Goal: Task Accomplishment & Management: Manage account settings

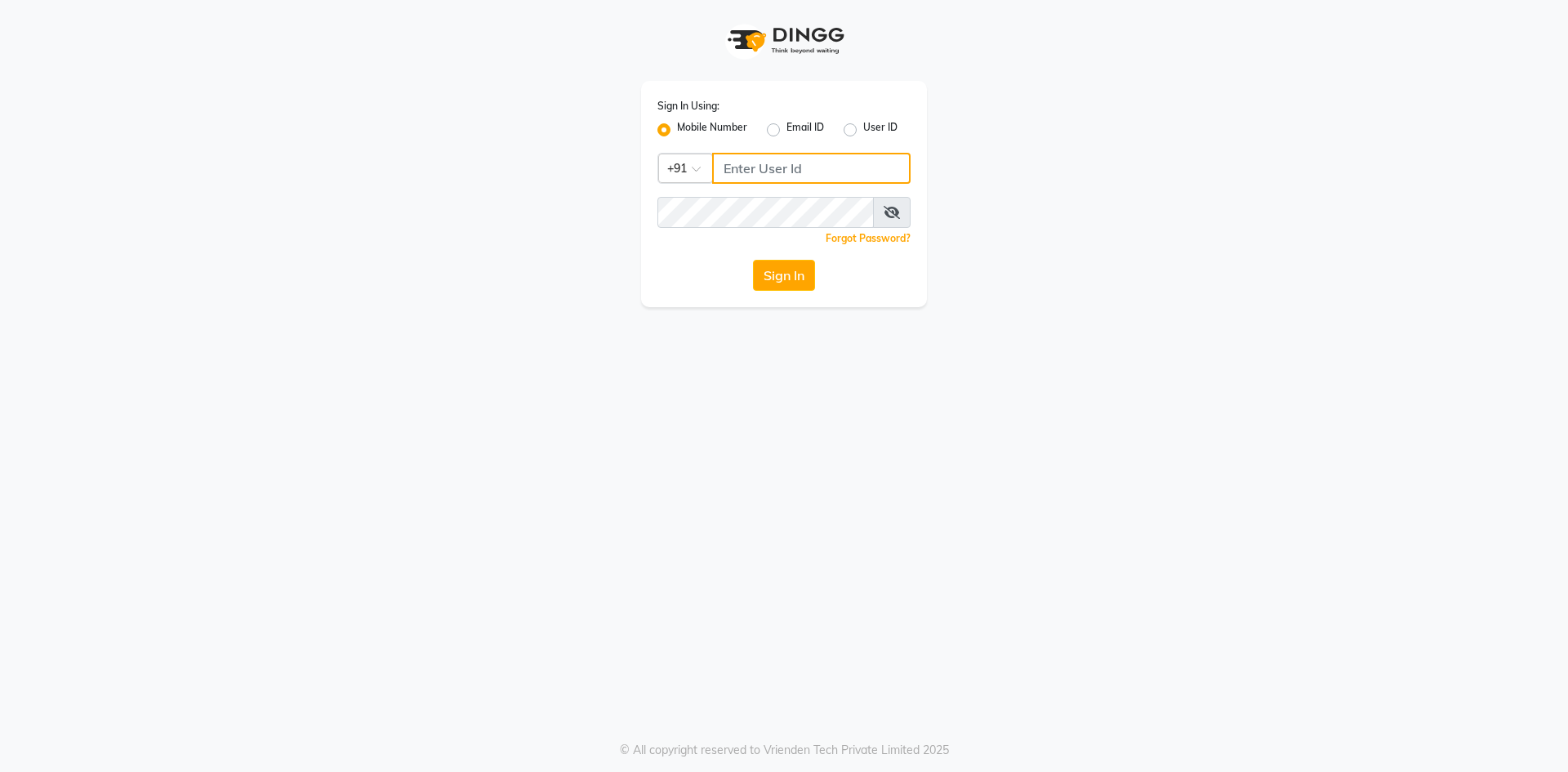
click at [737, 164] on input "Username" at bounding box center [811, 169] width 198 height 31
type input "6363023896"
click at [788, 282] on button "Sign In" at bounding box center [784, 275] width 62 height 31
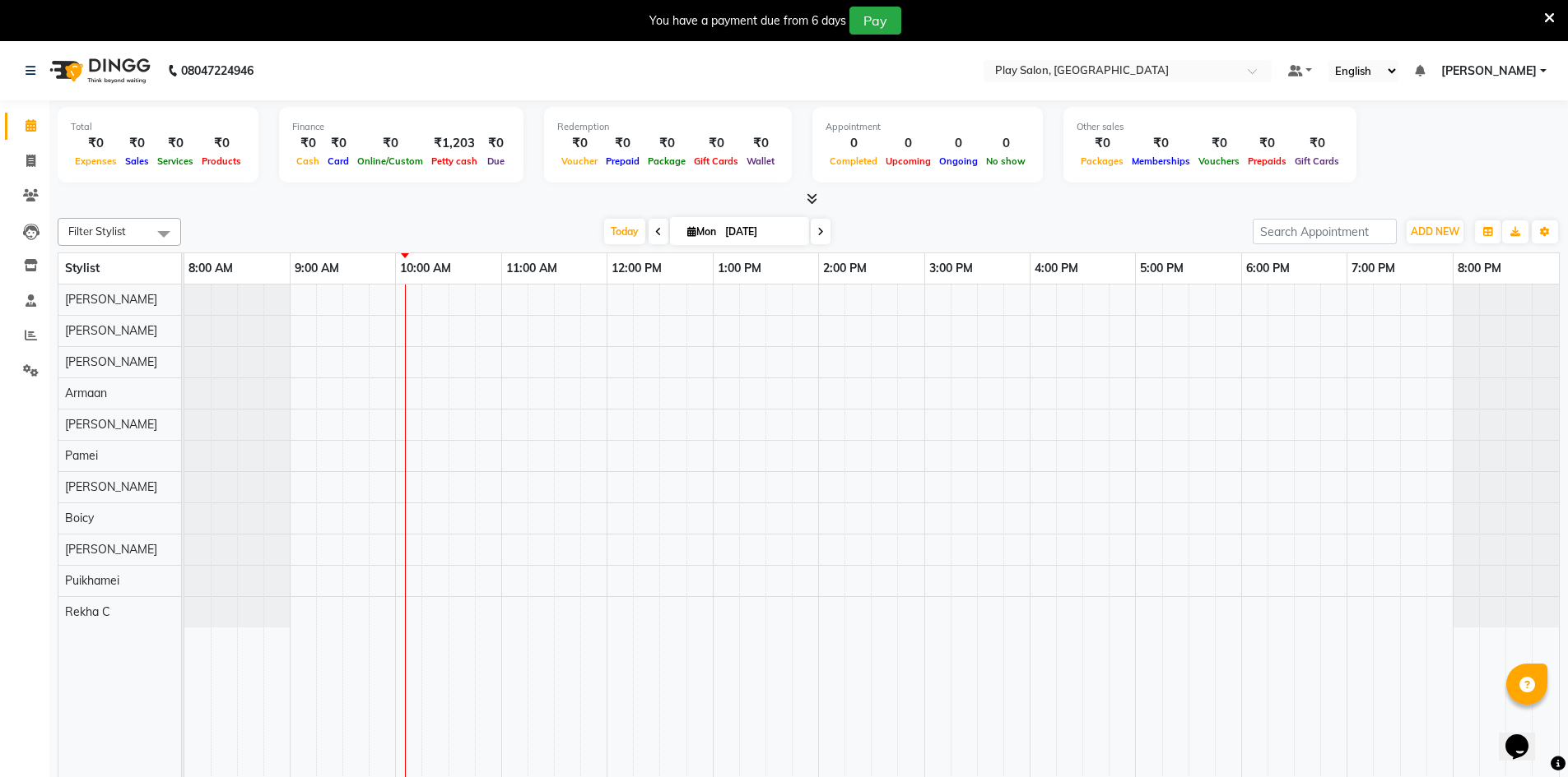
scroll to position [41, 0]
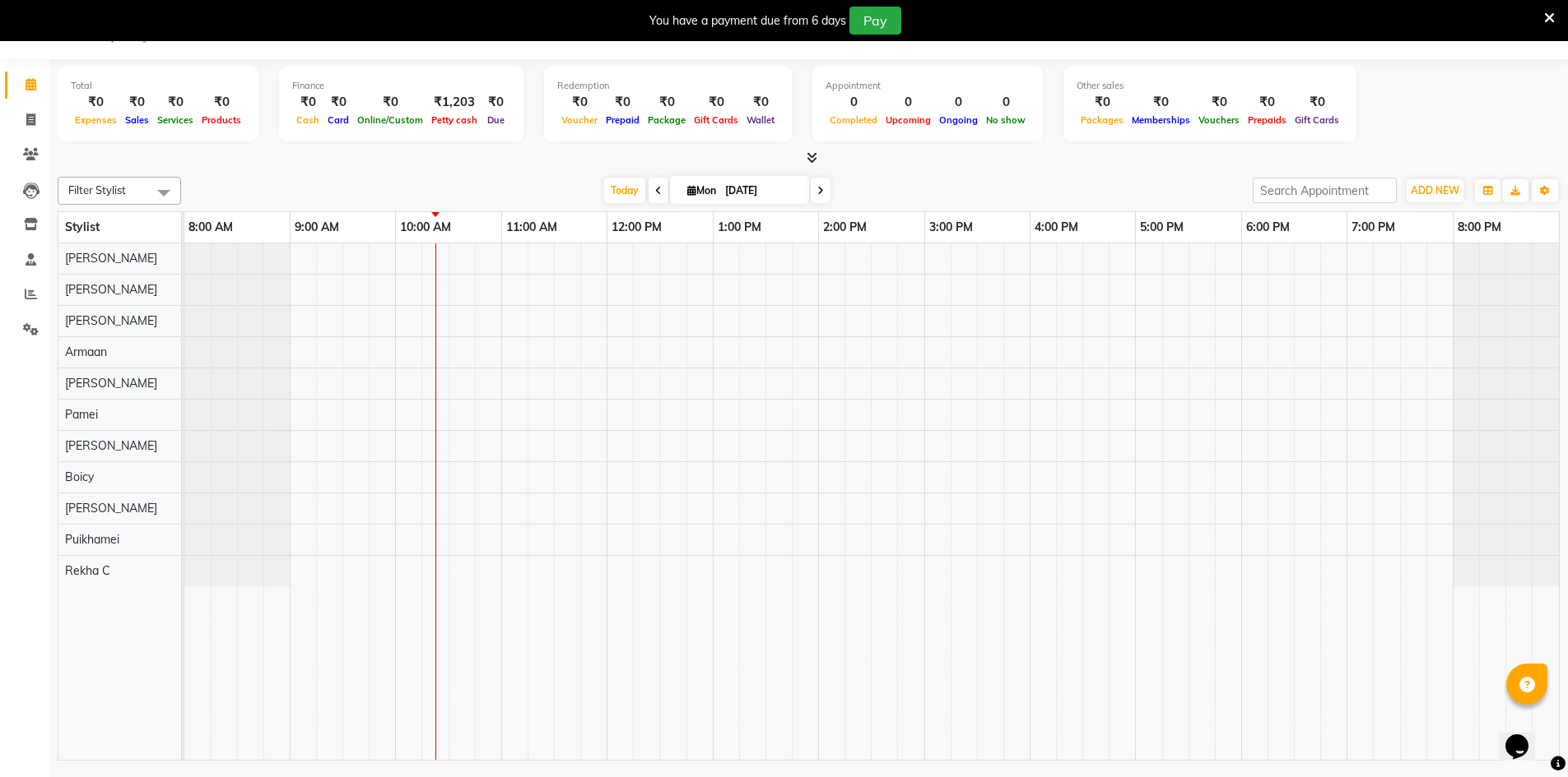
click at [688, 194] on icon at bounding box center [691, 190] width 9 height 11
select select "9"
select select "2025"
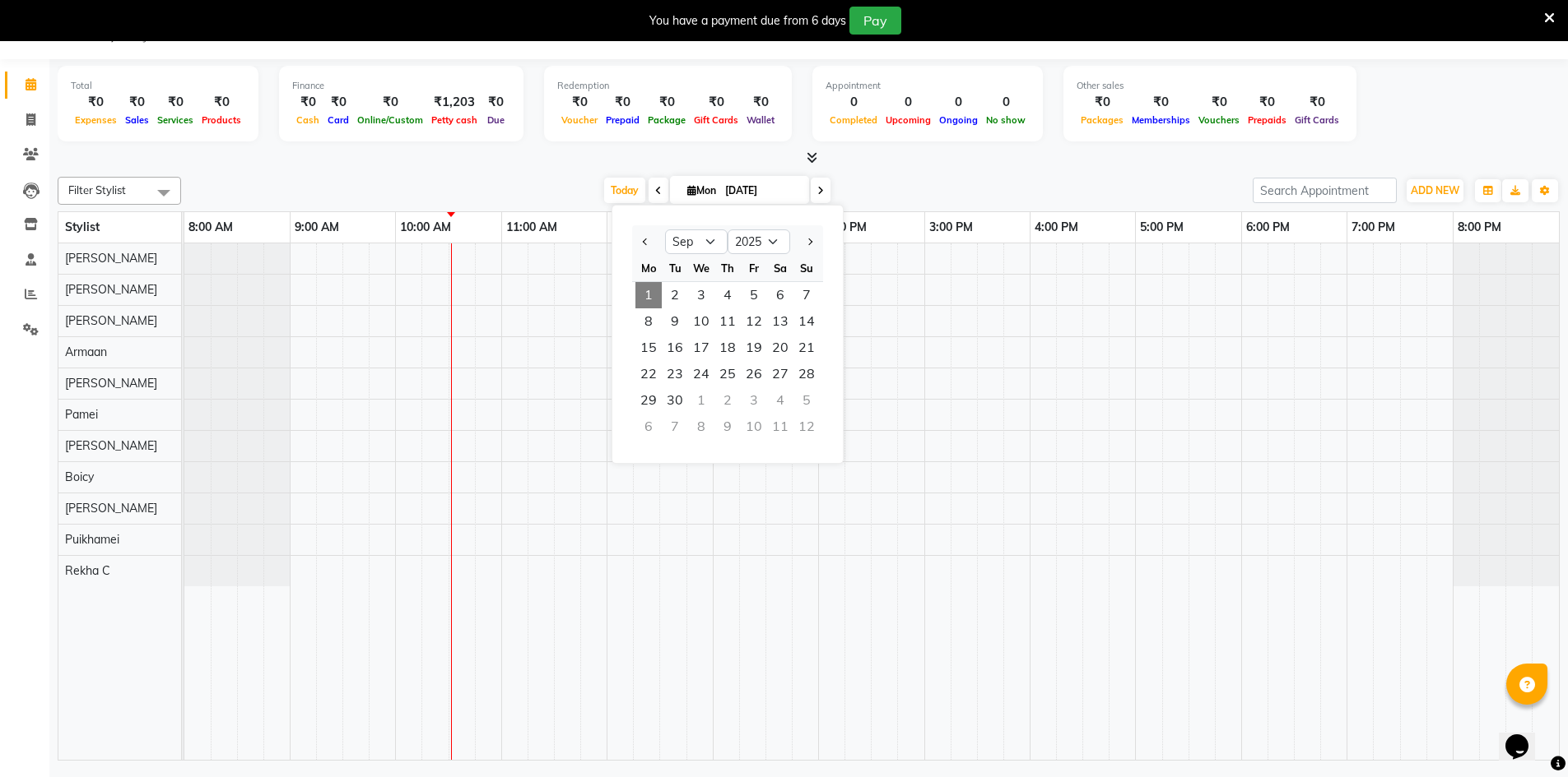
click at [688, 194] on icon at bounding box center [691, 190] width 9 height 11
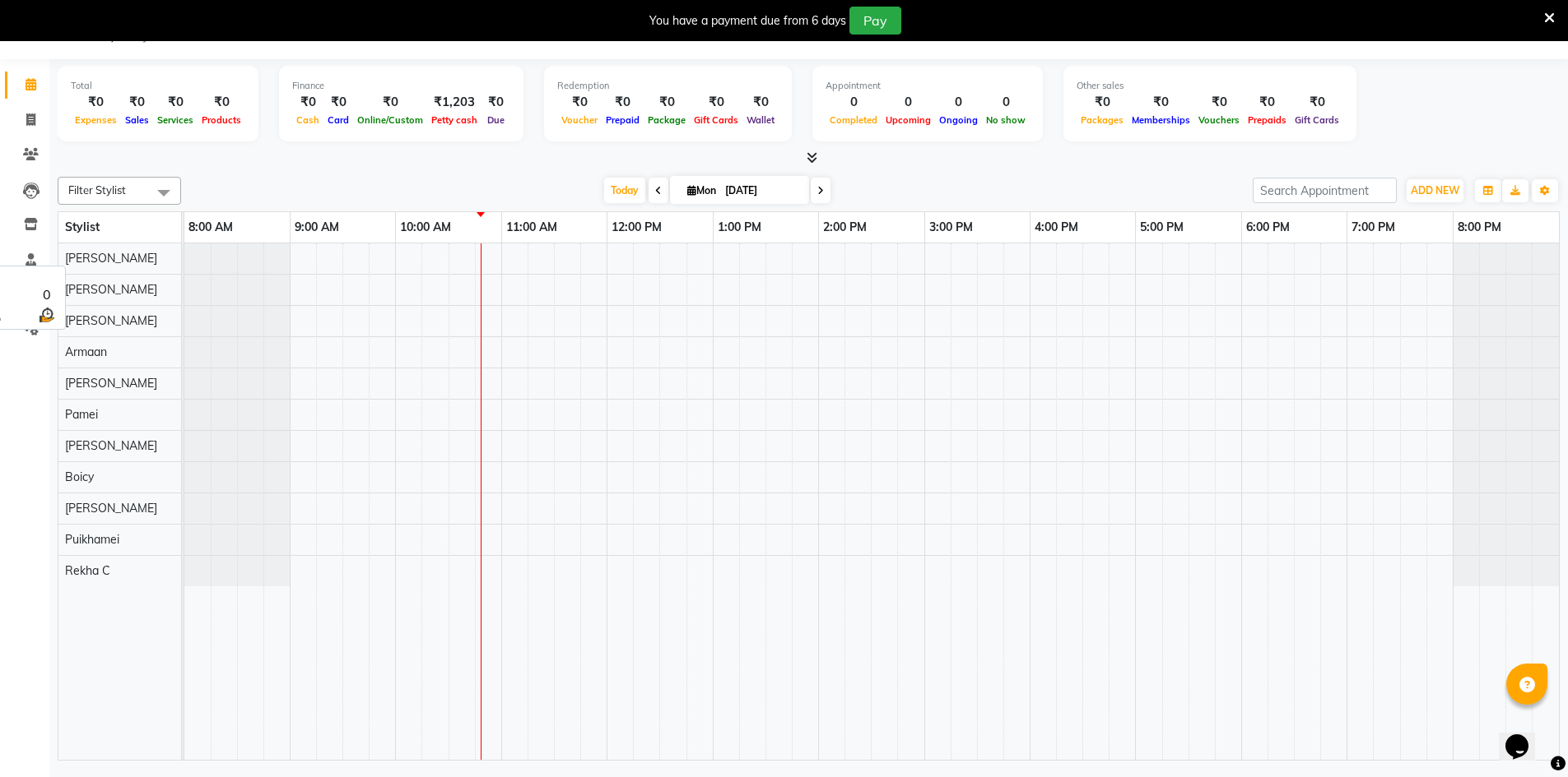
click at [146, 267] on div "[PERSON_NAME]" at bounding box center [120, 259] width 122 height 31
click at [348, 267] on div at bounding box center [871, 502] width 1374 height 517
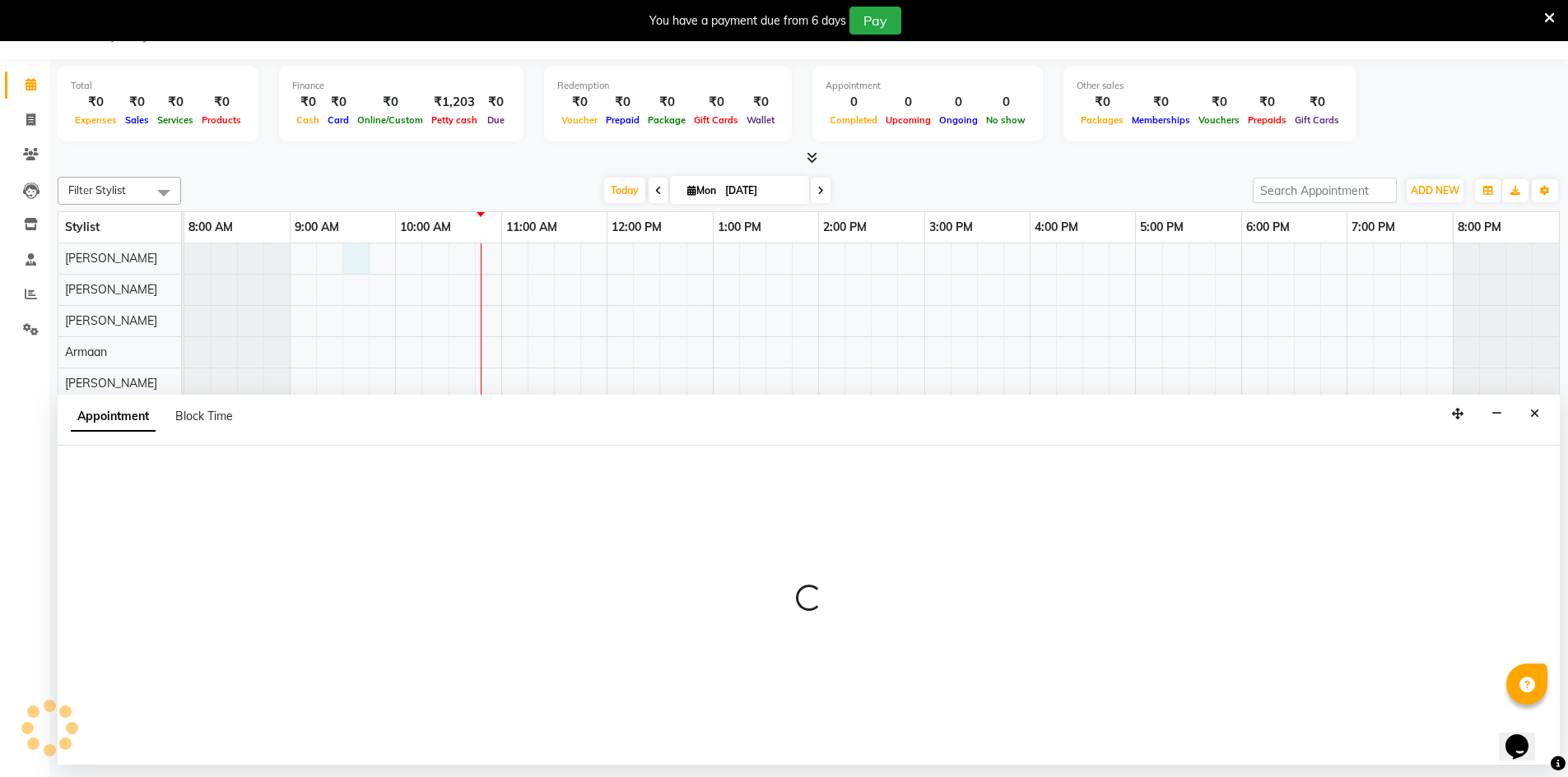
select select "88831"
select select "570"
select select "tentative"
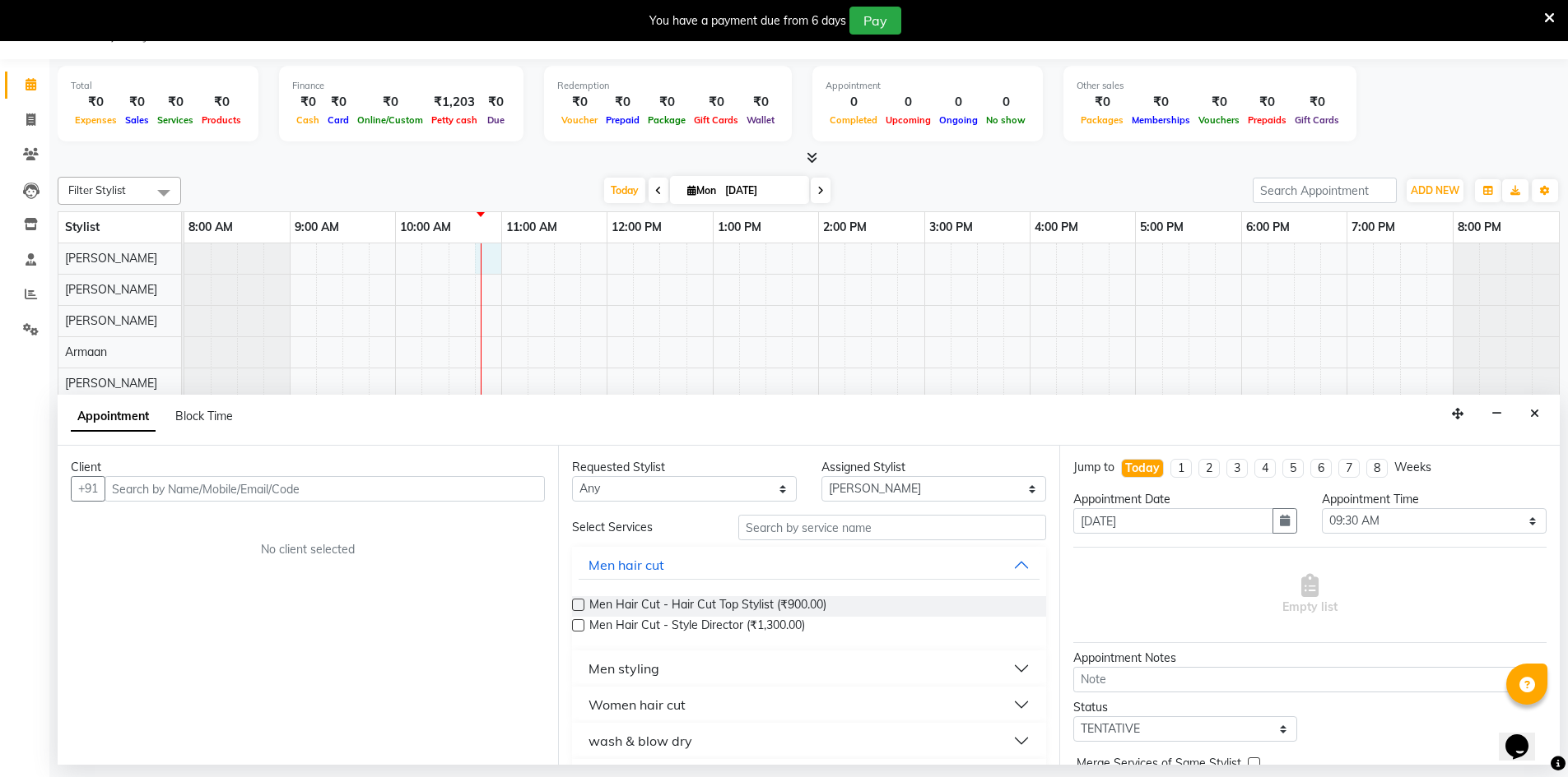
click at [479, 274] on td at bounding box center [487, 502] width 26 height 517
click at [745, 524] on input "text" at bounding box center [891, 527] width 308 height 25
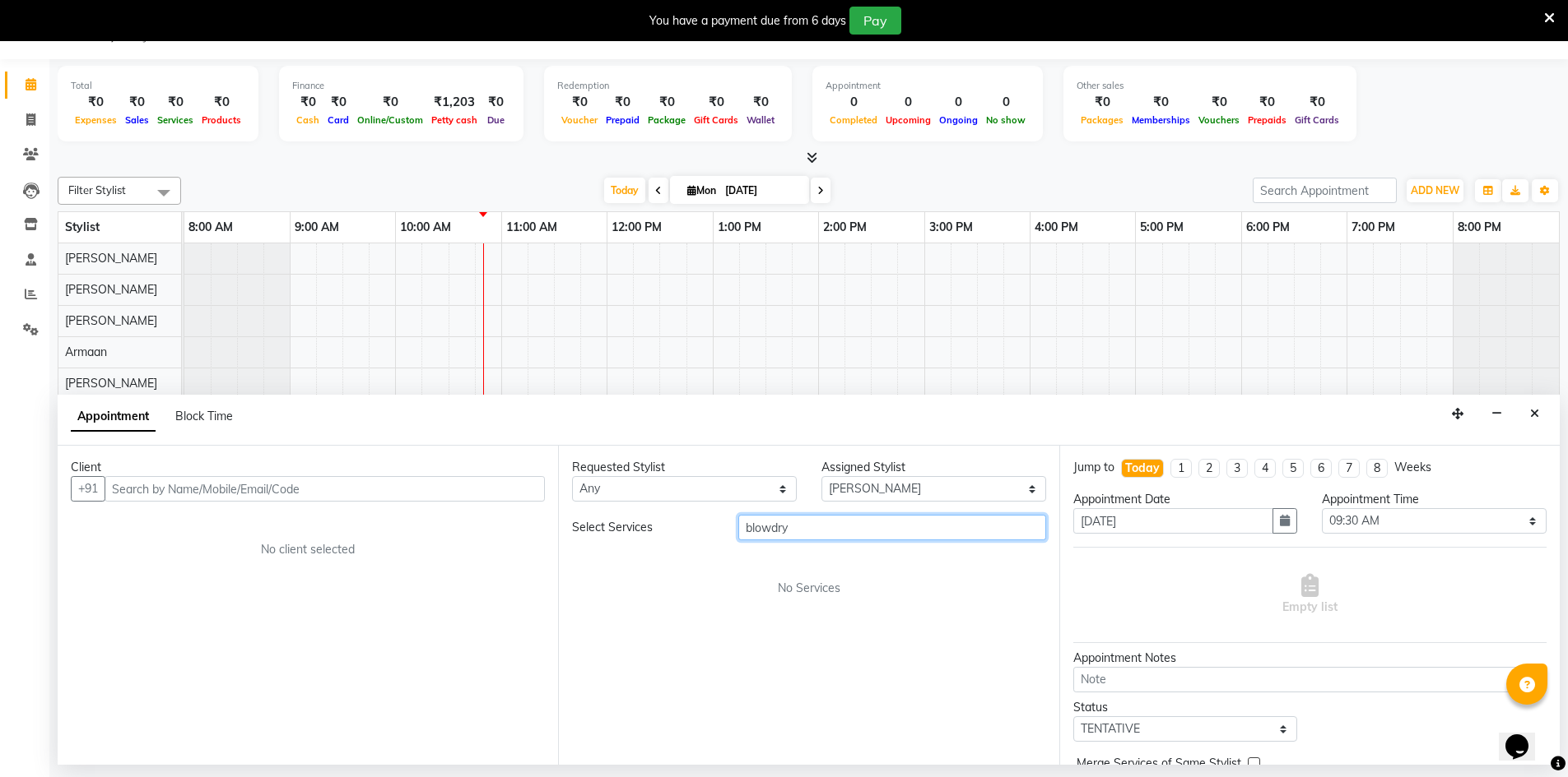
click at [745, 524] on input "blowdry" at bounding box center [891, 527] width 308 height 25
click at [805, 533] on input "blowdry" at bounding box center [891, 527] width 308 height 25
click at [807, 531] on input "blowdry" at bounding box center [891, 527] width 308 height 25
click at [770, 534] on input "blowdry" at bounding box center [891, 527] width 308 height 25
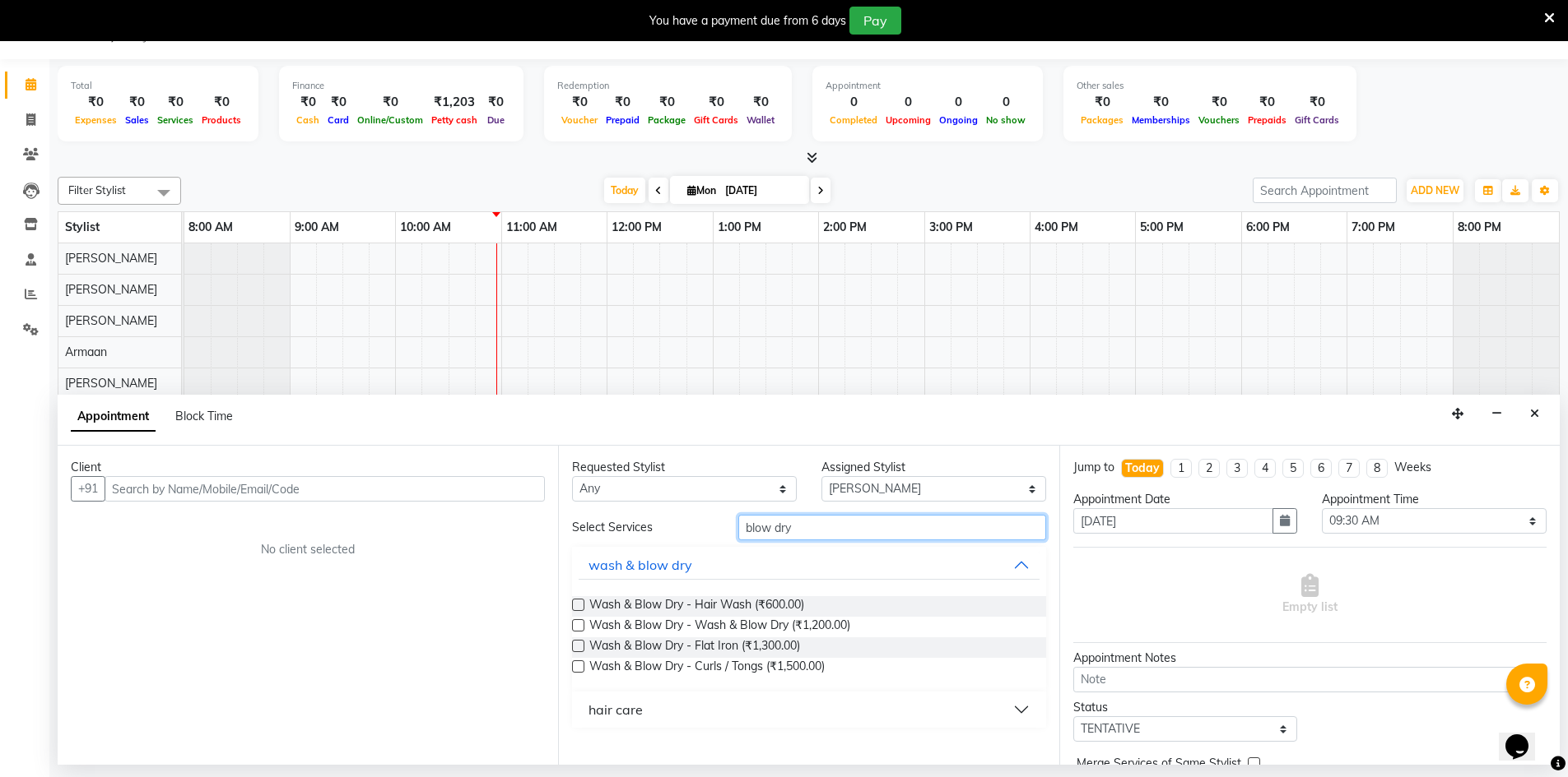
type input "blow dry"
click at [919, 522] on input "blow dry" at bounding box center [891, 527] width 308 height 25
click at [1032, 534] on input "blow dry" at bounding box center [891, 527] width 308 height 25
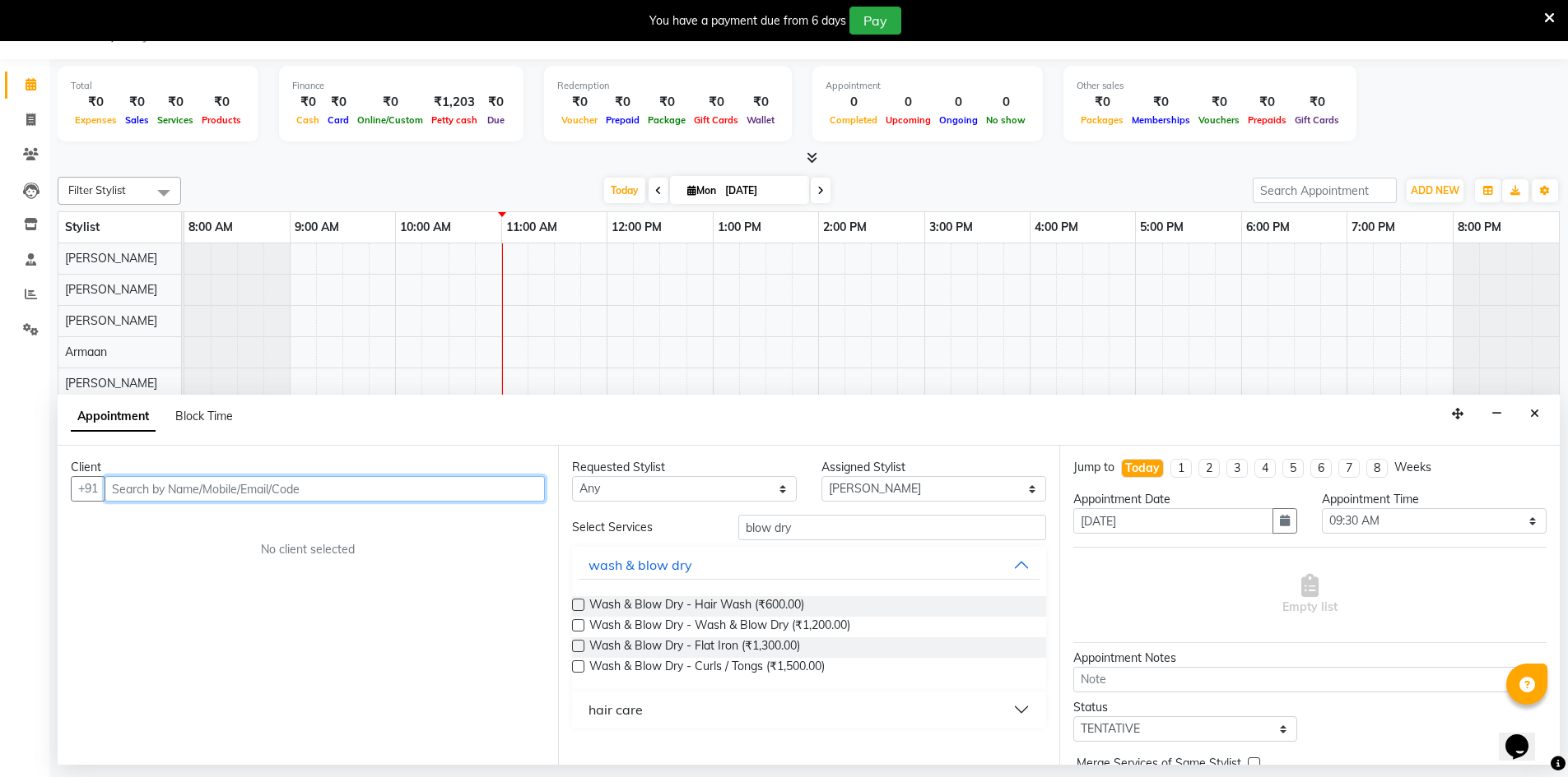
click at [129, 482] on input "text" at bounding box center [324, 489] width 441 height 25
type input "9810694383"
click at [520, 491] on span "Add Client" at bounding box center [510, 488] width 55 height 14
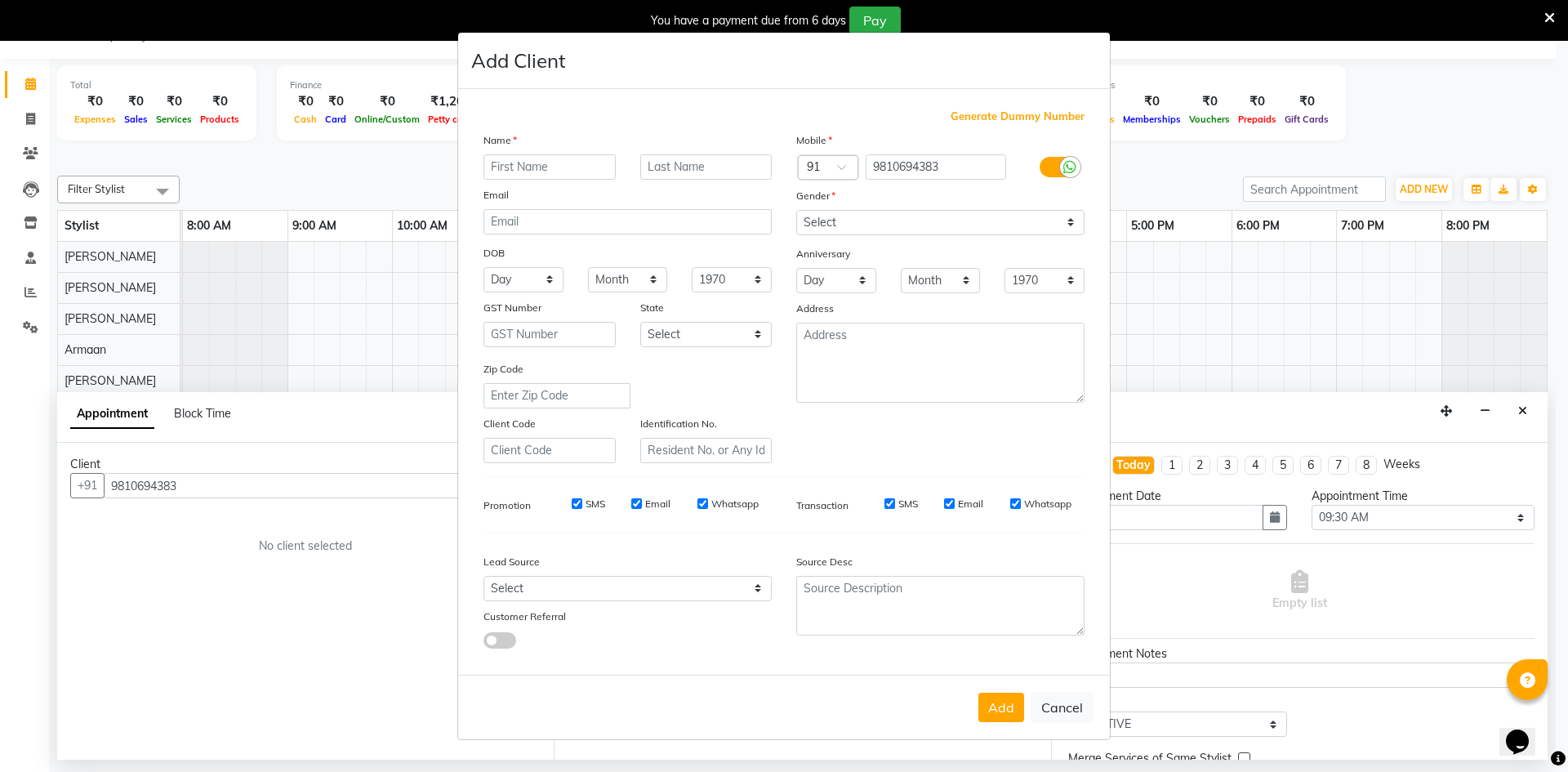
click at [503, 165] on input "text" at bounding box center [549, 167] width 132 height 25
type input "pryaa"
click at [662, 161] on input "text" at bounding box center [706, 167] width 132 height 25
type input "p"
click at [697, 328] on select "Select [GEOGRAPHIC_DATA] [GEOGRAPHIC_DATA] [GEOGRAPHIC_DATA] [GEOGRAPHIC_DATA] …" at bounding box center [706, 334] width 132 height 25
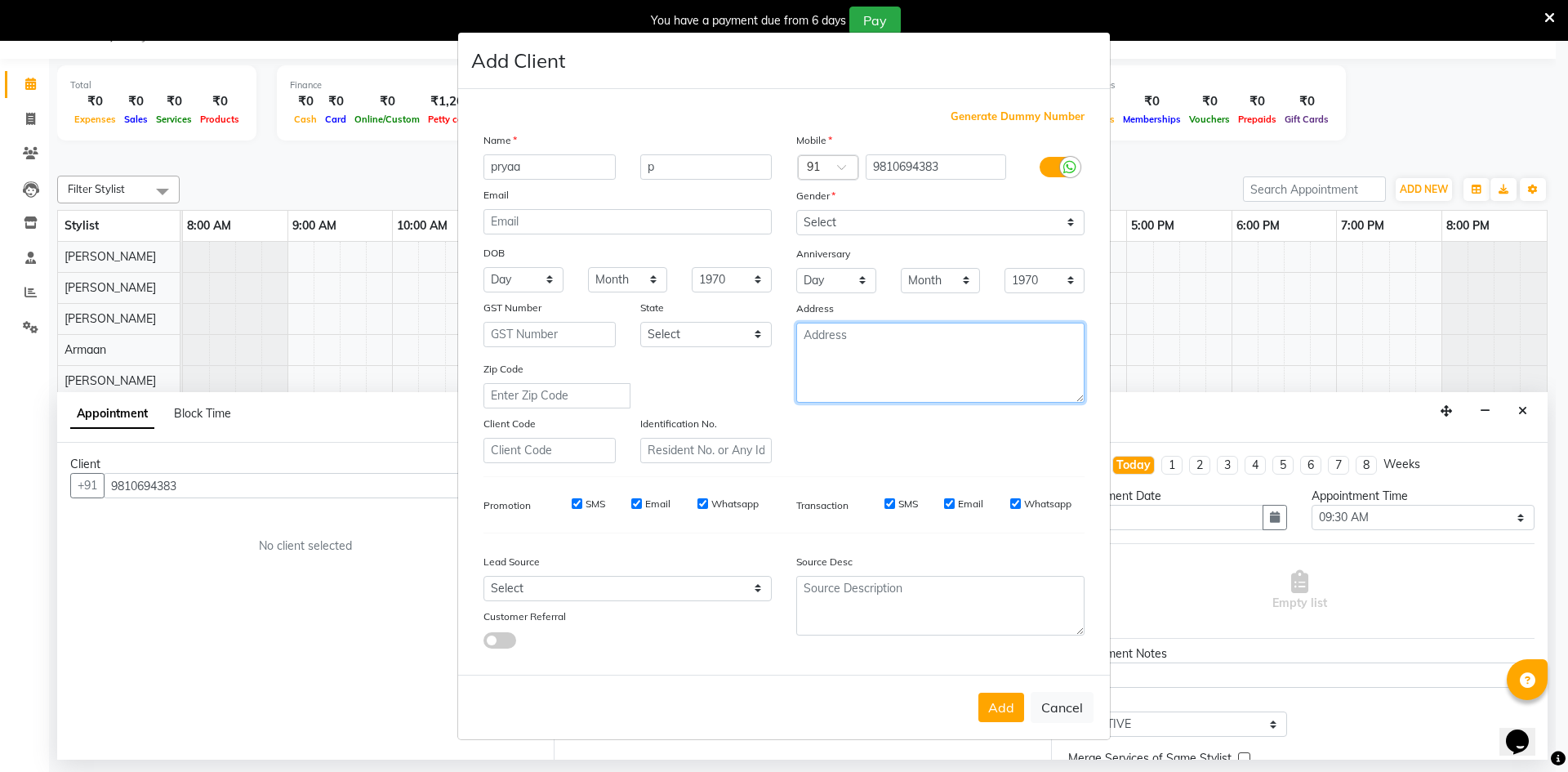
click at [975, 397] on textarea at bounding box center [940, 363] width 288 height 80
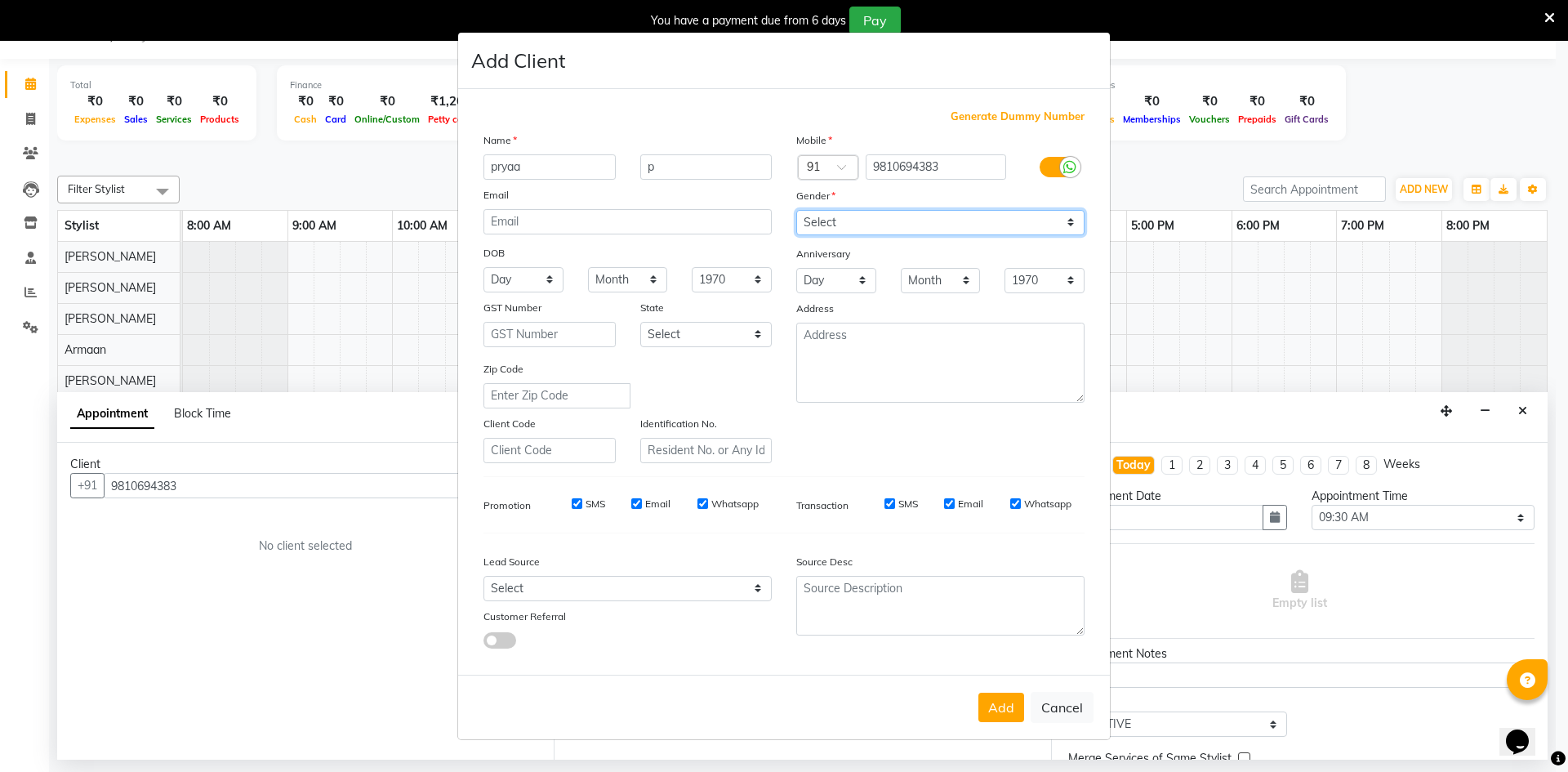
click at [812, 225] on select "Select [DEMOGRAPHIC_DATA] [DEMOGRAPHIC_DATA] Other Prefer Not To Say" at bounding box center [940, 222] width 288 height 25
select select "[DEMOGRAPHIC_DATA]"
click at [796, 210] on select "Select [DEMOGRAPHIC_DATA] [DEMOGRAPHIC_DATA] Other Prefer Not To Say" at bounding box center [940, 222] width 288 height 25
click at [1007, 714] on button "Add" at bounding box center [1001, 708] width 46 height 30
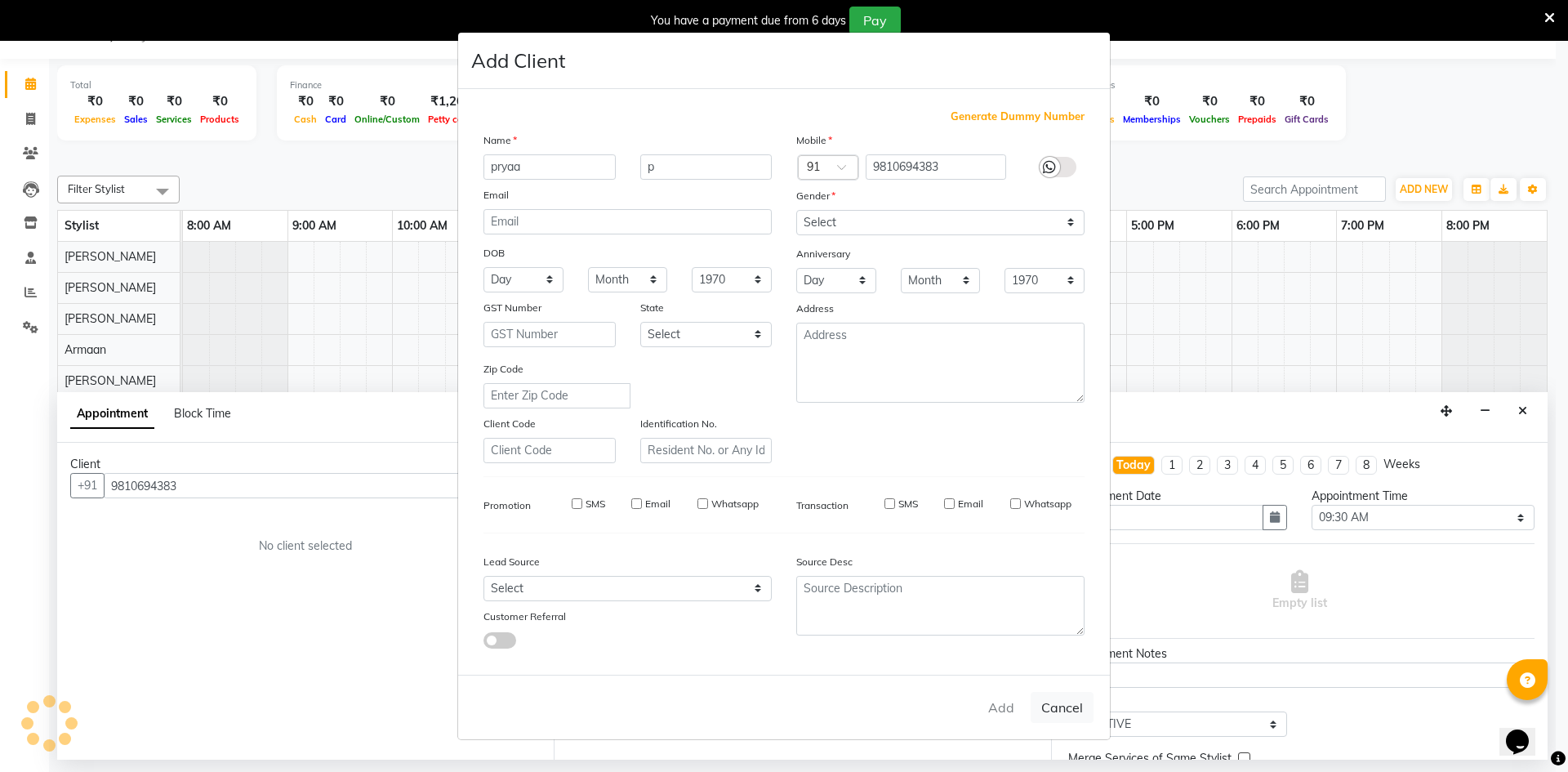
select select
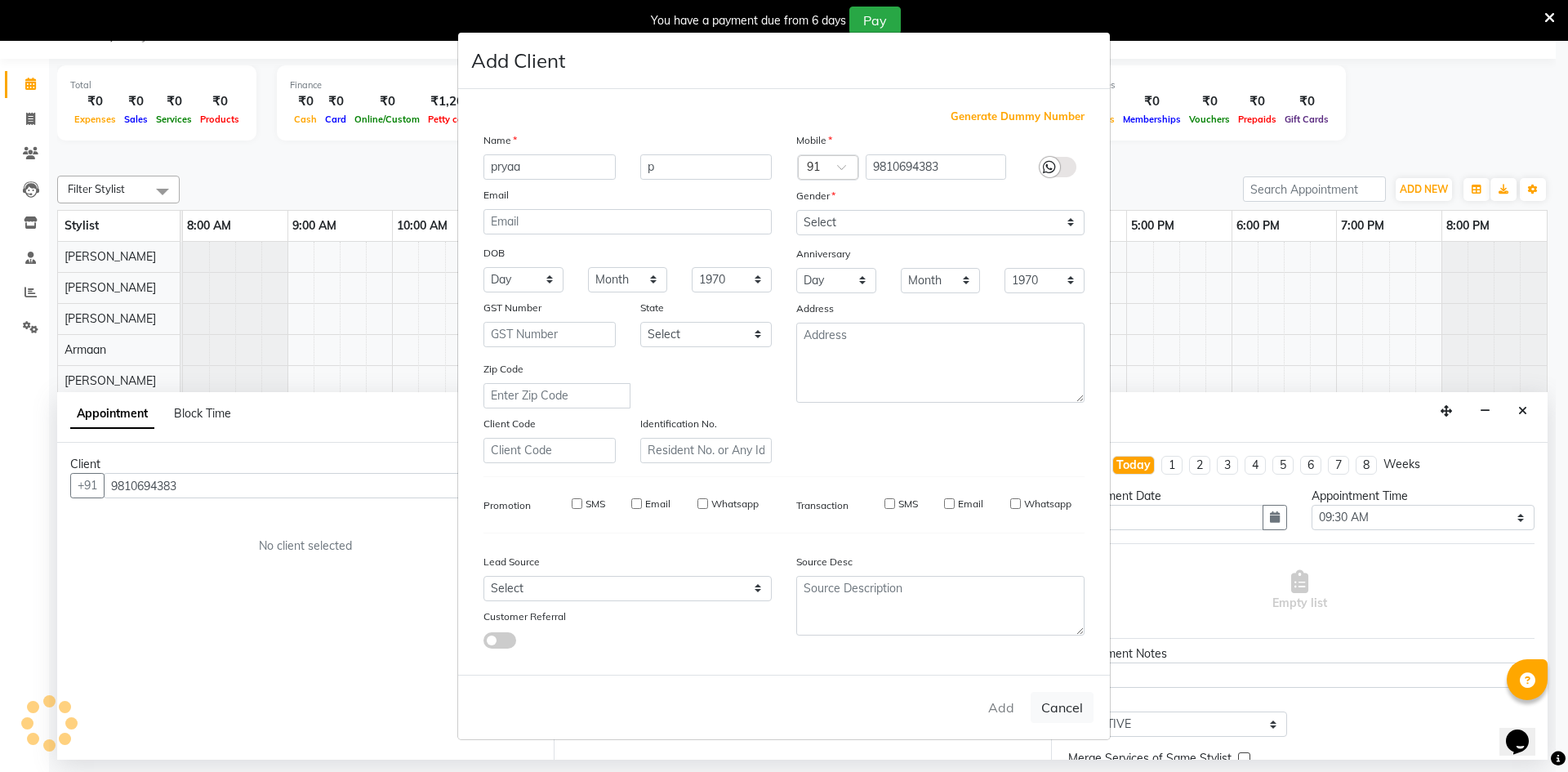
select select
checkbox input "false"
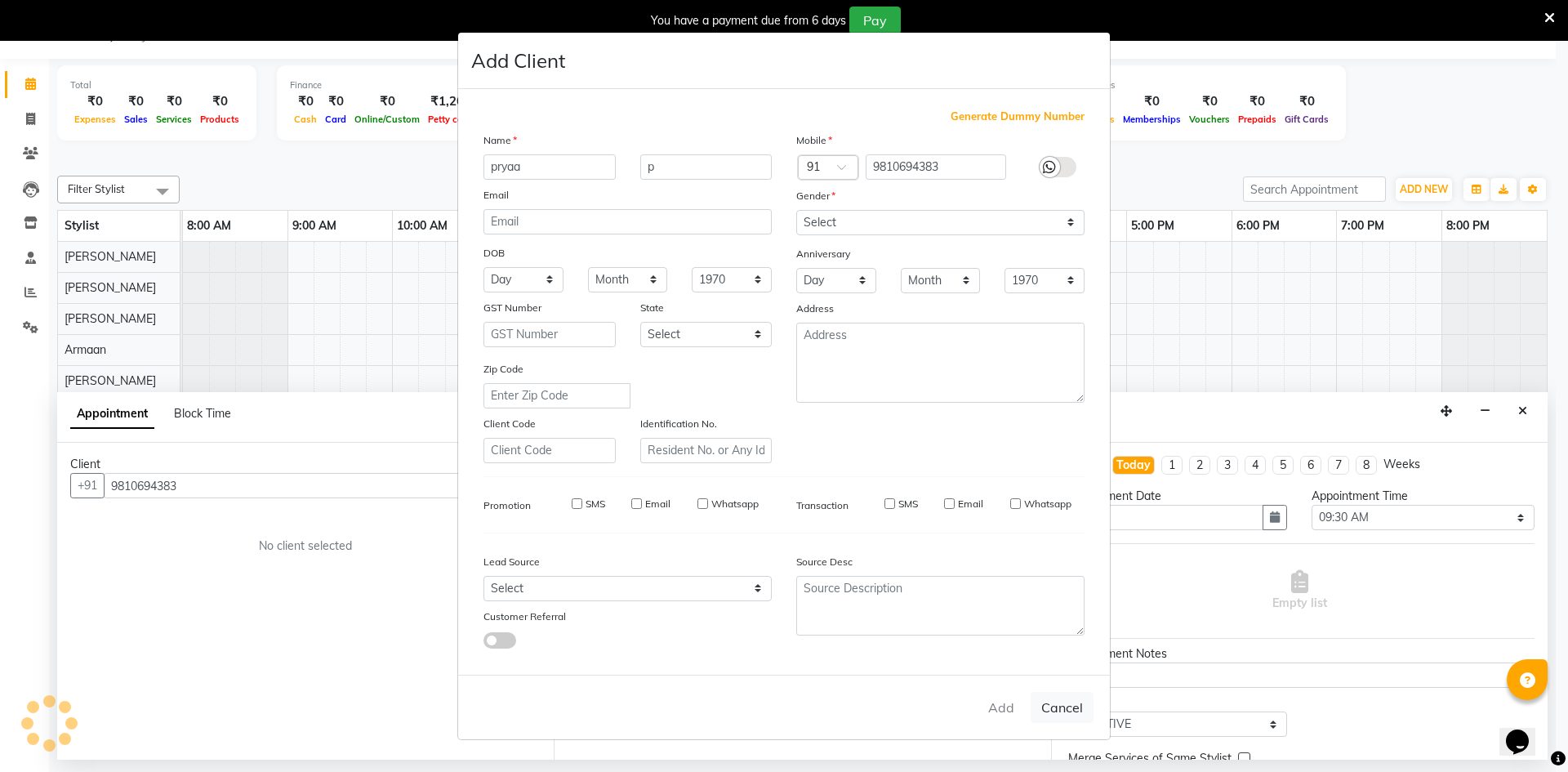
checkbox input "false"
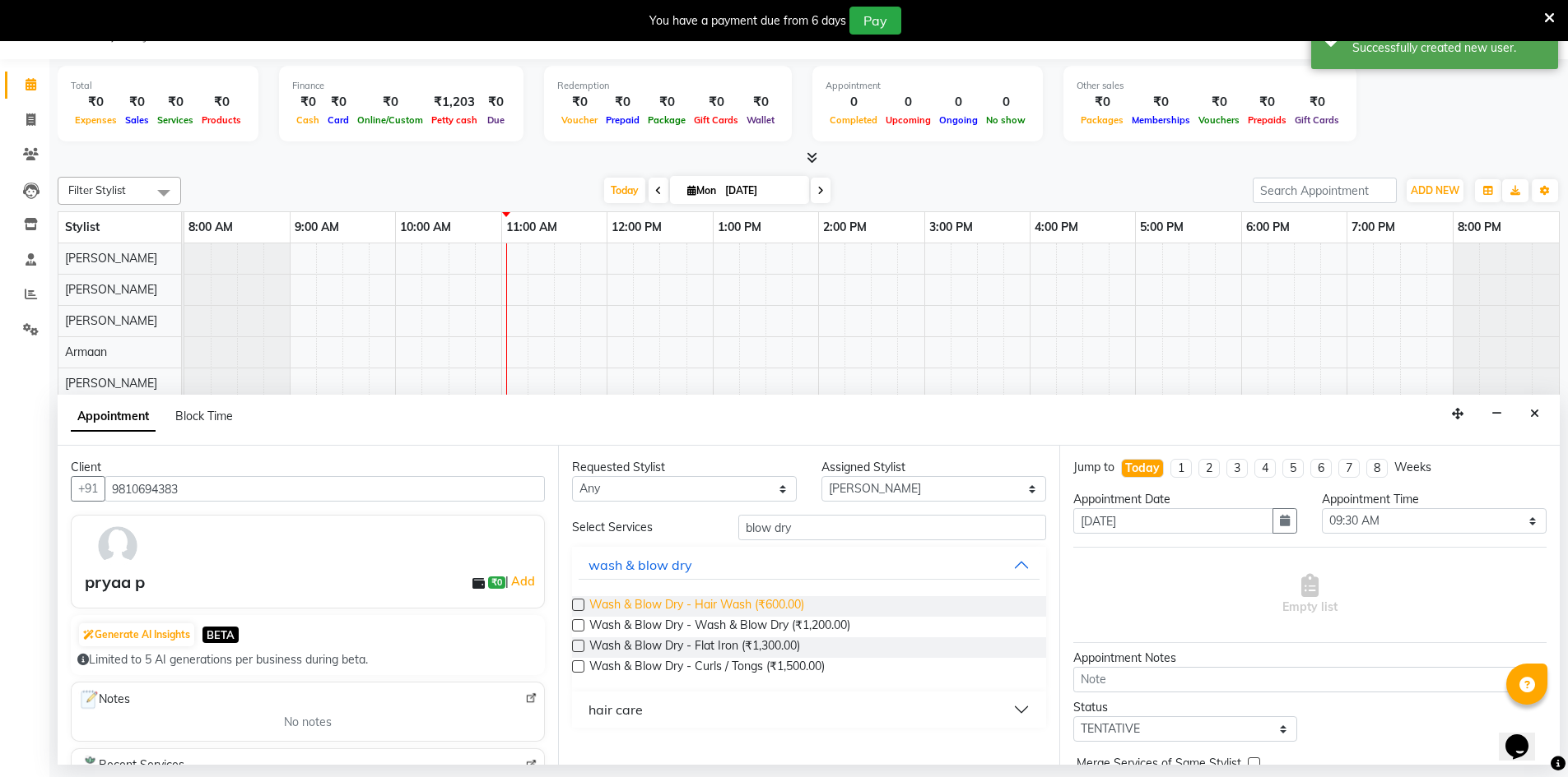
click at [759, 604] on span "Wash & Blow Dry - Hair Wash (₹600.00)" at bounding box center [696, 606] width 215 height 20
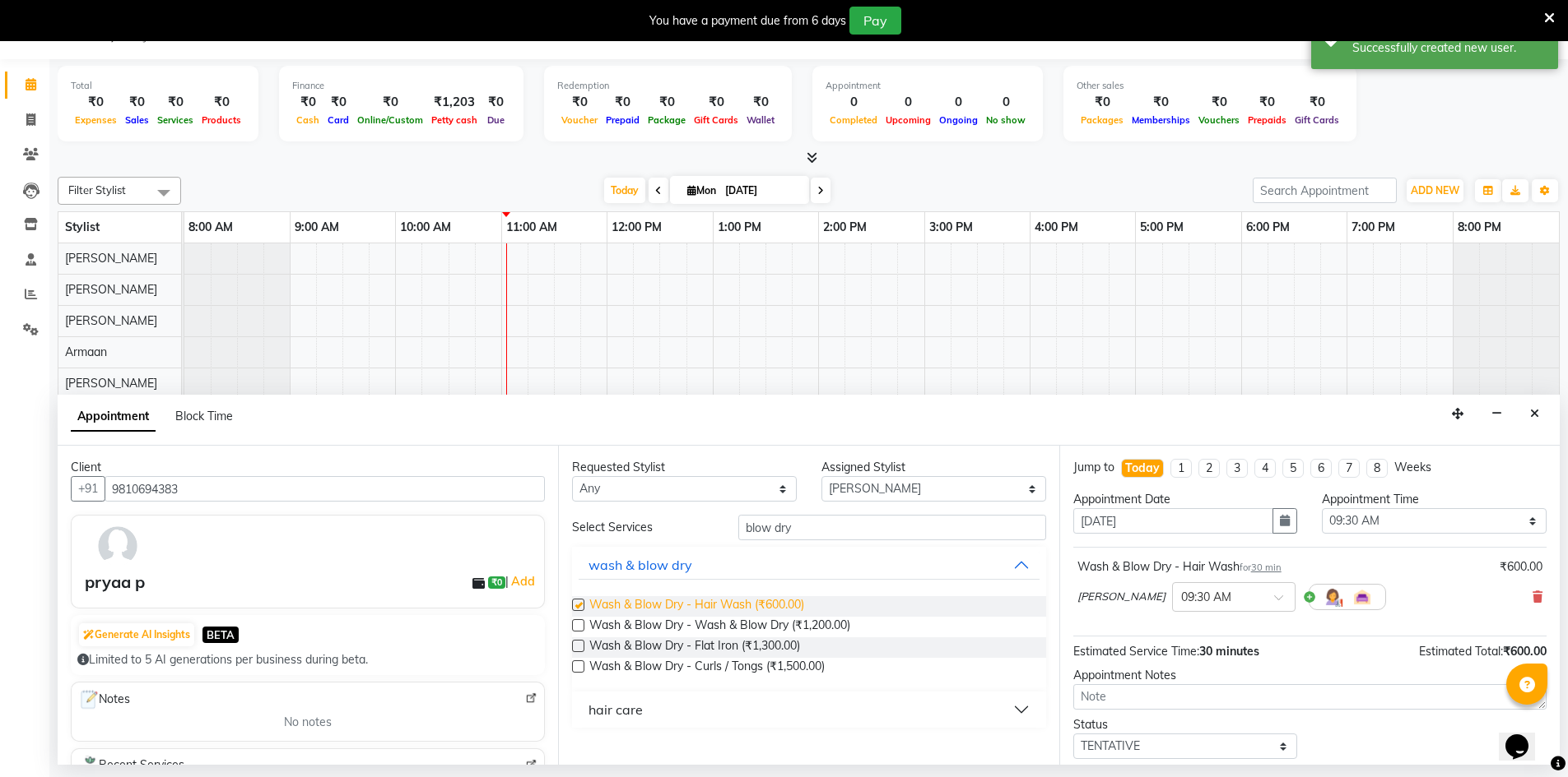
checkbox input "false"
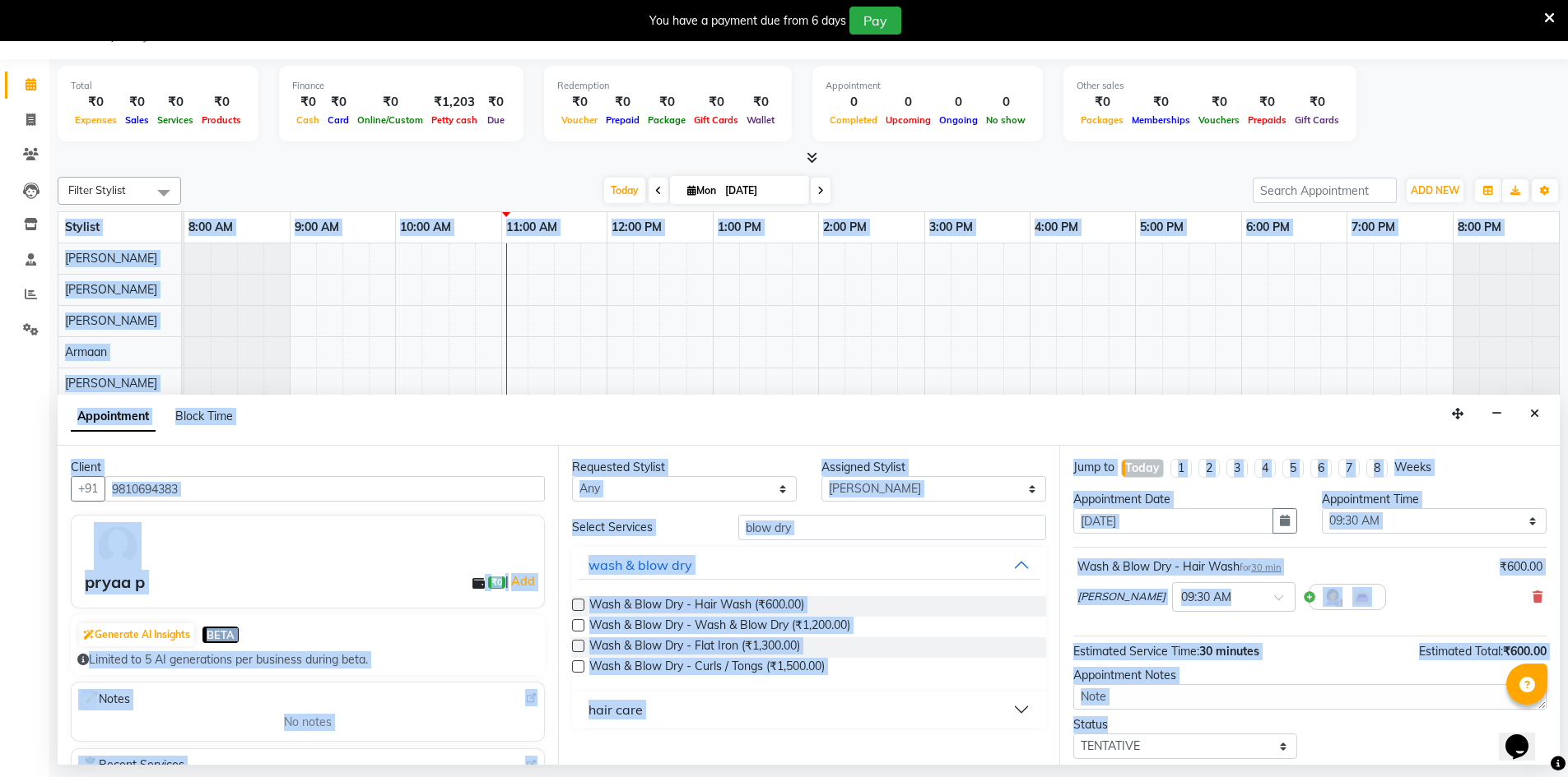
drag, startPoint x: 1558, startPoint y: 719, endPoint x: 1553, endPoint y: 726, distance: 8.6
click at [1553, 726] on div "Total ₹0 Expenses ₹0 Sales ₹0 Services ₹0 Products Finance ₹0 Cash ₹0 Card ₹0 O…" at bounding box center [808, 412] width 1518 height 706
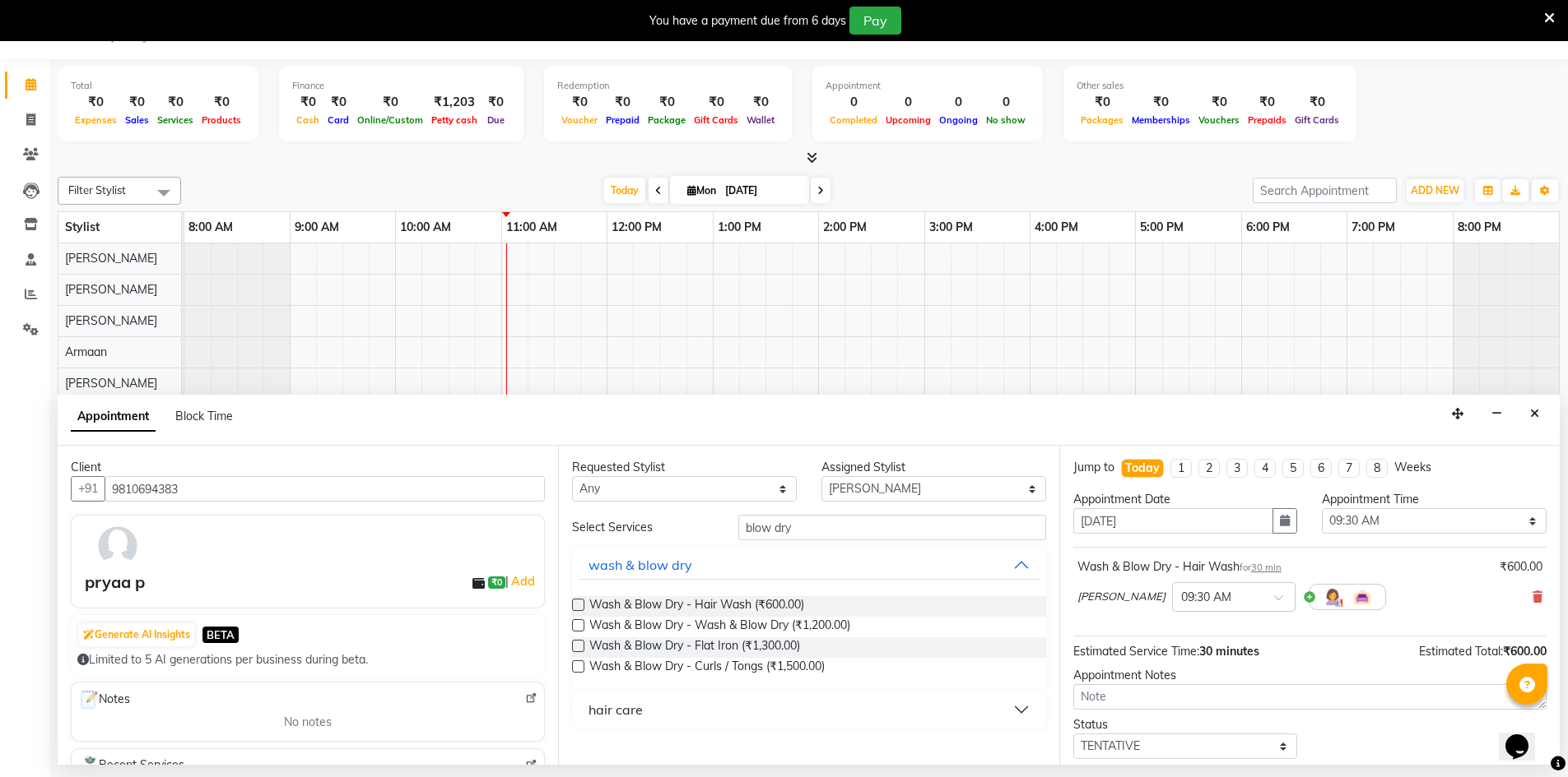
click at [1562, 709] on div "Total ₹0 Expenses ₹0 Sales ₹0 Services ₹0 Products Finance ₹0 Cash ₹0 Card ₹0 O…" at bounding box center [808, 412] width 1518 height 706
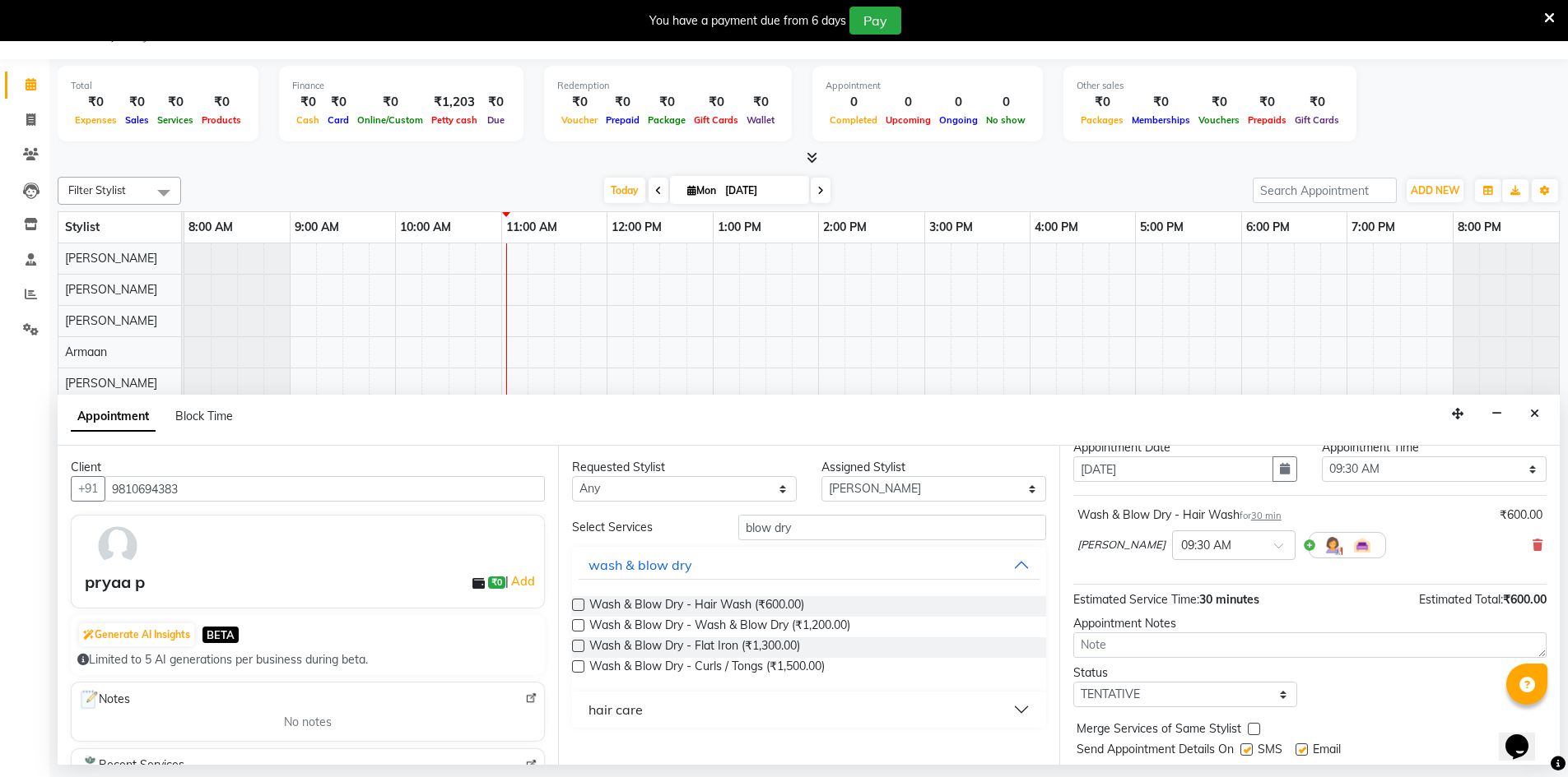
scroll to position [98, 0]
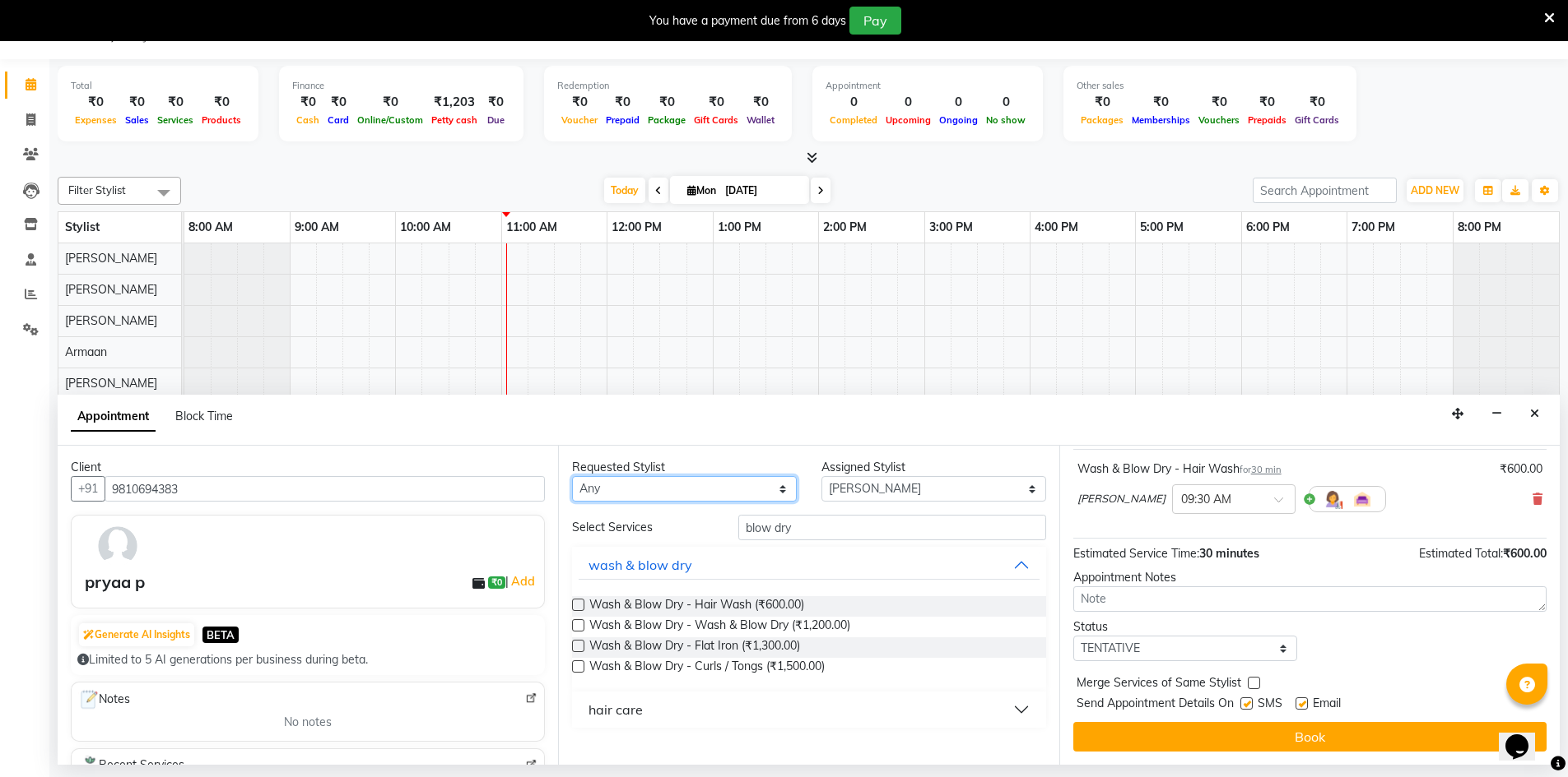
click at [778, 490] on select "Any Armaan [PERSON_NAME] Boicy Gaiphunliu Kamei Hauzel [PERSON_NAME] Puikhamei …" at bounding box center [684, 489] width 225 height 25
select select "88831"
click at [572, 476] on select "Any Armaan [PERSON_NAME] Boicy Gaiphunliu Kamei Hauzel [PERSON_NAME] Puikhamei …" at bounding box center [684, 489] width 225 height 25
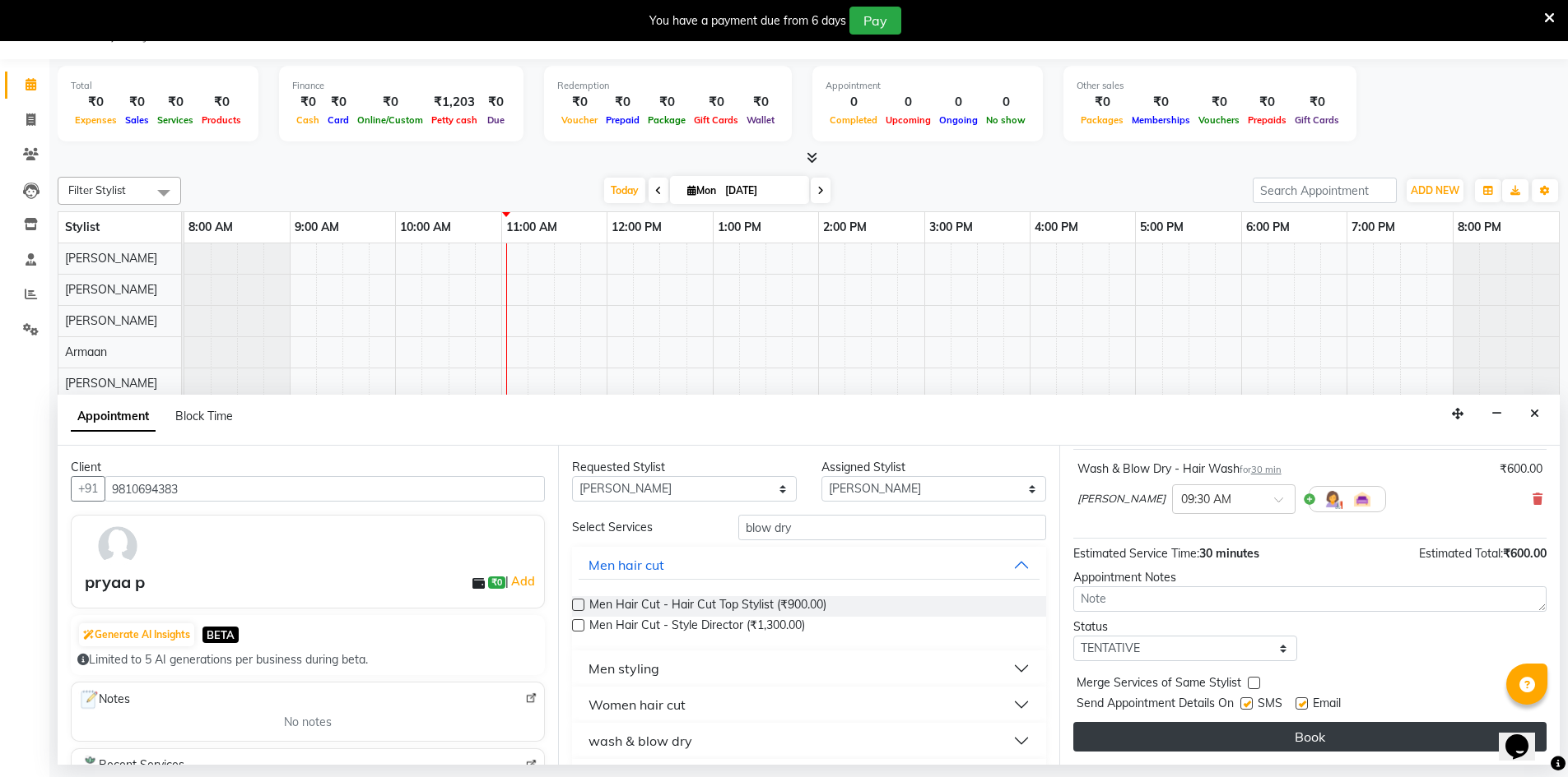
drag, startPoint x: 1248, startPoint y: 743, endPoint x: 1243, endPoint y: 731, distance: 13.0
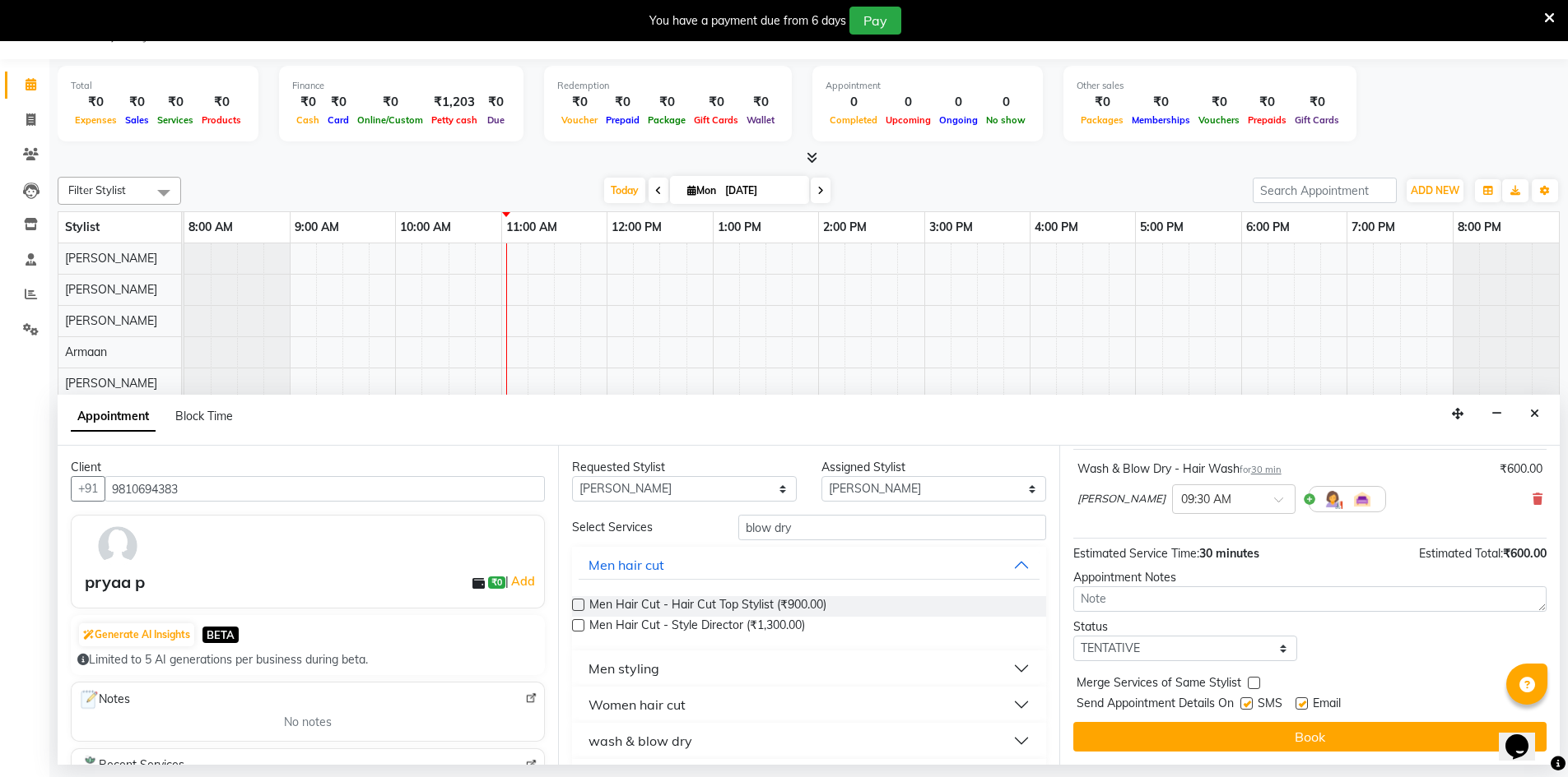
click at [1248, 738] on button "Book" at bounding box center [1310, 737] width 473 height 30
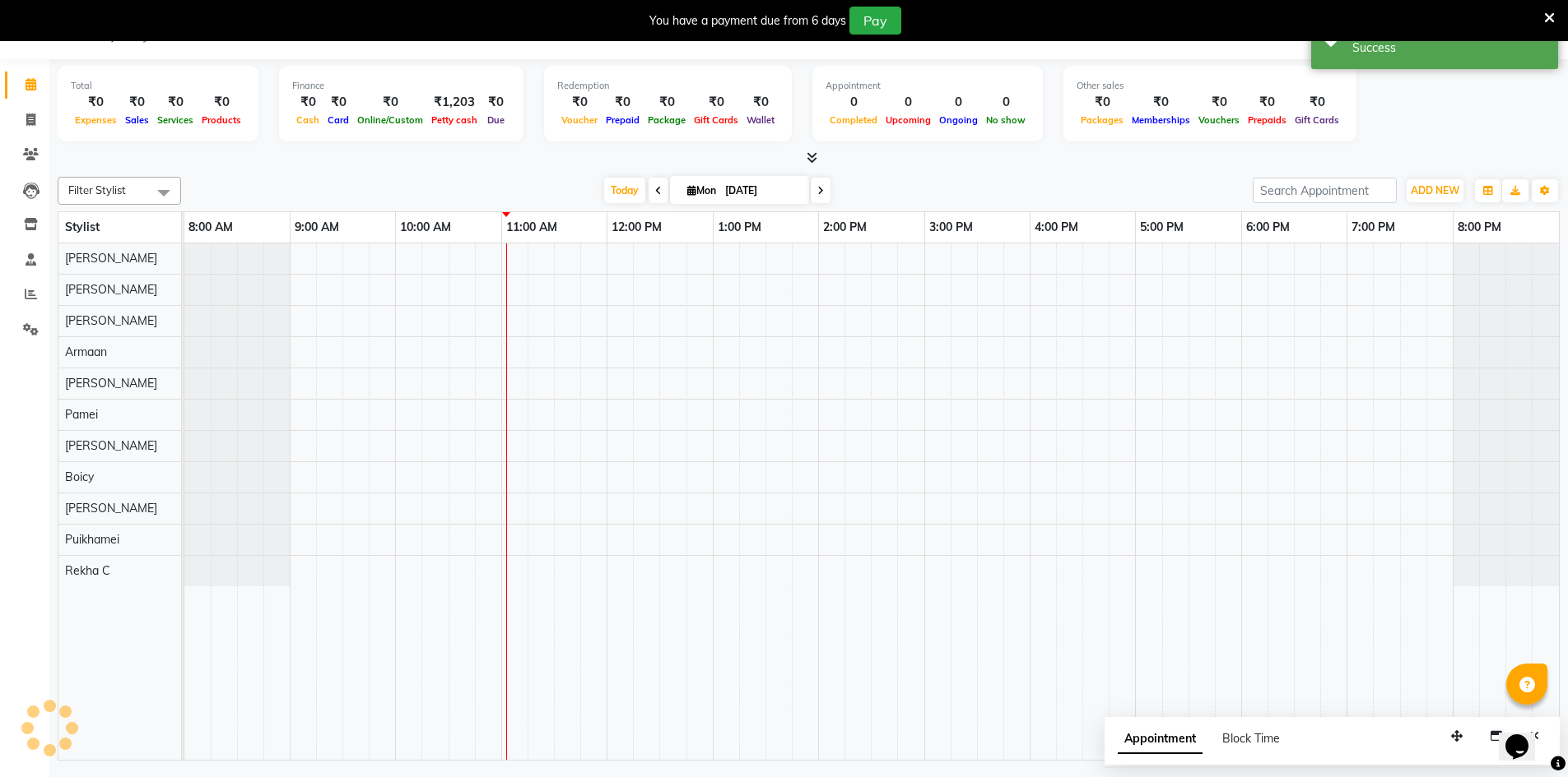
scroll to position [0, 0]
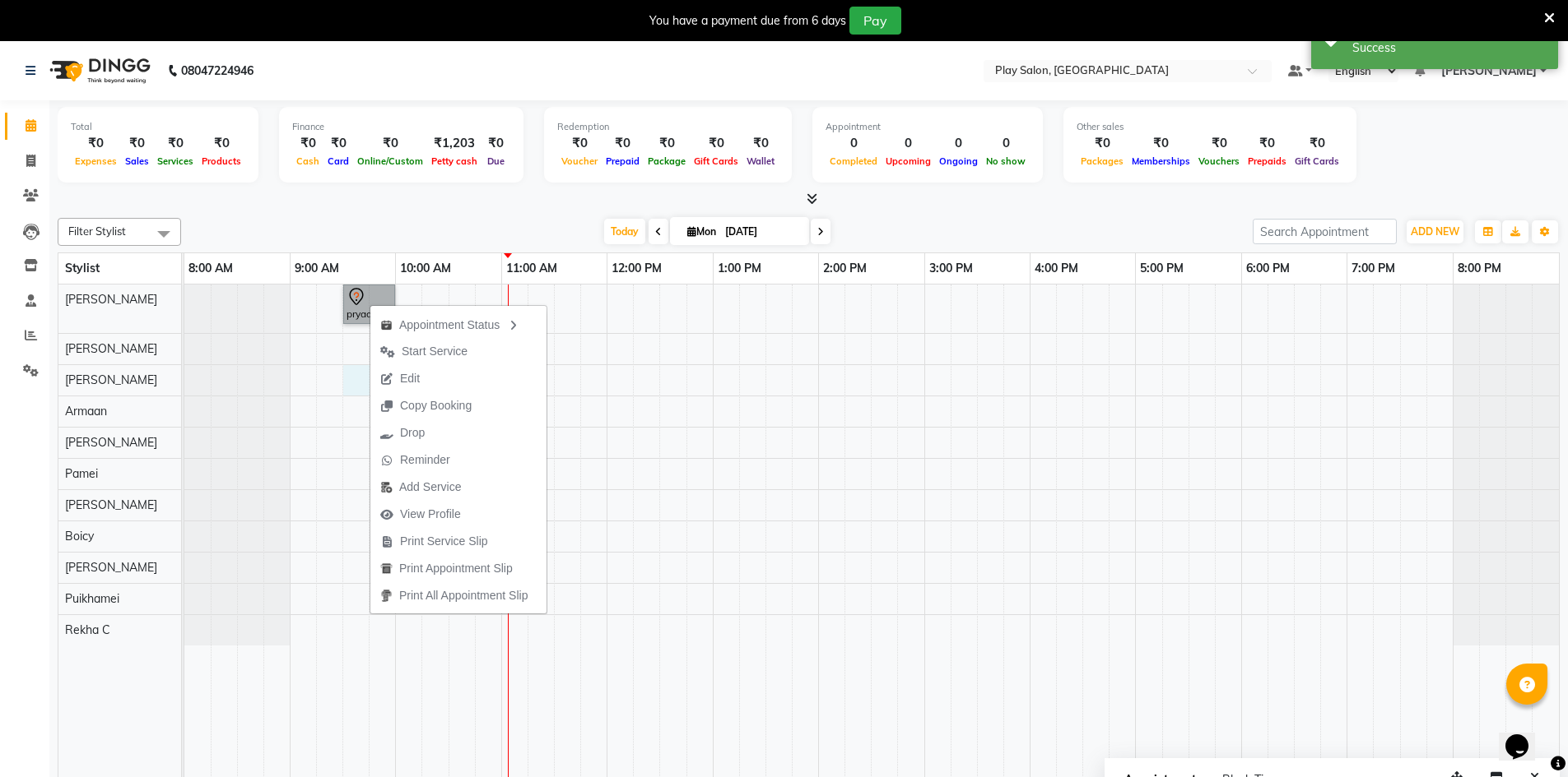
click at [356, 391] on div "pryaa p, TK01, 09:30 AM-10:00 AM, Wash & Blow Dry - Hair Wash" at bounding box center [871, 543] width 1374 height 517
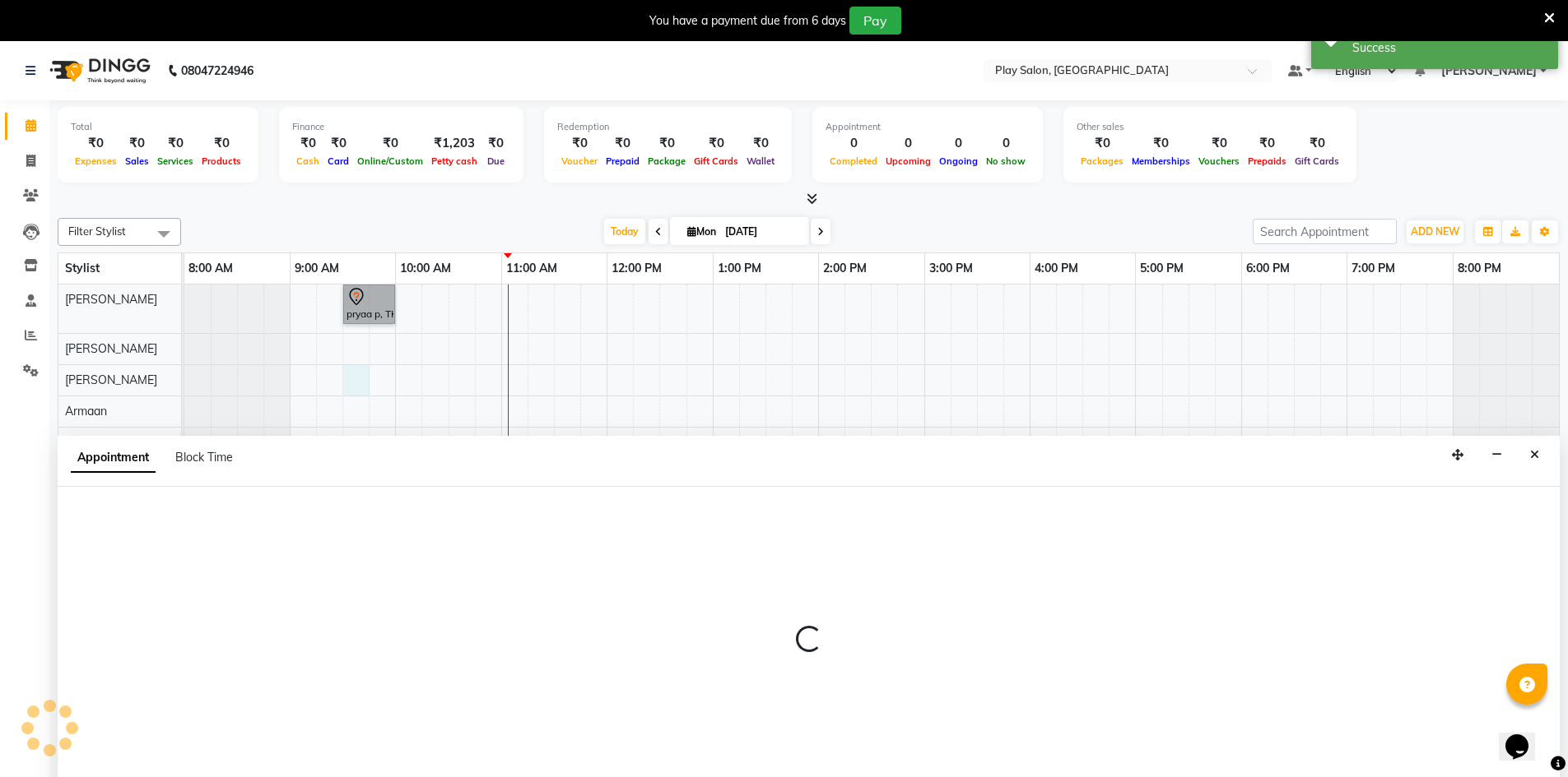
scroll to position [41, 0]
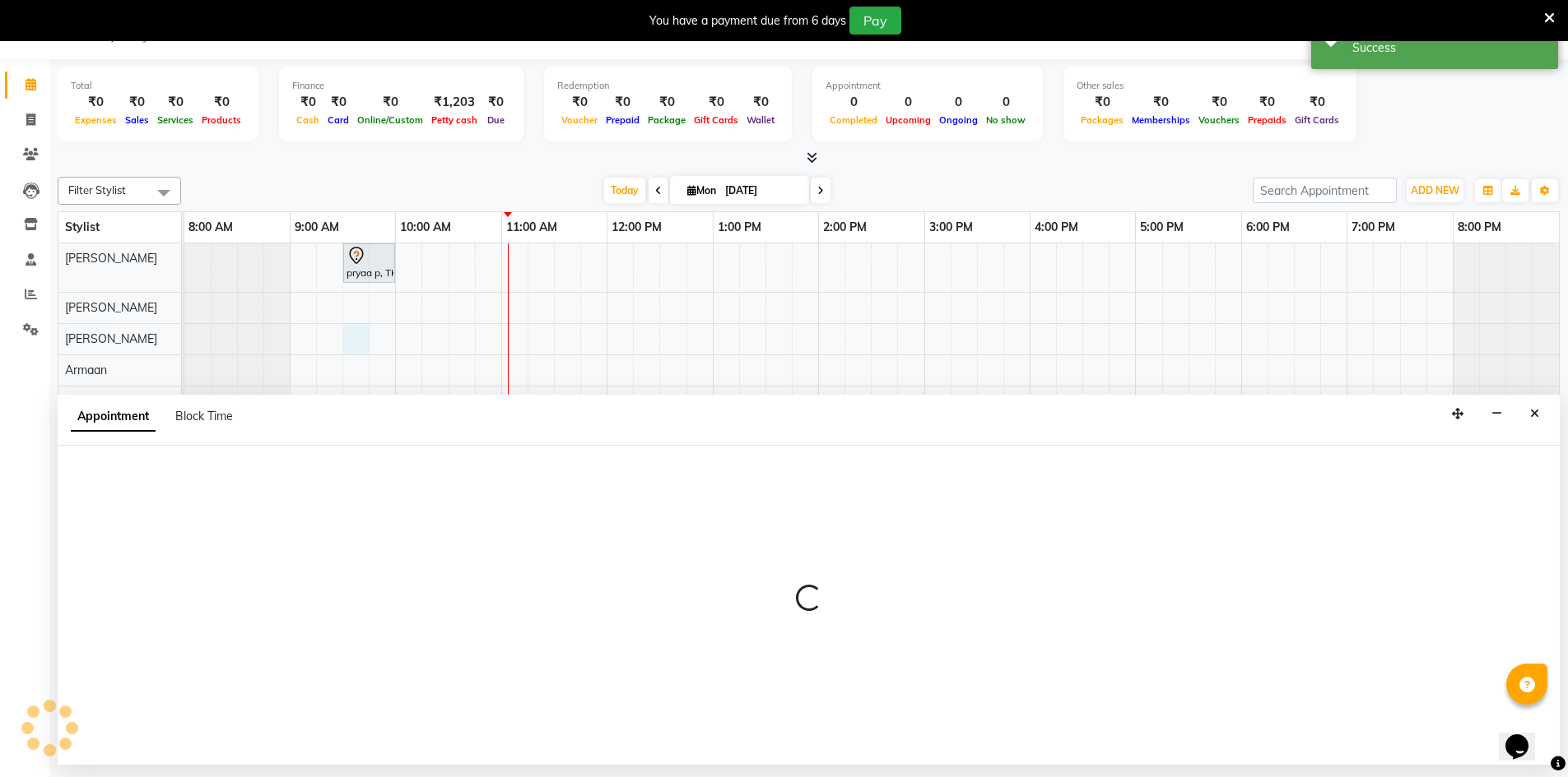
select select "88576"
select select "570"
select select "tentative"
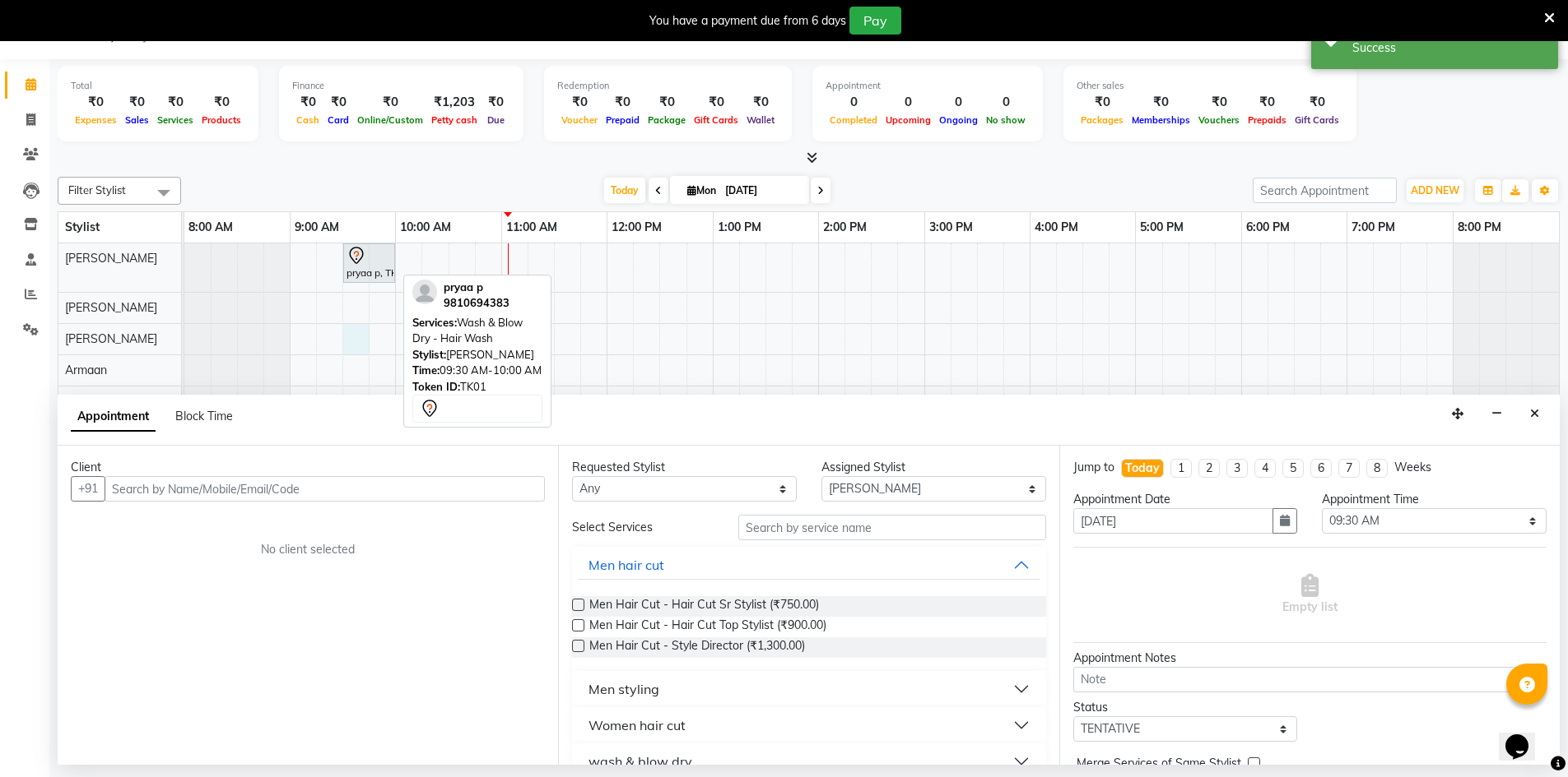
click at [363, 262] on icon at bounding box center [356, 255] width 19 height 19
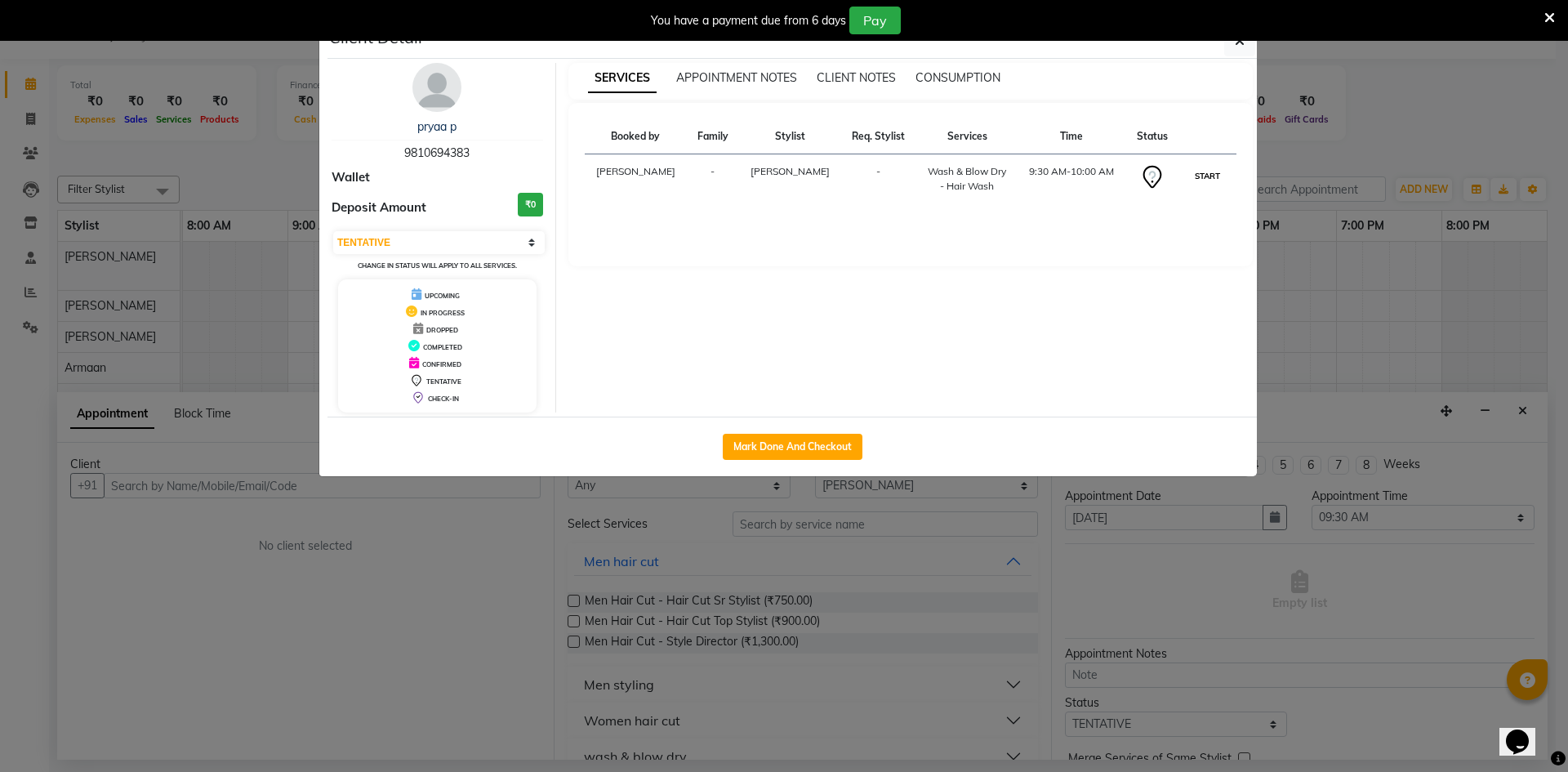
drag, startPoint x: 1211, startPoint y: 173, endPoint x: 1199, endPoint y: 165, distance: 14.4
click at [1211, 172] on button "START" at bounding box center [1207, 175] width 34 height 20
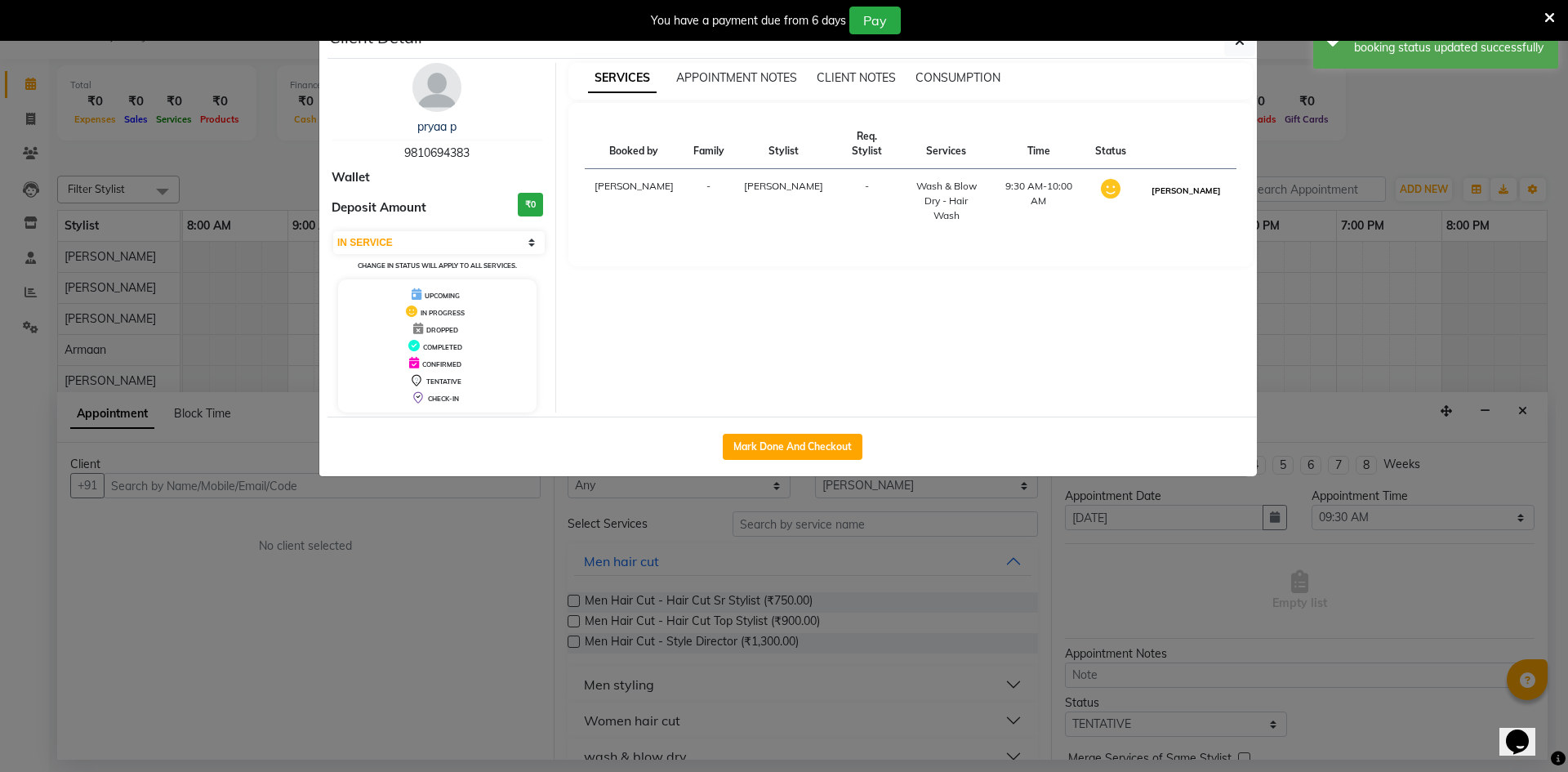
click at [1198, 181] on button "[PERSON_NAME]" at bounding box center [1186, 191] width 78 height 20
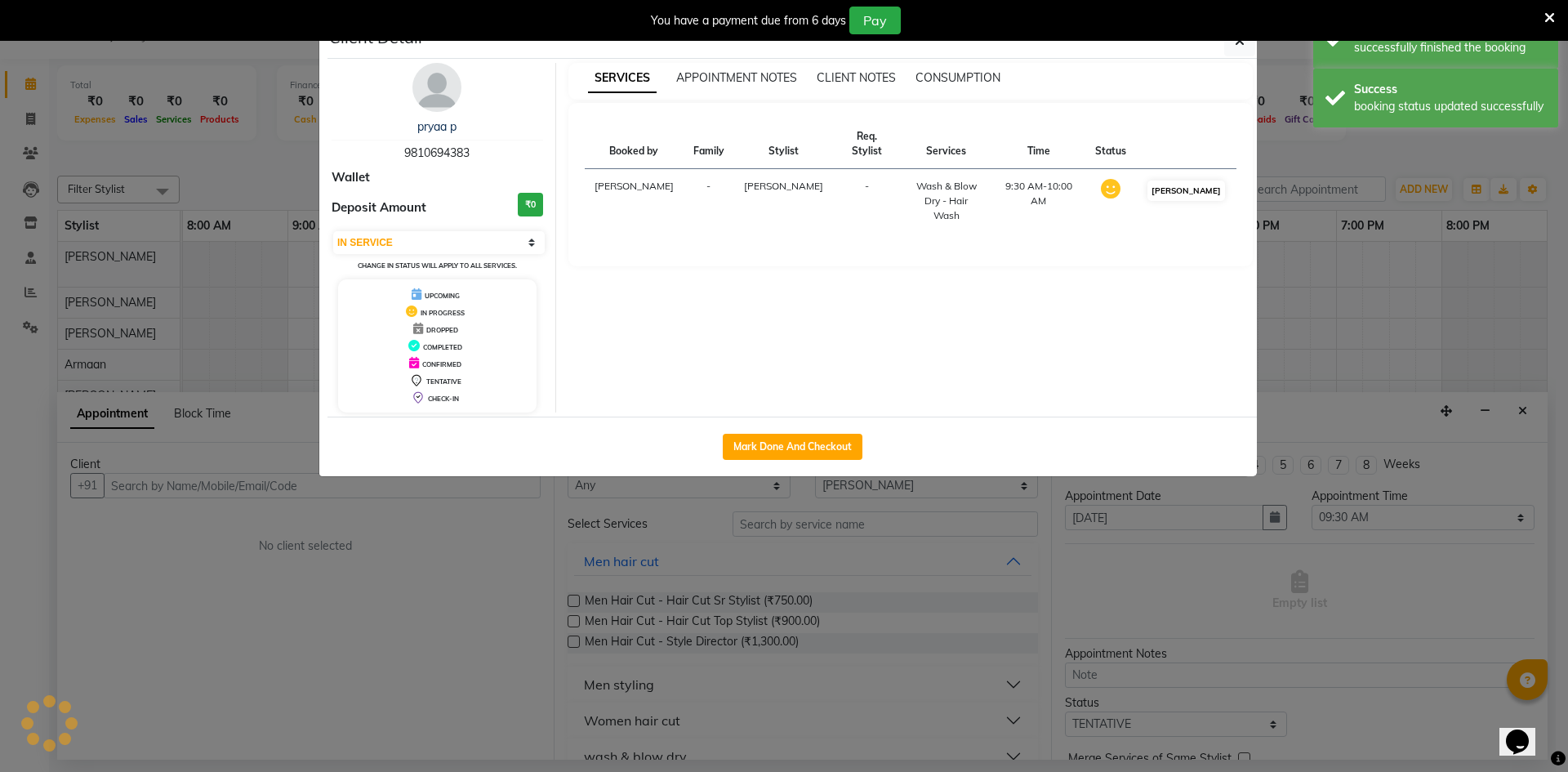
select select "3"
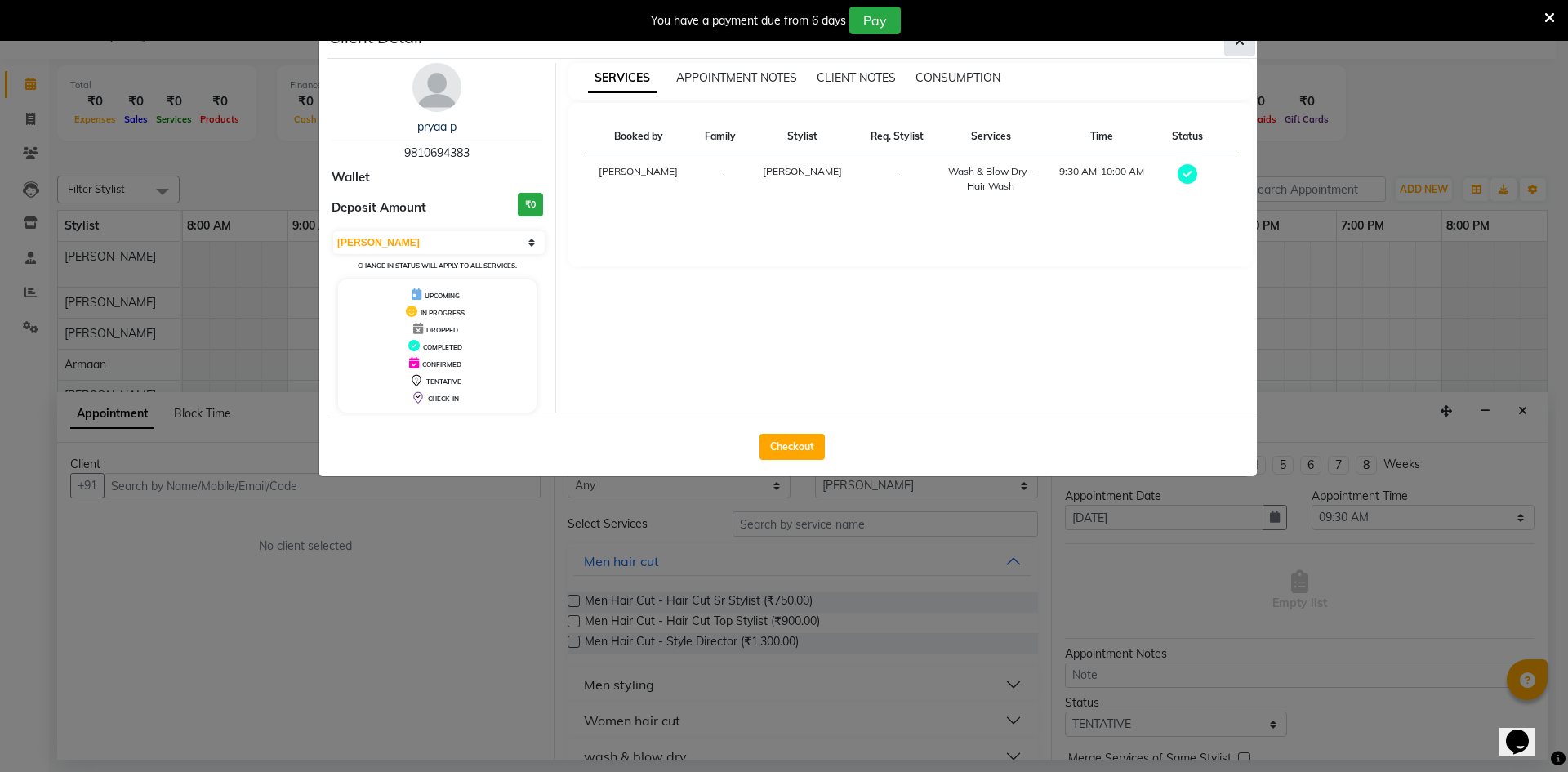
click at [1244, 42] on button "button" at bounding box center [1240, 40] width 31 height 31
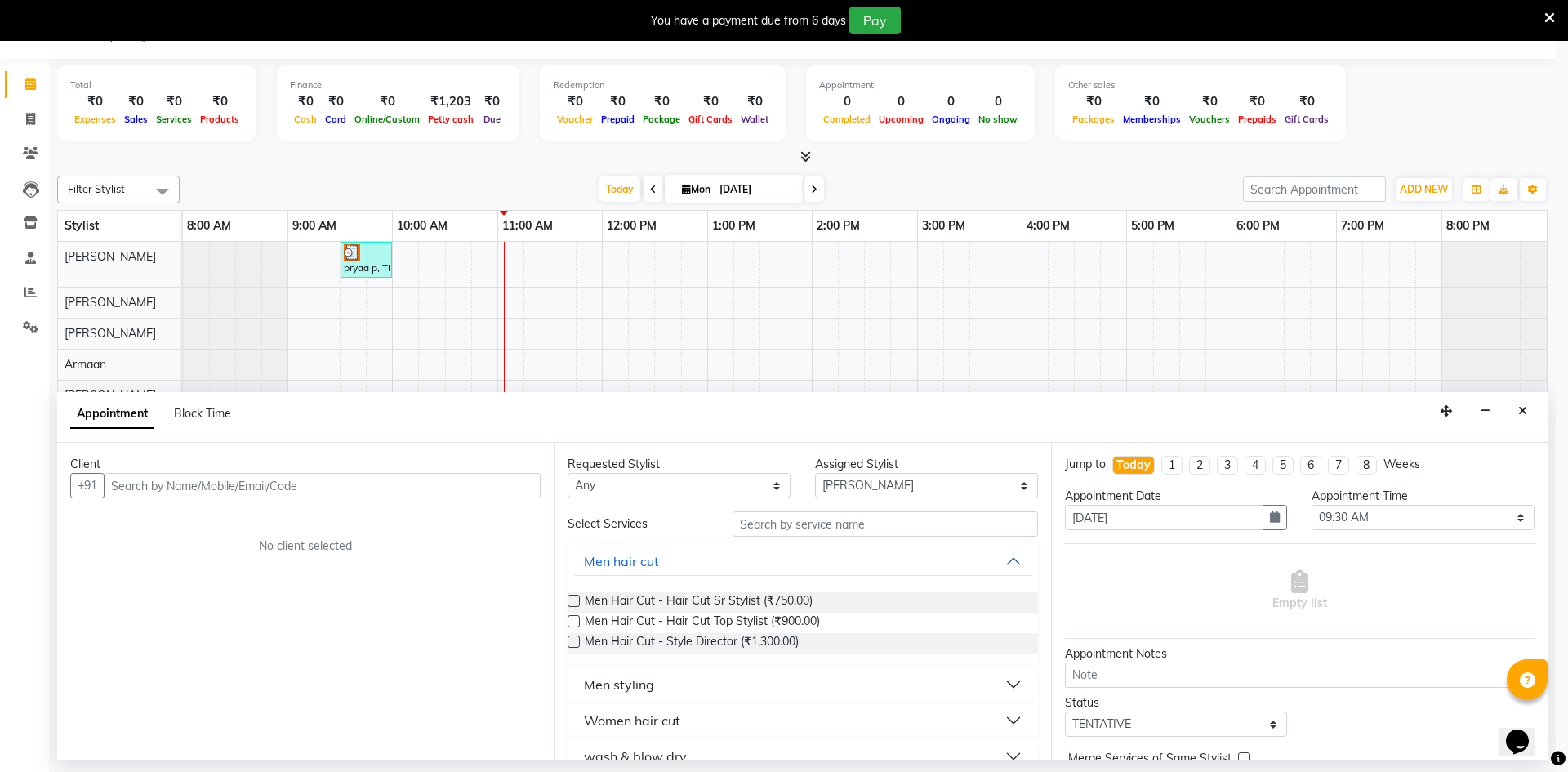
click at [1244, 42] on div "SERVICES APPOINTMENT NOTES CLIENT NOTES CONSUMPTION Booked by Family Stylist Re…" at bounding box center [911, 155] width 710 height 350
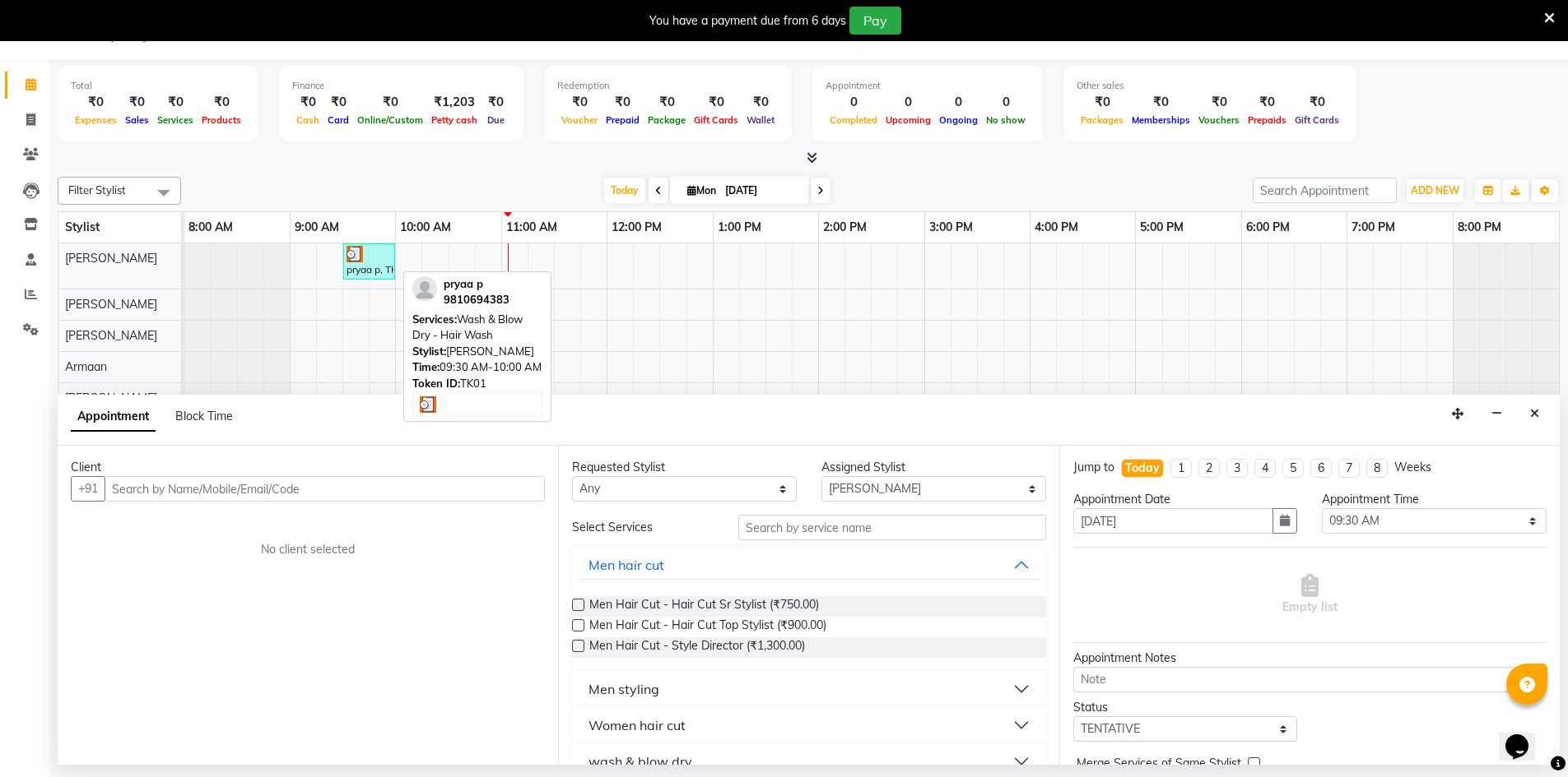
click at [372, 247] on div at bounding box center [368, 254] width 45 height 16
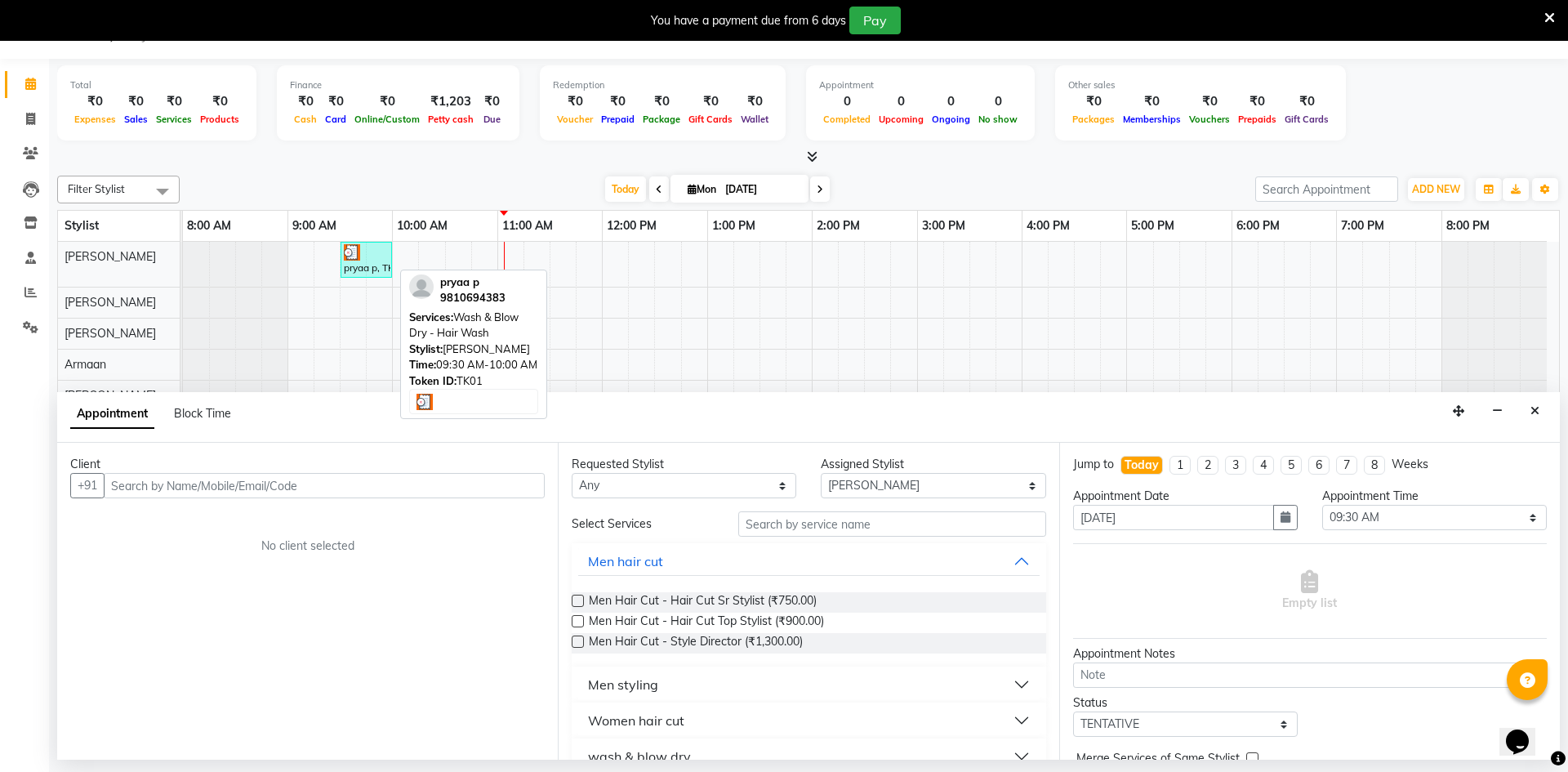
select select "3"
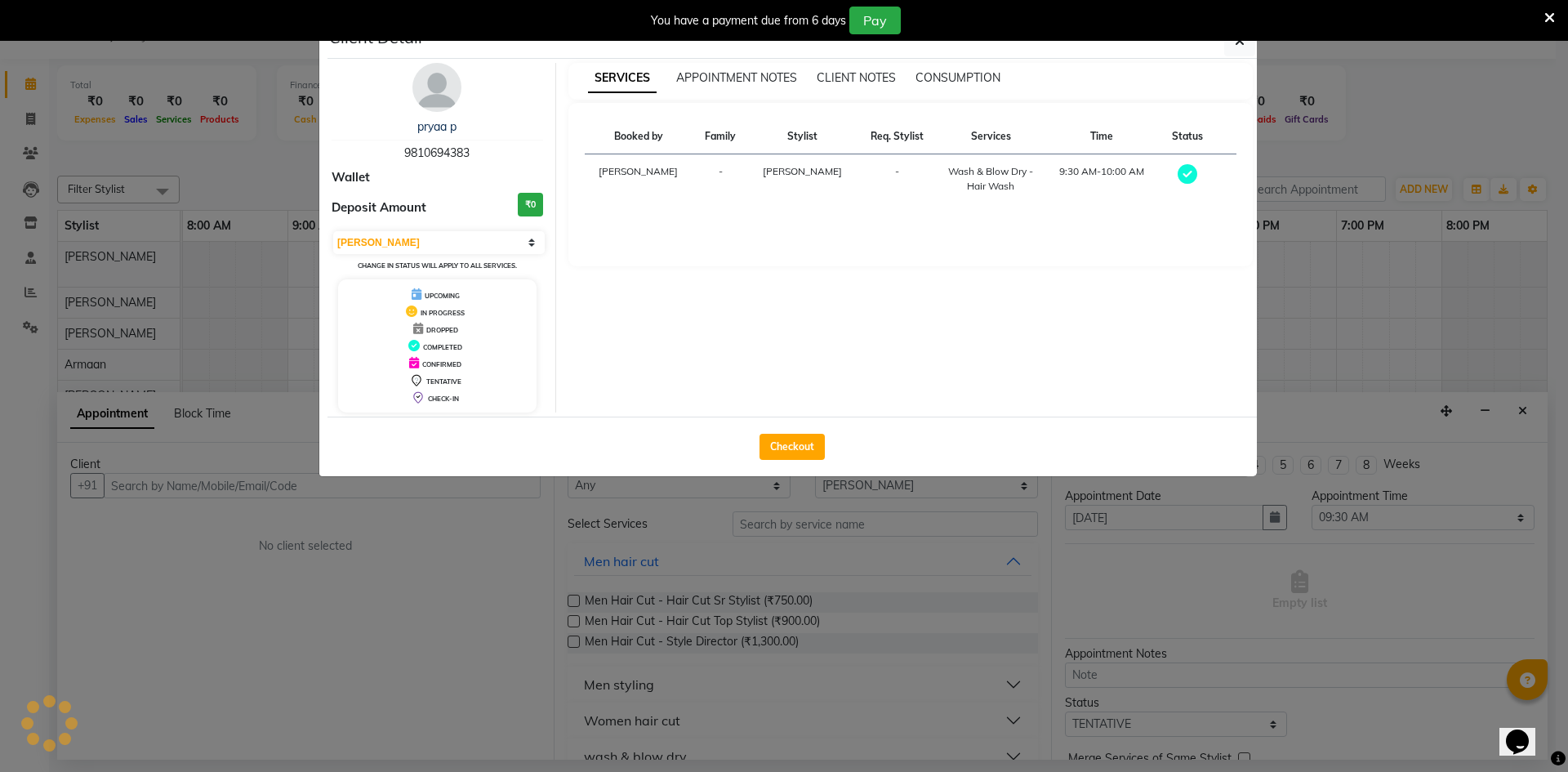
click at [370, 245] on div "pryaa p 9810694383 Wallet Deposit Amount ₹0 Select MARK DONE UPCOMING Change in…" at bounding box center [437, 238] width 236 height 350
click at [1242, 42] on icon "button" at bounding box center [1240, 41] width 10 height 13
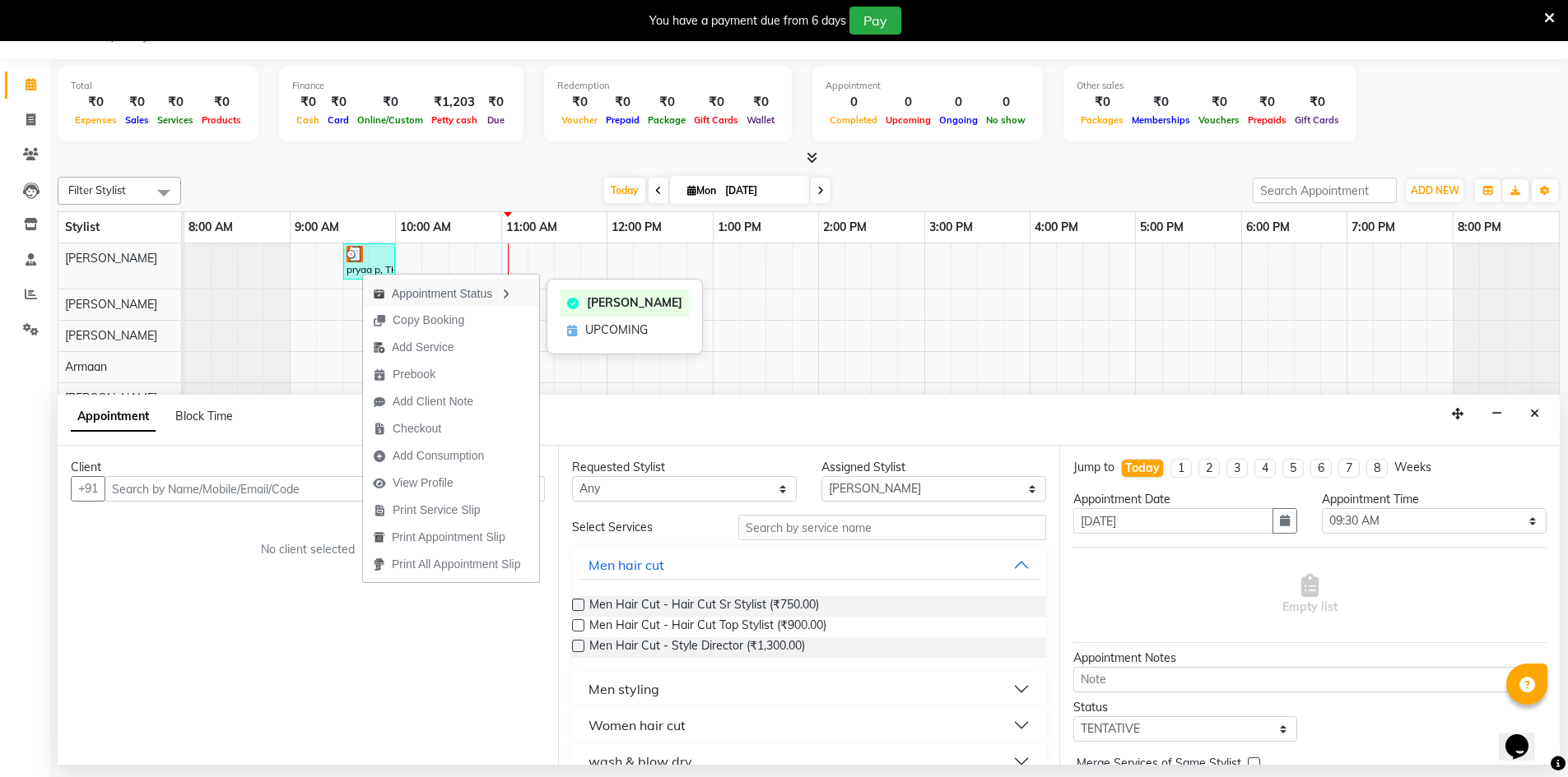
click at [418, 293] on div "Appointment Status" at bounding box center [450, 292] width 176 height 28
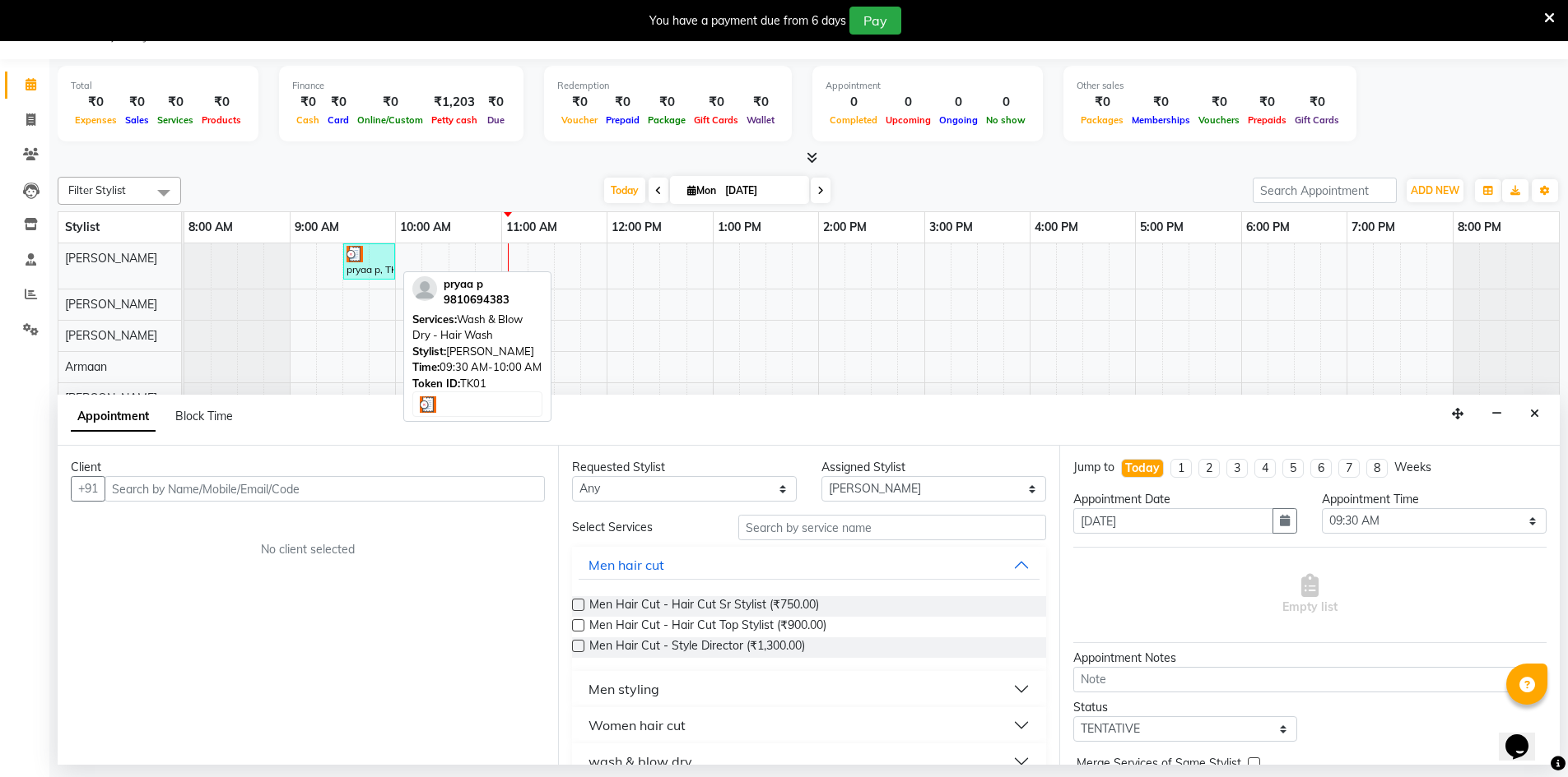
click at [371, 267] on div "pryaa p, TK01, 09:30 AM-10:00 AM, Wash & Blow Dry - Hair Wash" at bounding box center [369, 261] width 48 height 31
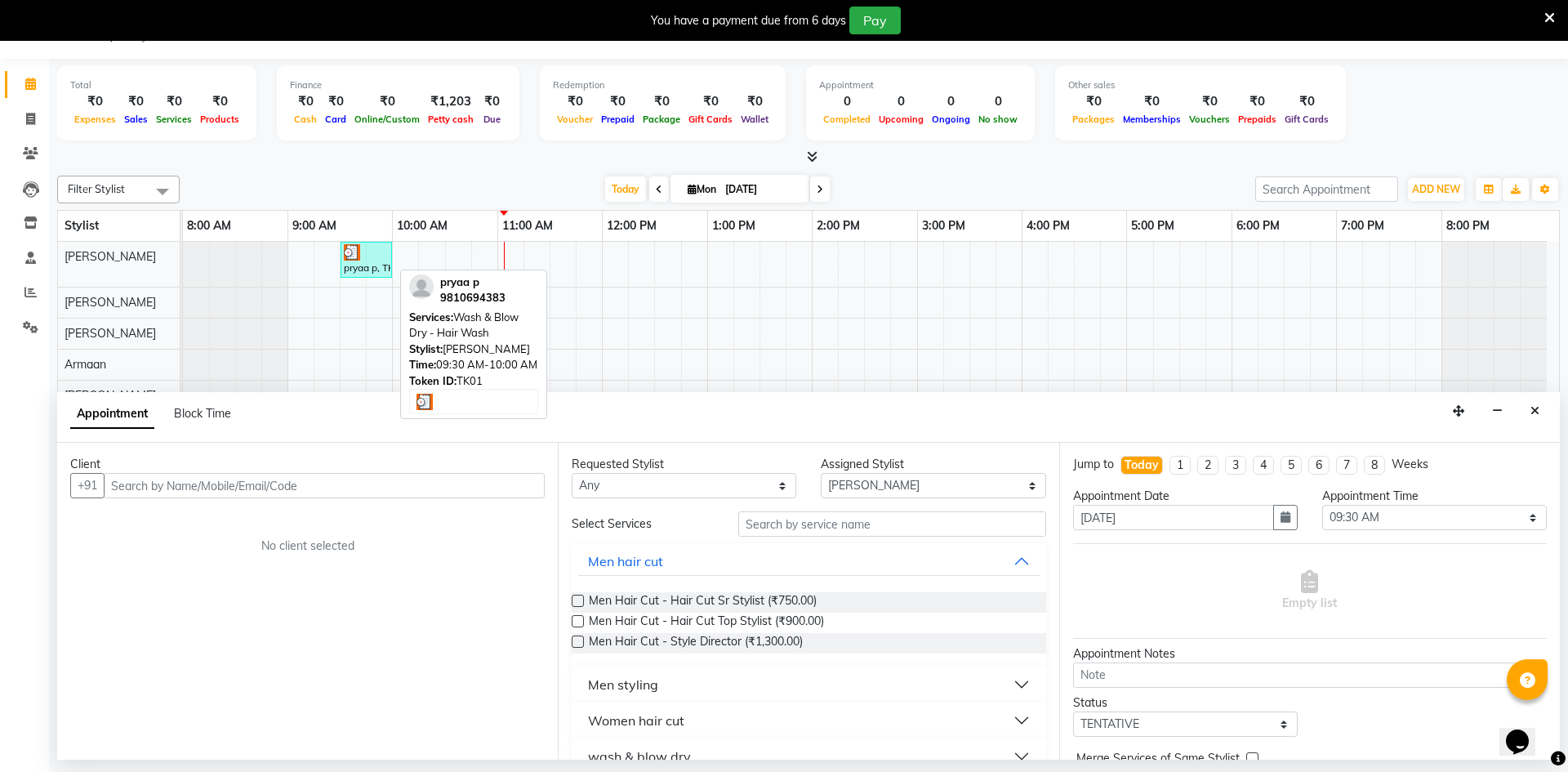
select select "3"
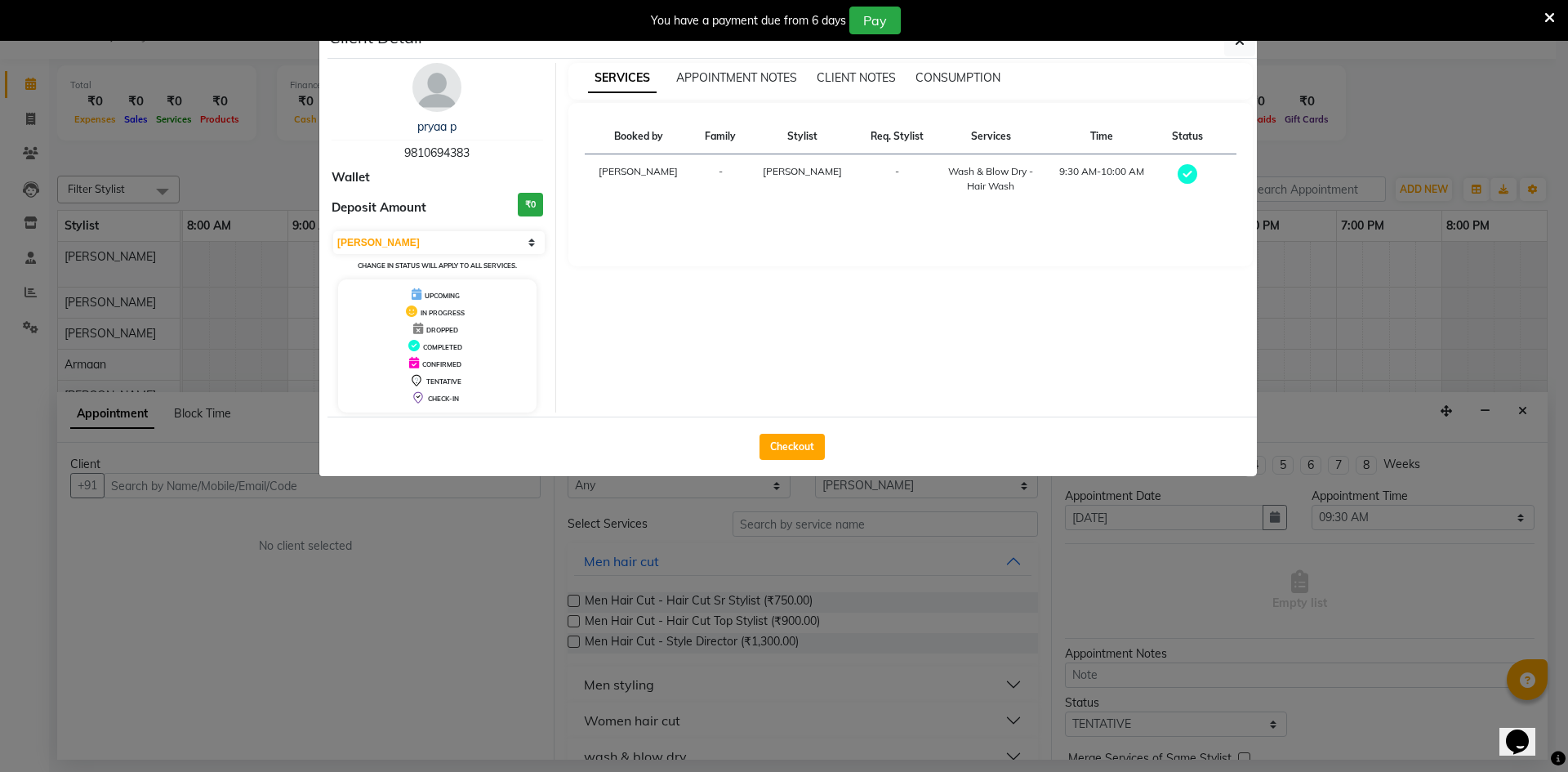
click at [531, 206] on h3 "₹0" at bounding box center [530, 204] width 25 height 24
click at [1243, 46] on icon "button" at bounding box center [1240, 41] width 10 height 13
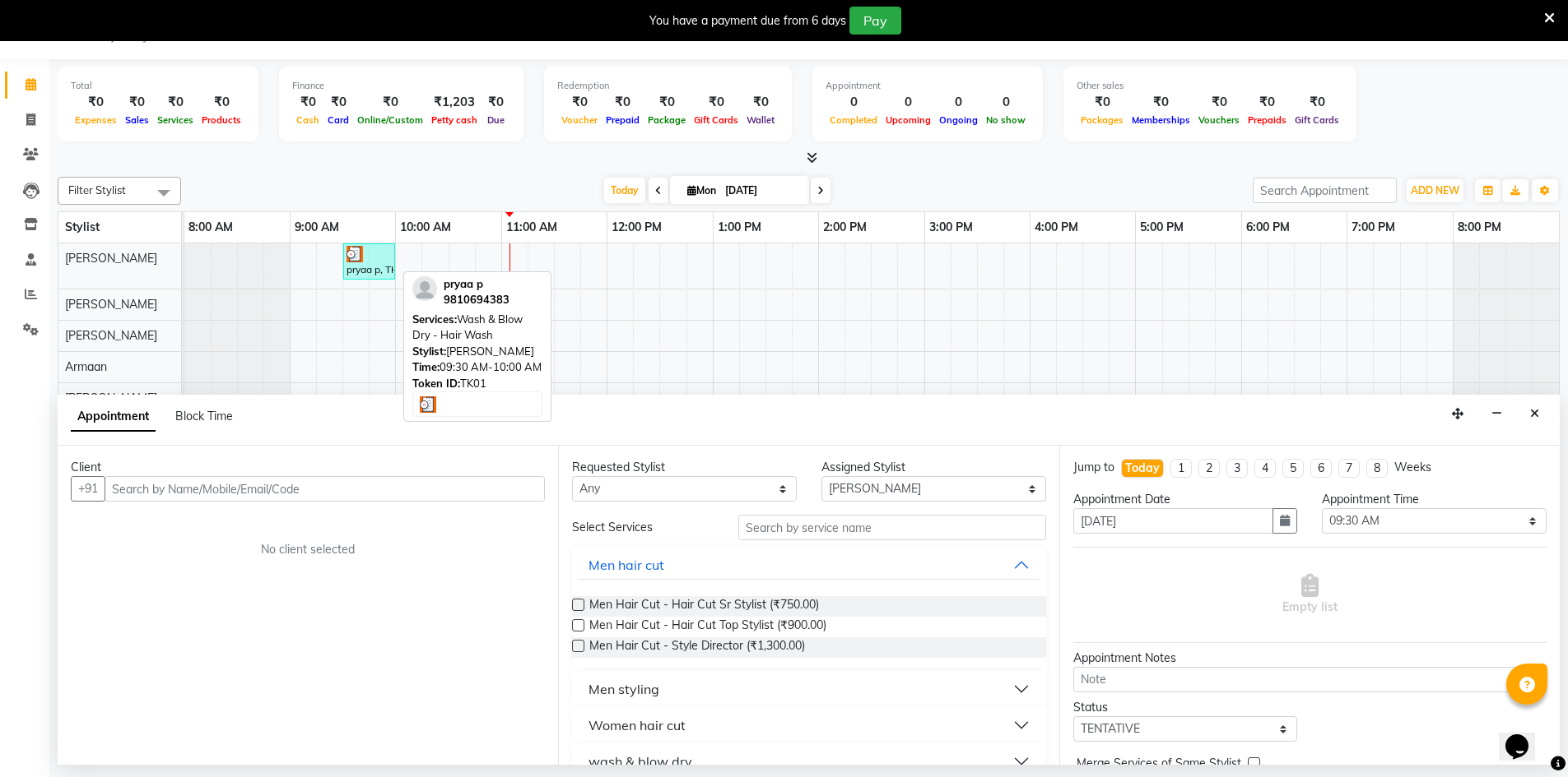
click at [373, 272] on div "pryaa p, TK01, 09:30 AM-10:00 AM, Wash & Blow Dry - Hair Wash" at bounding box center [369, 261] width 48 height 31
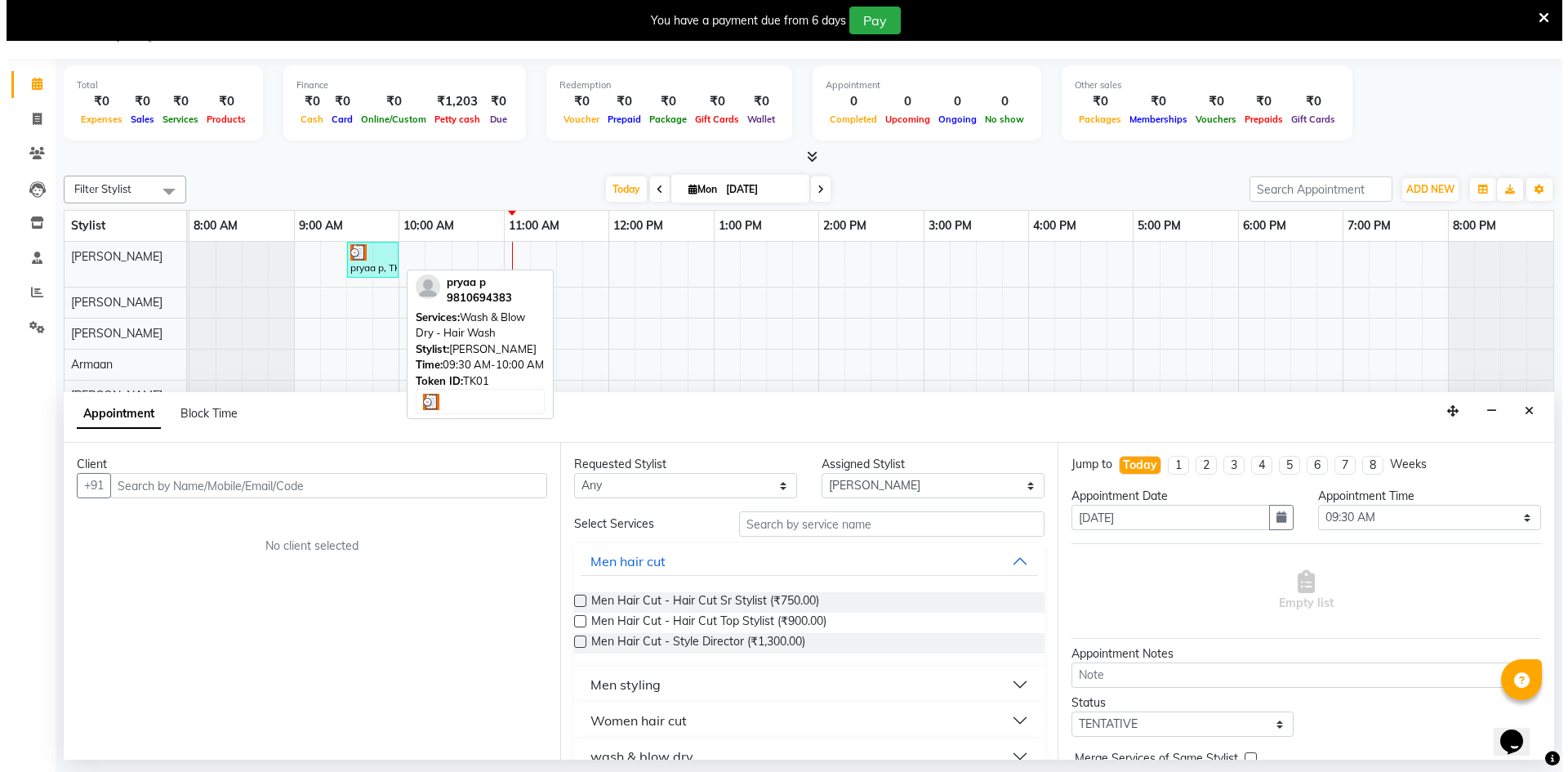
select select "3"
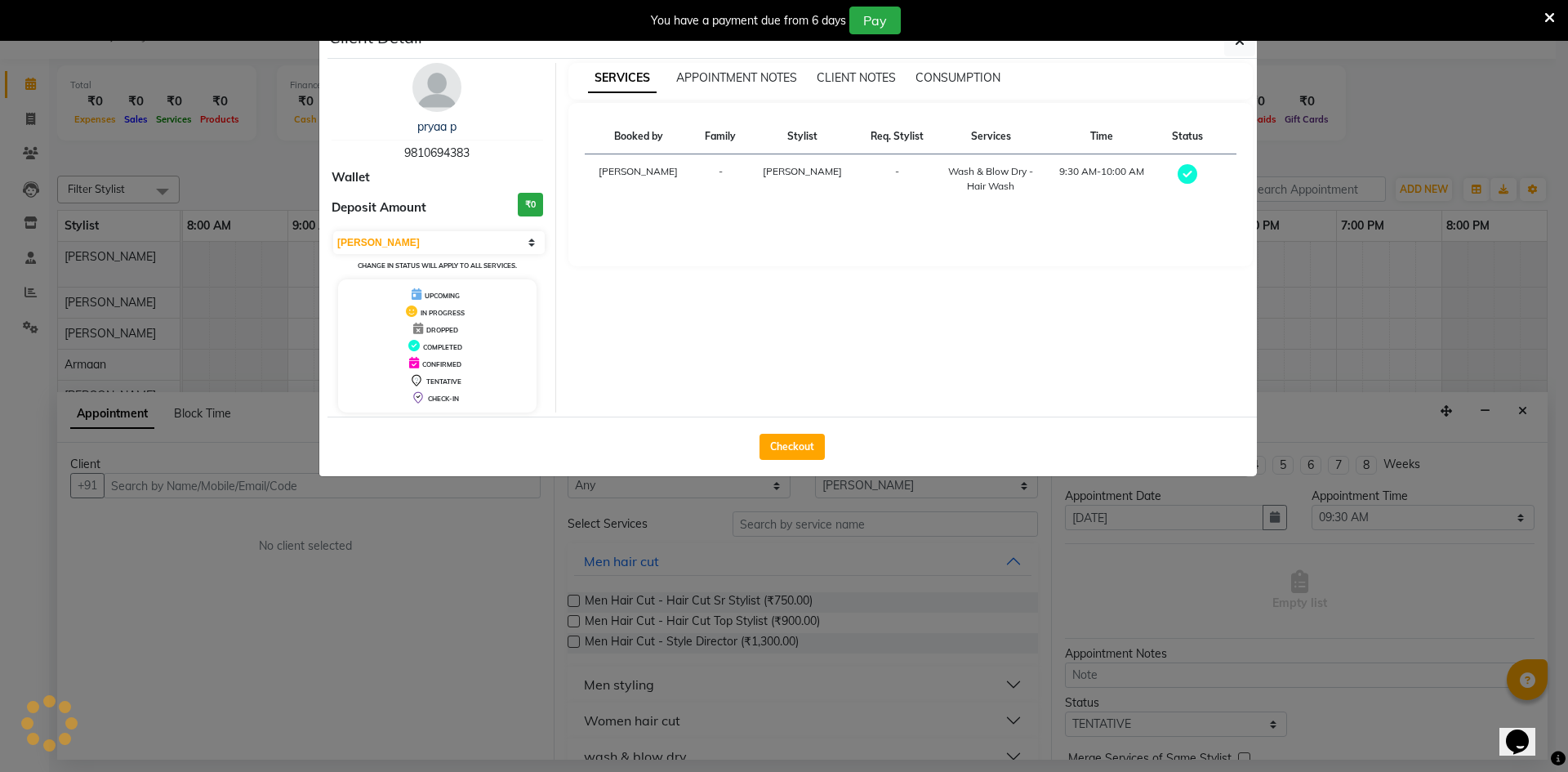
click at [370, 280] on div "UPCOMING IN PROGRESS DROPPED COMPLETED CONFIRMED TENTATIVE CHECK-IN" at bounding box center [437, 346] width 198 height 133
click at [441, 400] on span "CHECK-IN" at bounding box center [443, 398] width 31 height 9
click at [441, 397] on span "CHECK-IN" at bounding box center [443, 398] width 31 height 9
click at [441, 393] on div "CHECK-IN" at bounding box center [437, 397] width 186 height 17
click at [1184, 176] on icon at bounding box center [1187, 174] width 19 height 19
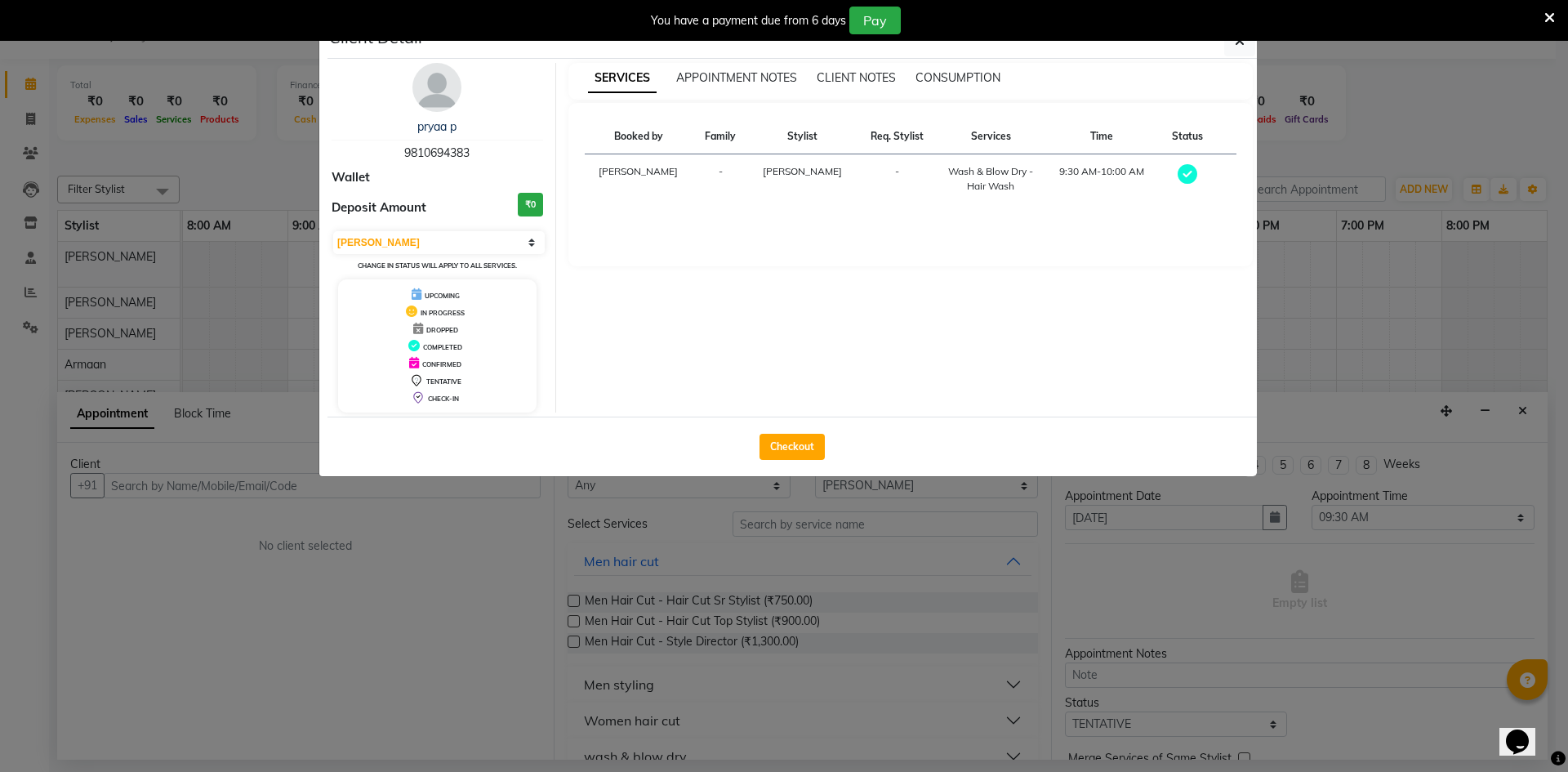
click at [1184, 176] on icon at bounding box center [1187, 174] width 19 height 19
click at [1238, 43] on icon "button" at bounding box center [1240, 41] width 10 height 13
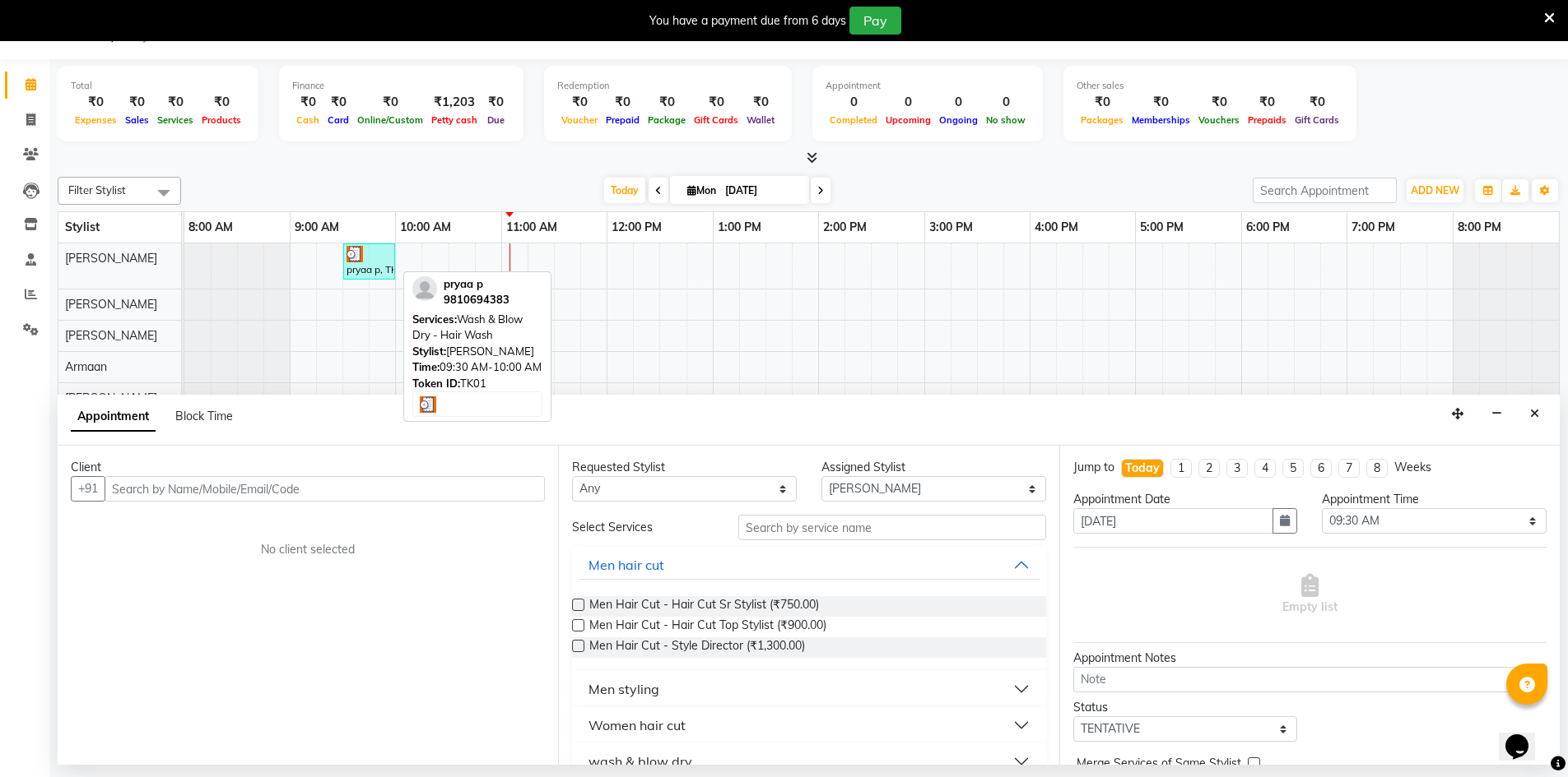
click at [370, 258] on div at bounding box center [368, 254] width 45 height 16
select select "3"
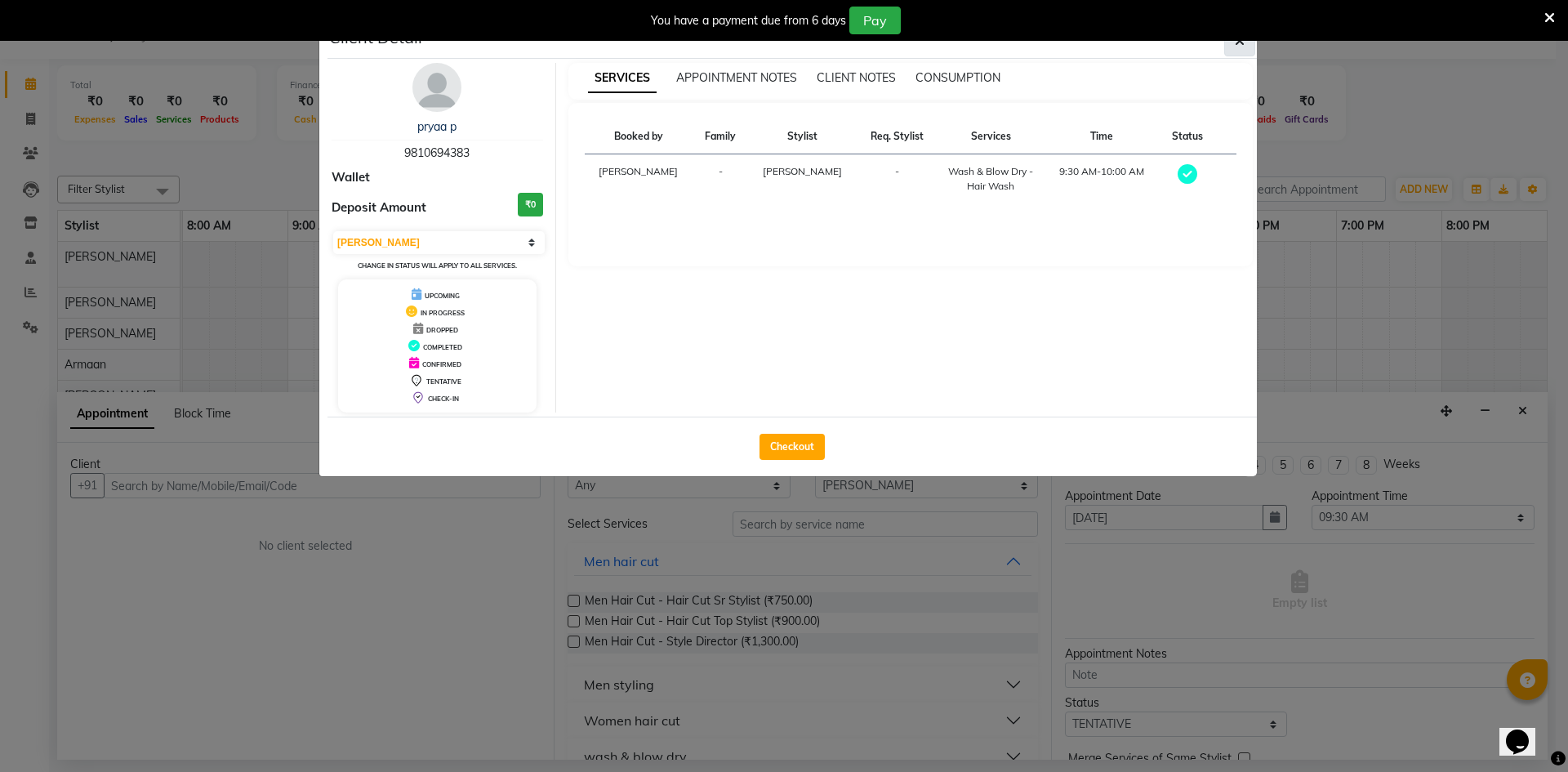
click at [1242, 42] on icon "button" at bounding box center [1240, 41] width 10 height 13
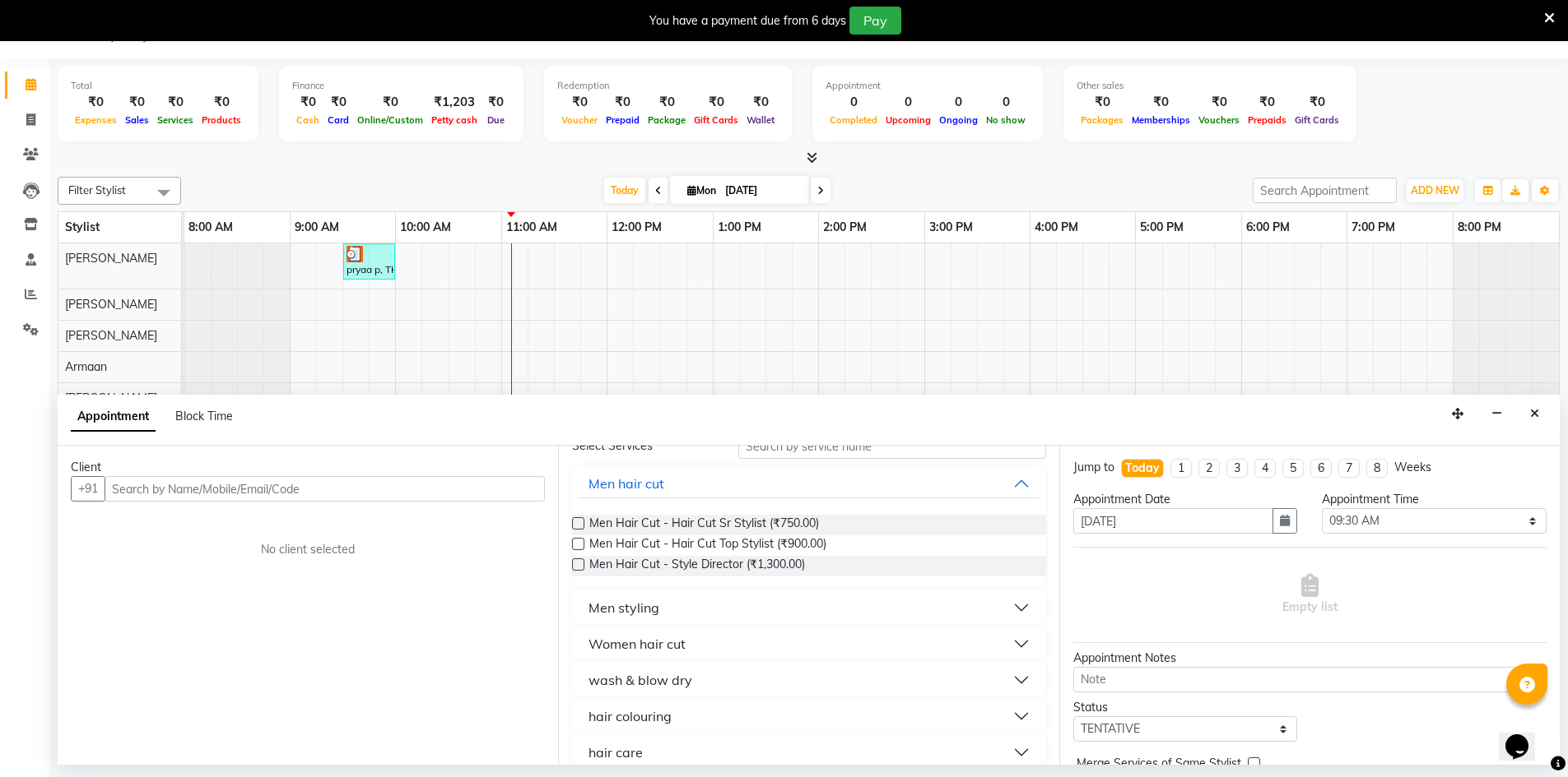
scroll to position [54, 0]
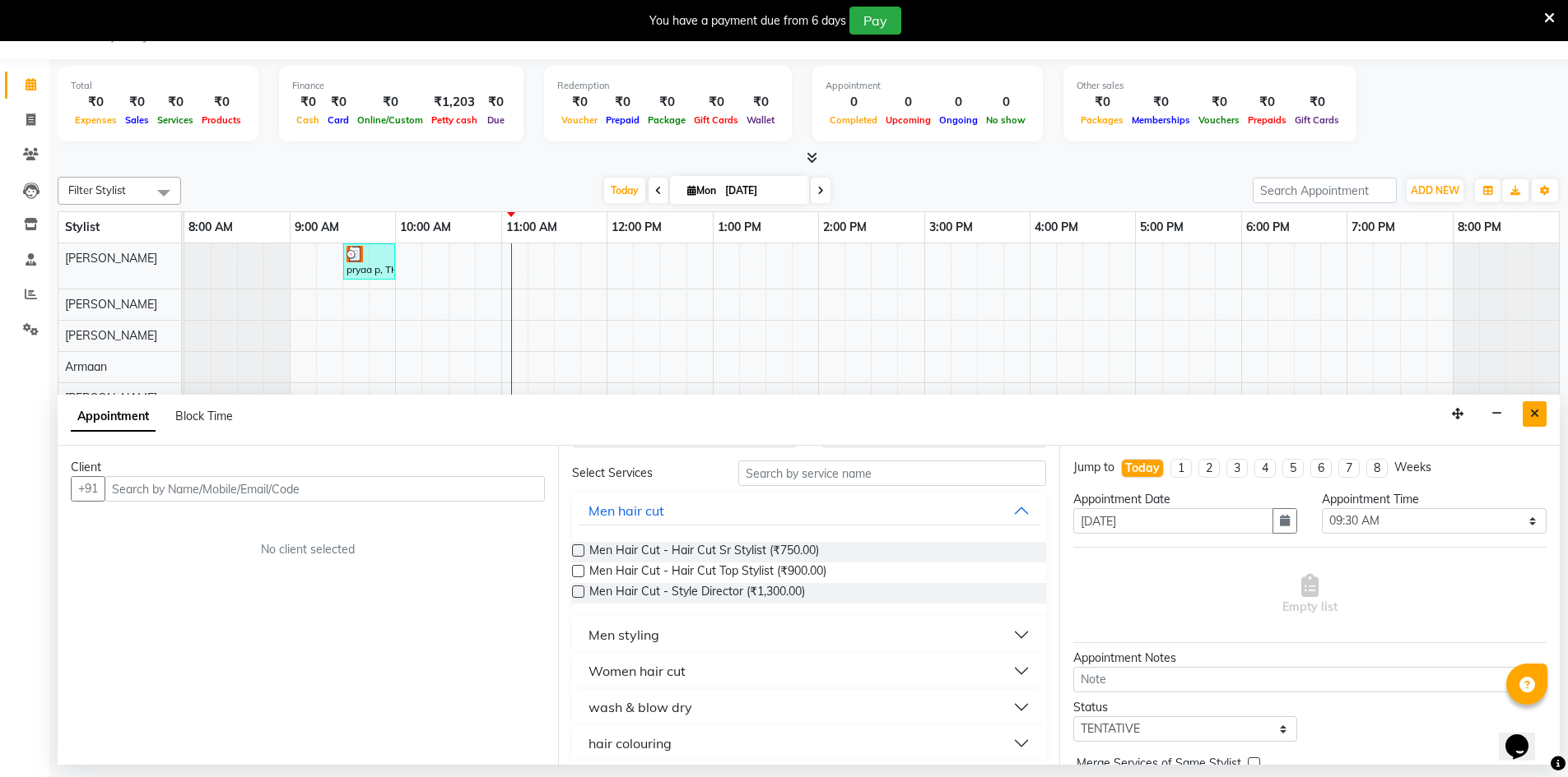
click at [1539, 413] on button "Close" at bounding box center [1534, 414] width 24 height 25
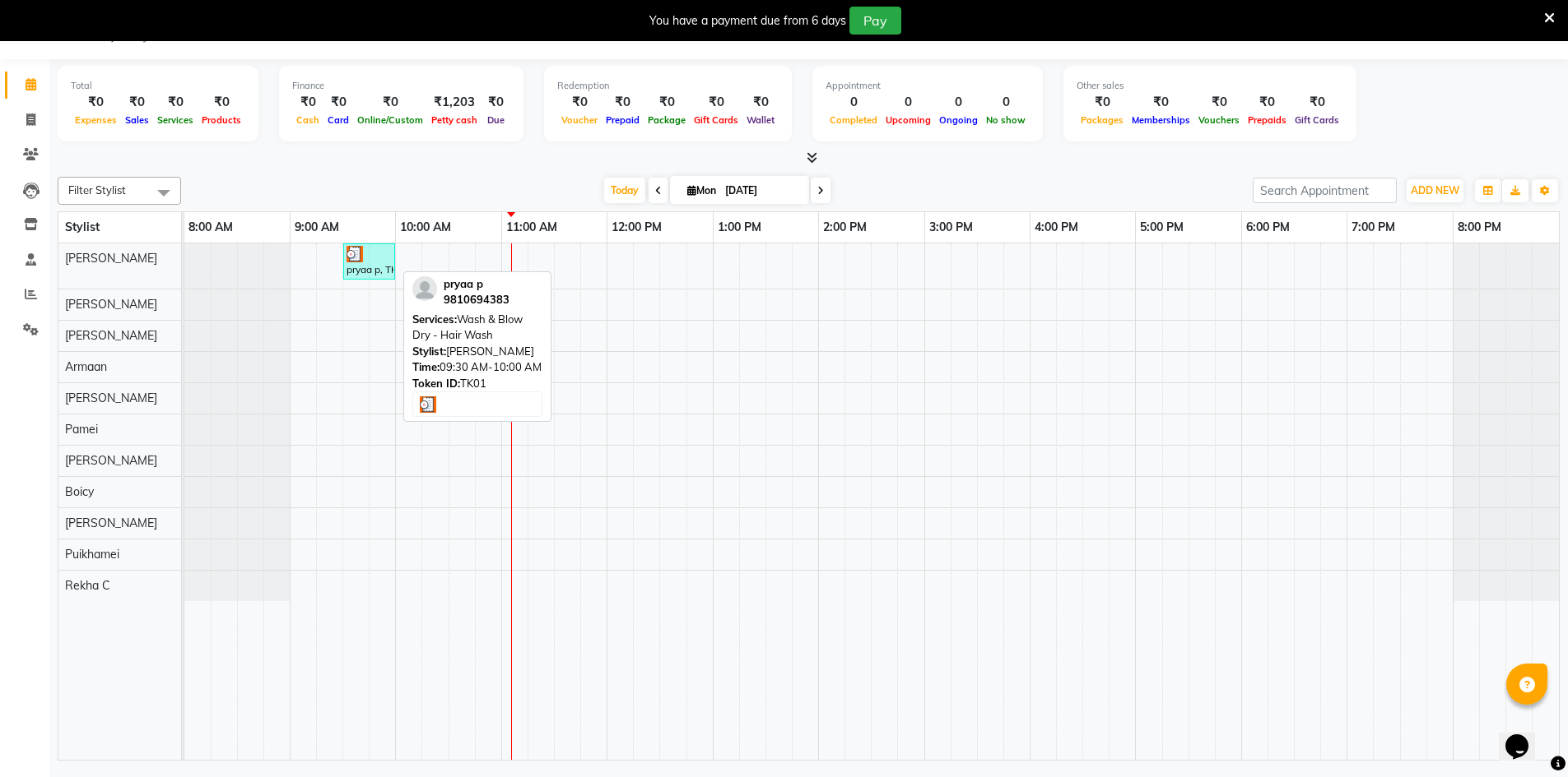
click at [373, 261] on div "pryaa p, TK01, 09:30 AM-10:00 AM, Wash & Blow Dry - Hair Wash" at bounding box center [369, 261] width 48 height 31
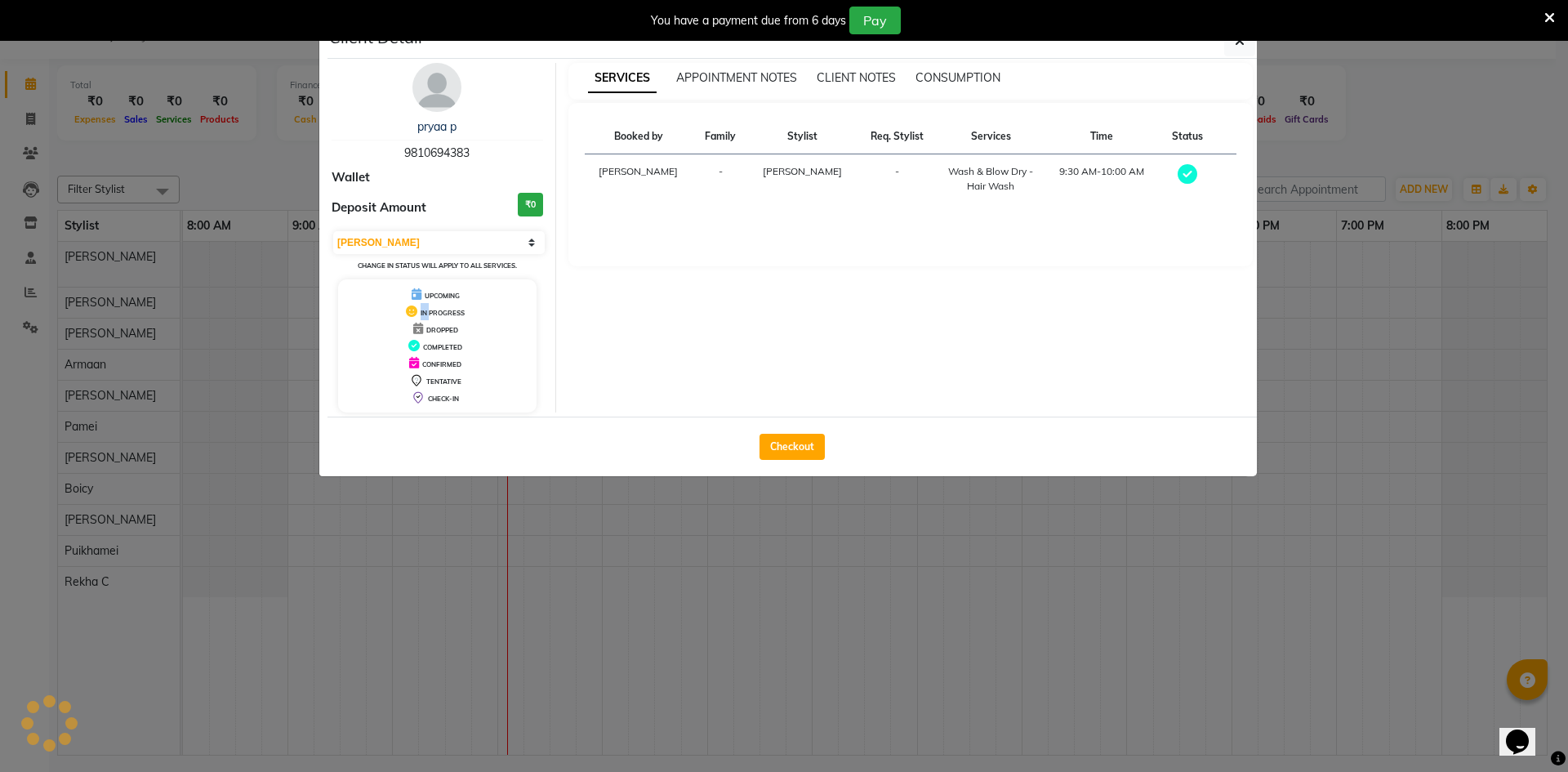
click at [370, 260] on div "pryaa p 9810694383 Wallet Deposit Amount ₹0 Select MARK DONE UPCOMING Change in…" at bounding box center [437, 238] width 236 height 350
click at [501, 246] on select "Select MARK DONE UPCOMING" at bounding box center [438, 242] width 212 height 23
click at [333, 231] on select "Select MARK DONE UPCOMING" at bounding box center [438, 242] width 212 height 23
click at [533, 243] on select "Select MARK DONE UPCOMING" at bounding box center [438, 242] width 212 height 23
click at [333, 231] on select "Select MARK DONE UPCOMING" at bounding box center [438, 242] width 212 height 23
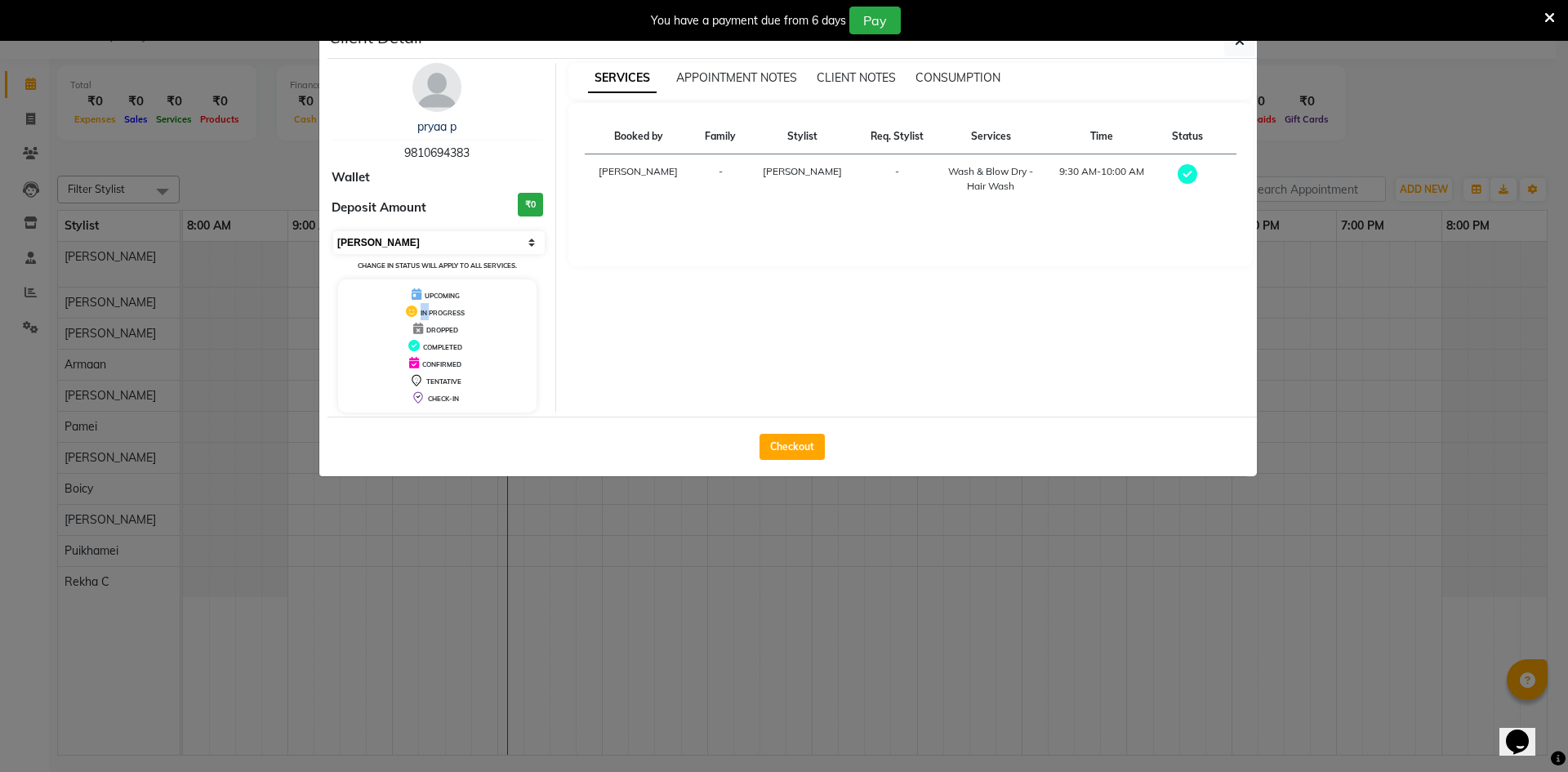
click at [537, 242] on select "Select MARK DONE UPCOMING" at bounding box center [438, 242] width 212 height 23
select select "5"
click at [333, 231] on select "Select MARK DONE UPCOMING" at bounding box center [438, 242] width 212 height 23
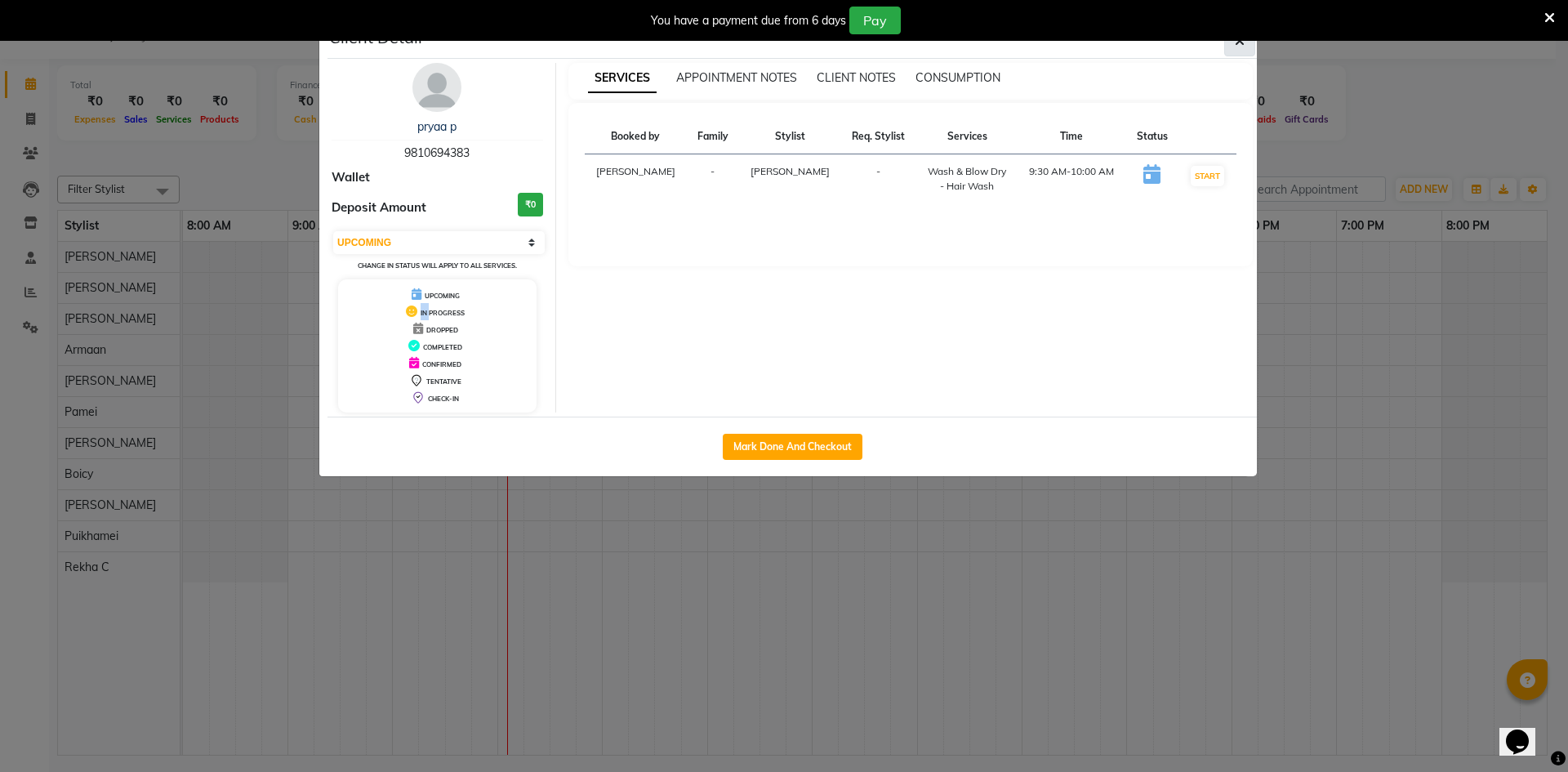
click at [1247, 47] on button "button" at bounding box center [1240, 40] width 31 height 31
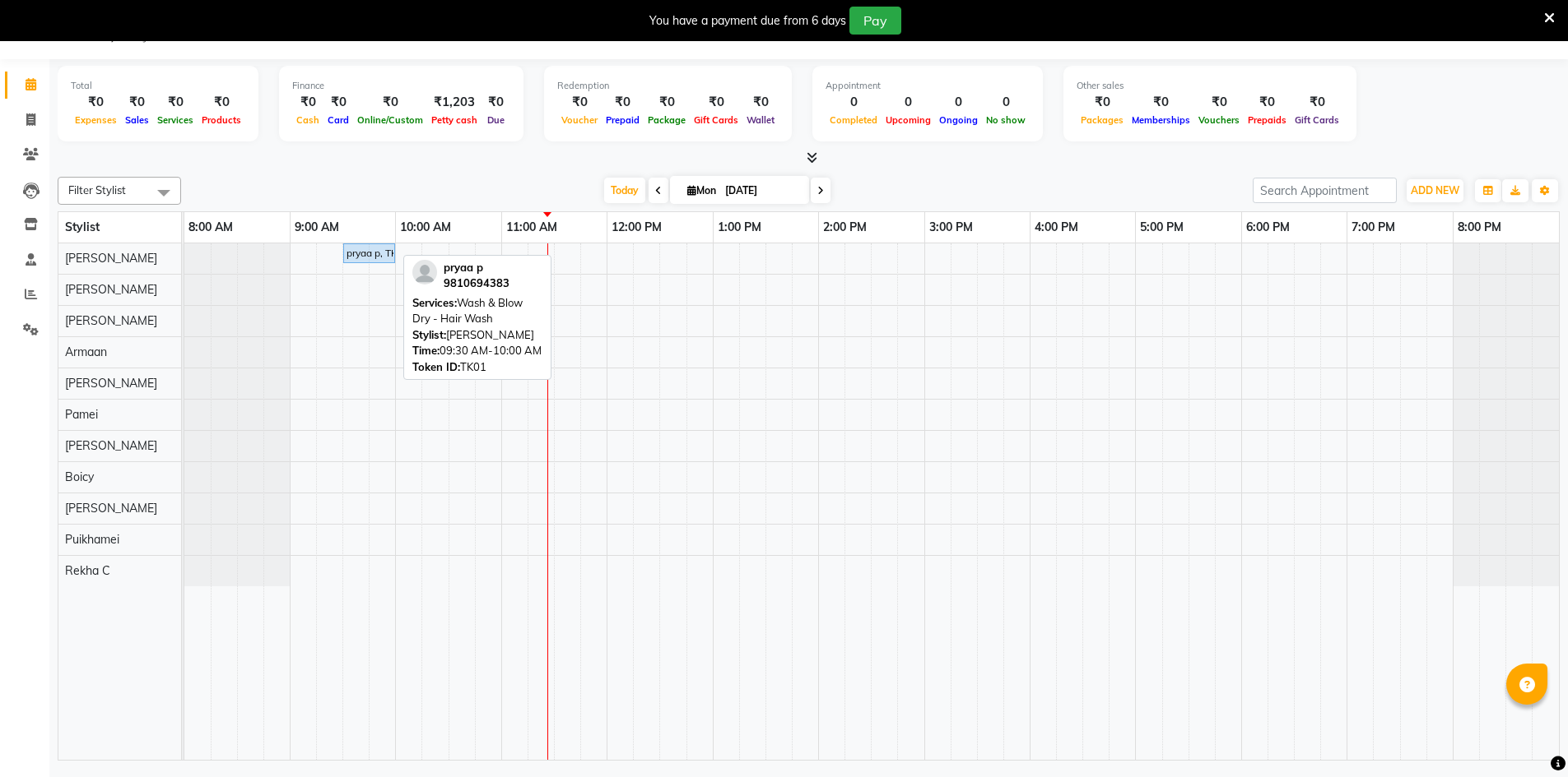
click at [384, 259] on div "pryaa p, TK01, 09:30 AM-10:00 AM, Wash & Blow Dry - Hair Wash" at bounding box center [369, 253] width 48 height 14
select select "5"
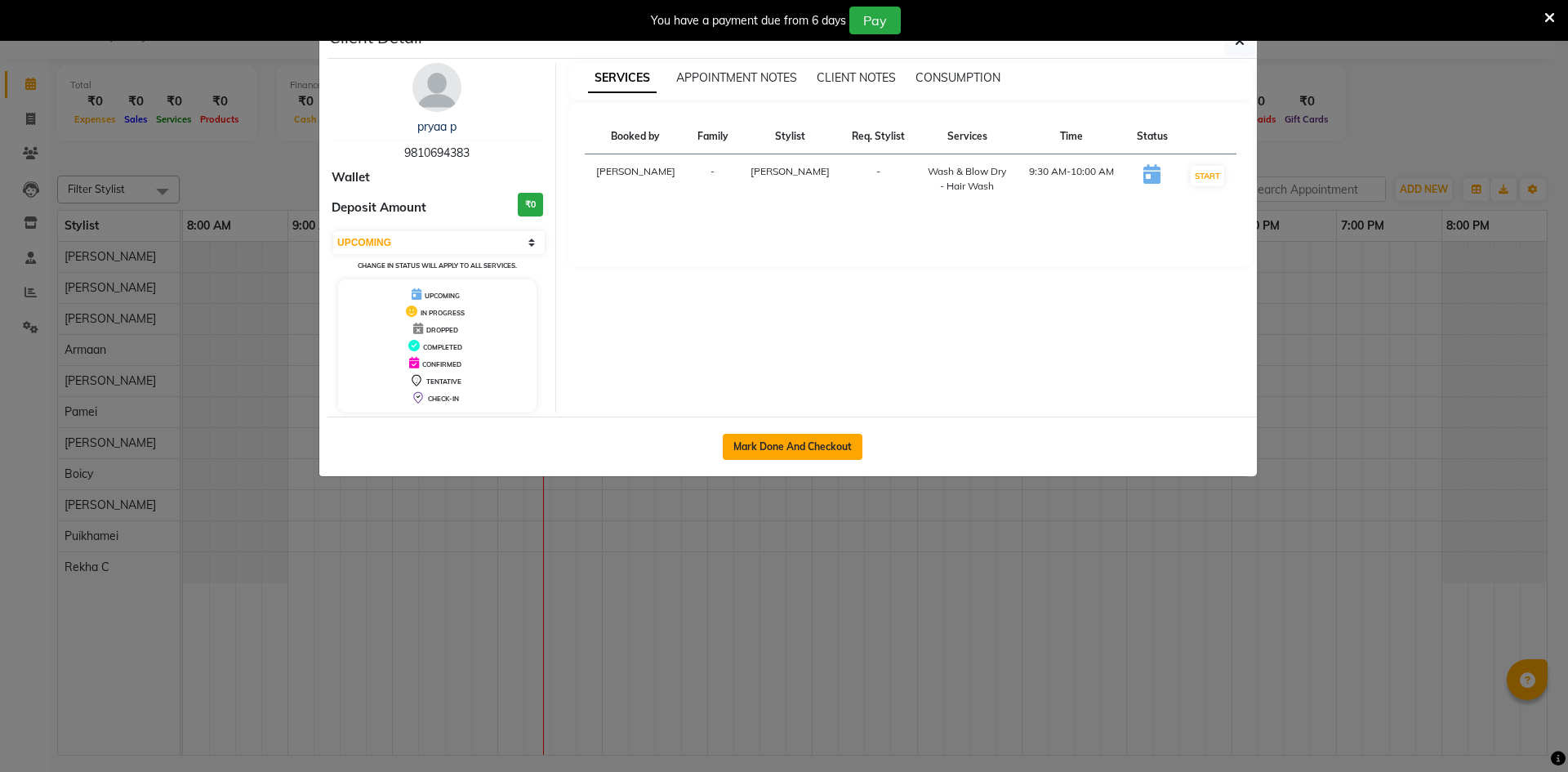
click at [757, 452] on button "Mark Done And Checkout" at bounding box center [793, 446] width 140 height 26
select select "service"
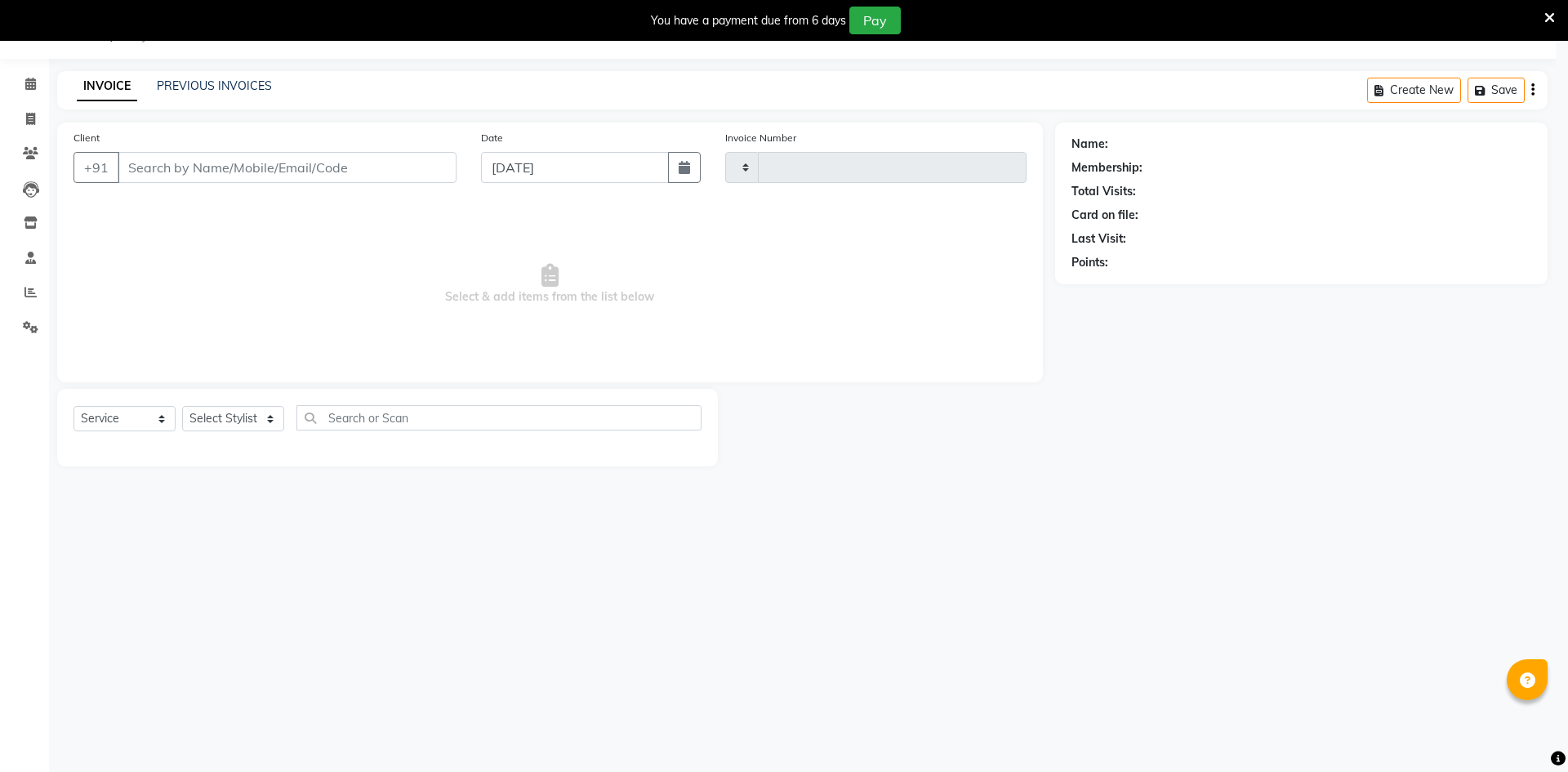
type input "0058"
select select "8631"
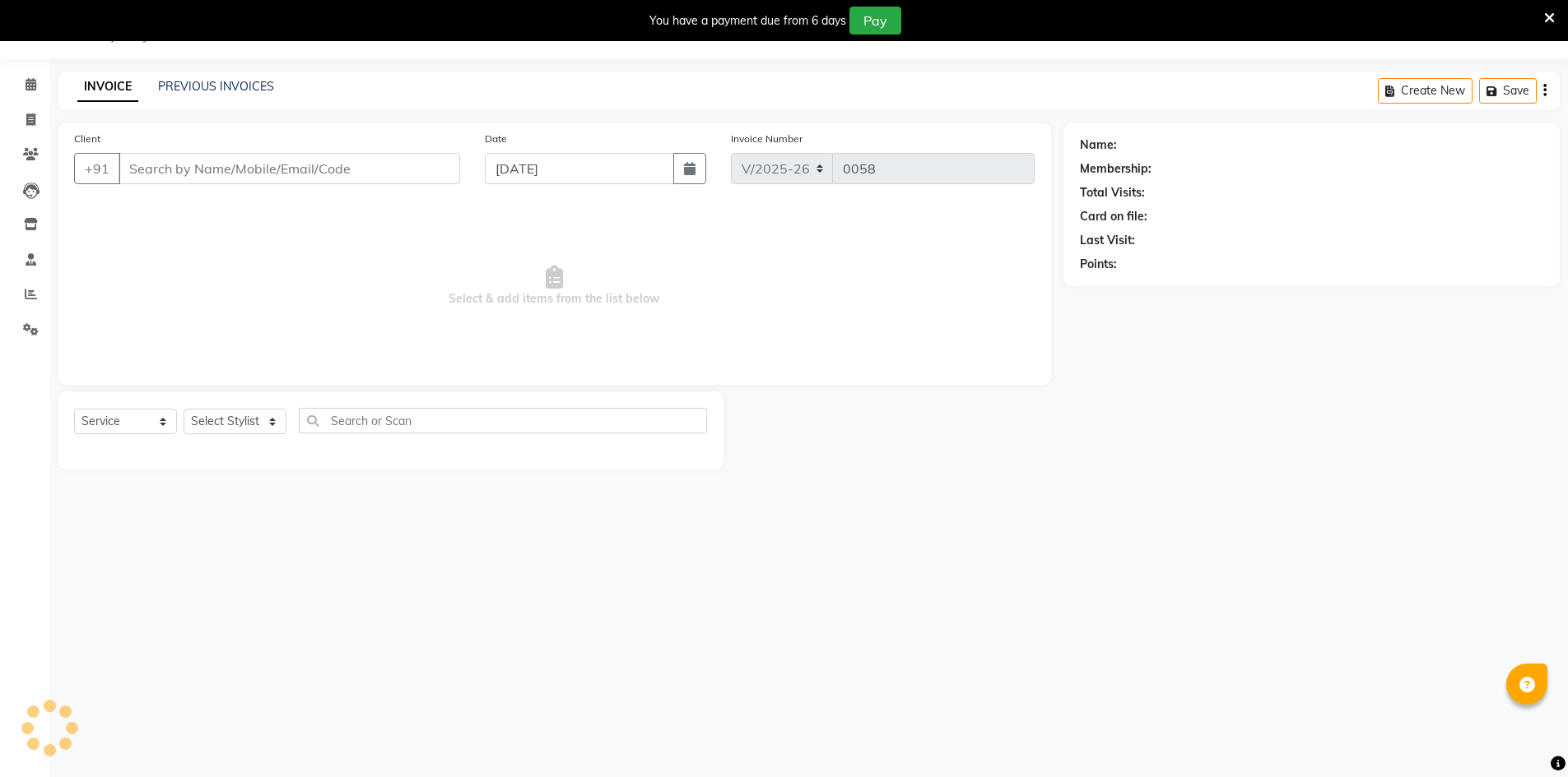
type input "9810694383"
select select "88831"
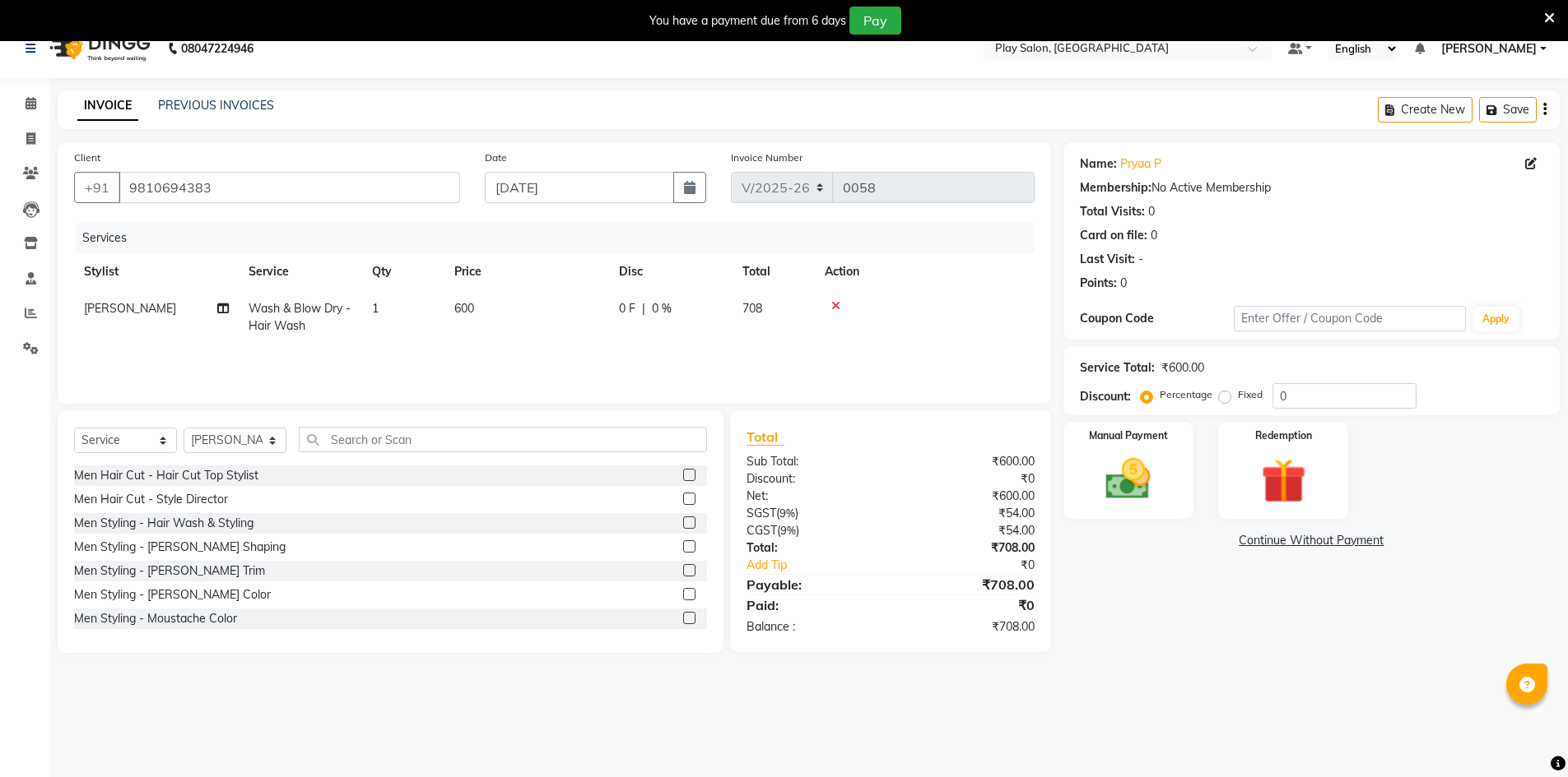
scroll to position [41, 0]
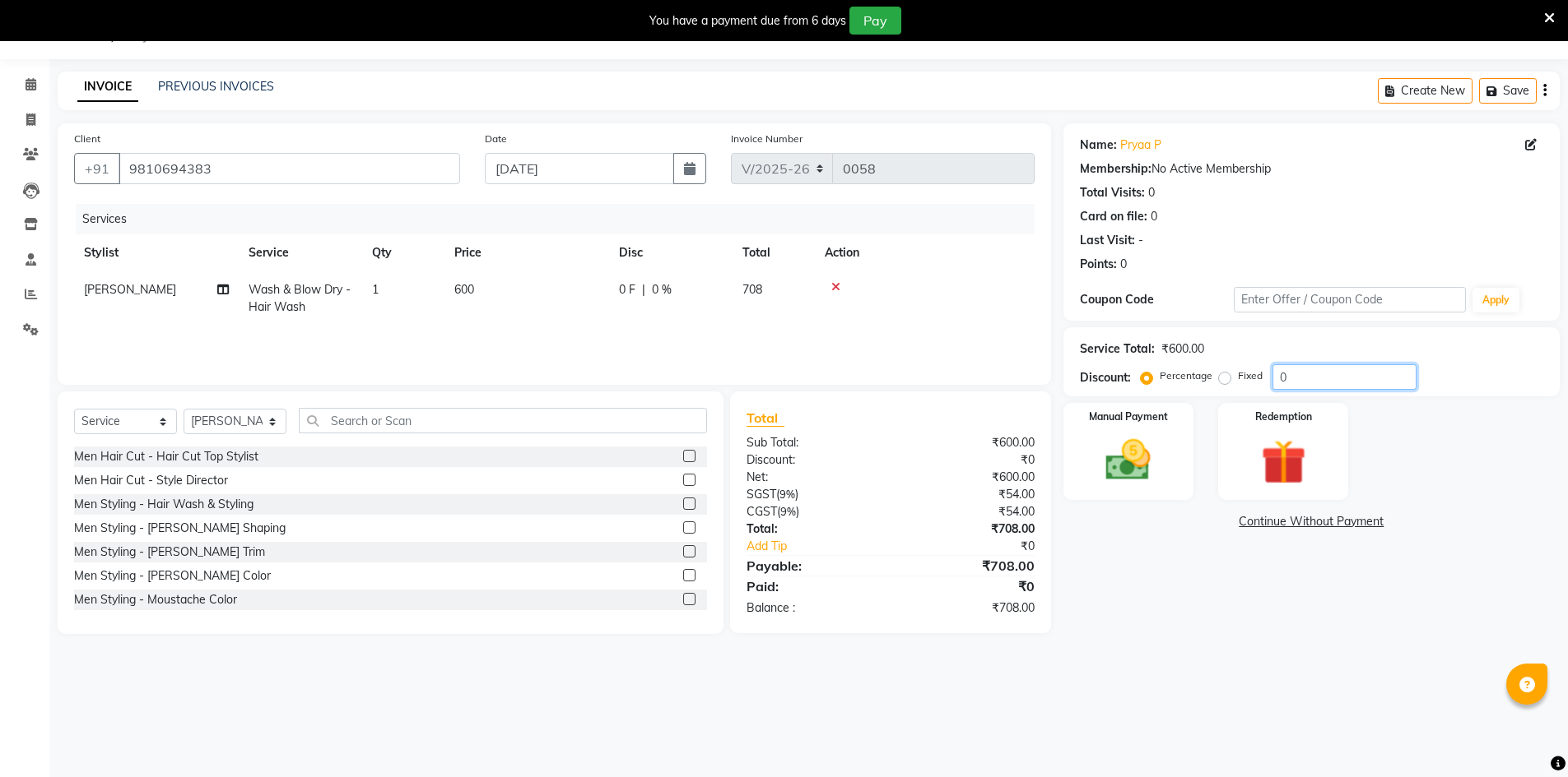
click at [1311, 378] on input "0" at bounding box center [1343, 377] width 144 height 25
click at [1092, 477] on img at bounding box center [1128, 460] width 76 height 53
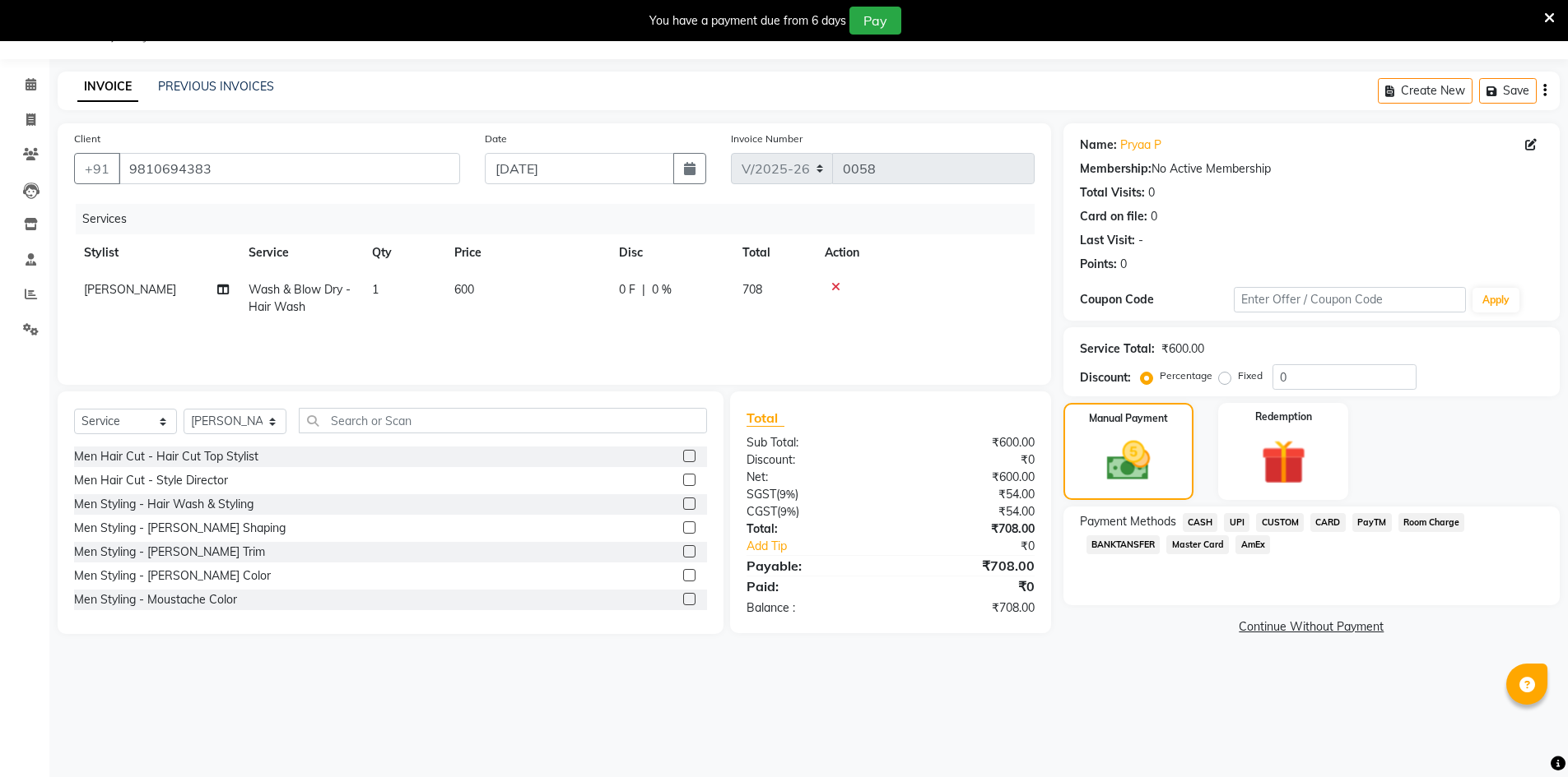
click at [1284, 529] on span "CUSTOM" at bounding box center [1279, 522] width 47 height 19
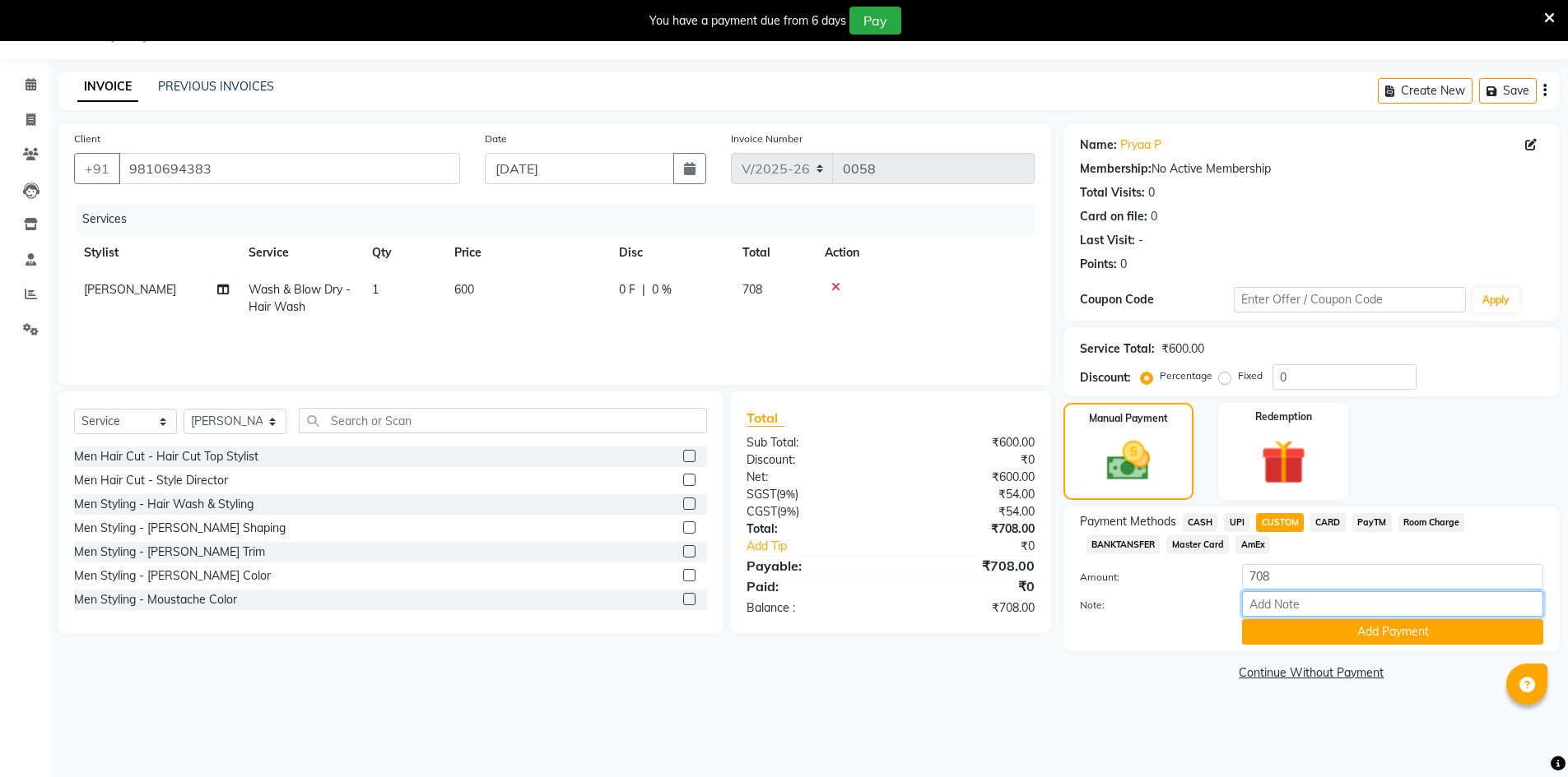
click at [1271, 605] on input "Note:" at bounding box center [1392, 604] width 301 height 25
type input "Upi"
click at [42, 92] on span at bounding box center [31, 86] width 29 height 19
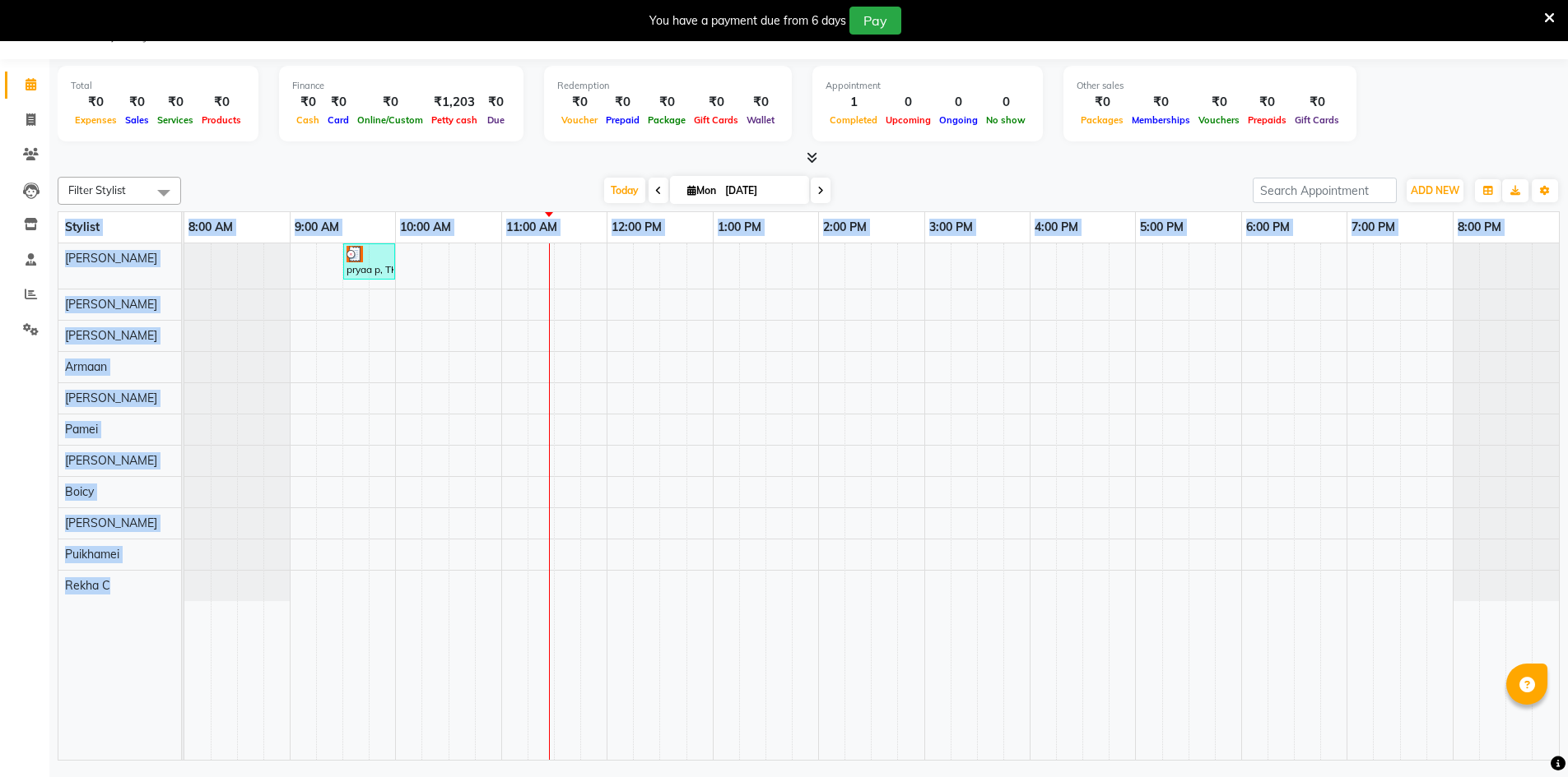
drag, startPoint x: 483, startPoint y: 370, endPoint x: 390, endPoint y: 469, distance: 135.8
click at [393, 484] on div "Filter Stylist Select All [PERSON_NAME] [PERSON_NAME] [PERSON_NAME] [PERSON_NAM…" at bounding box center [808, 466] width 1501 height 591
click at [413, 372] on div "pryaa p, TK01, 09:30 AM-10:00 AM, Wash & Blow Dry - Hair Wash" at bounding box center [871, 502] width 1374 height 517
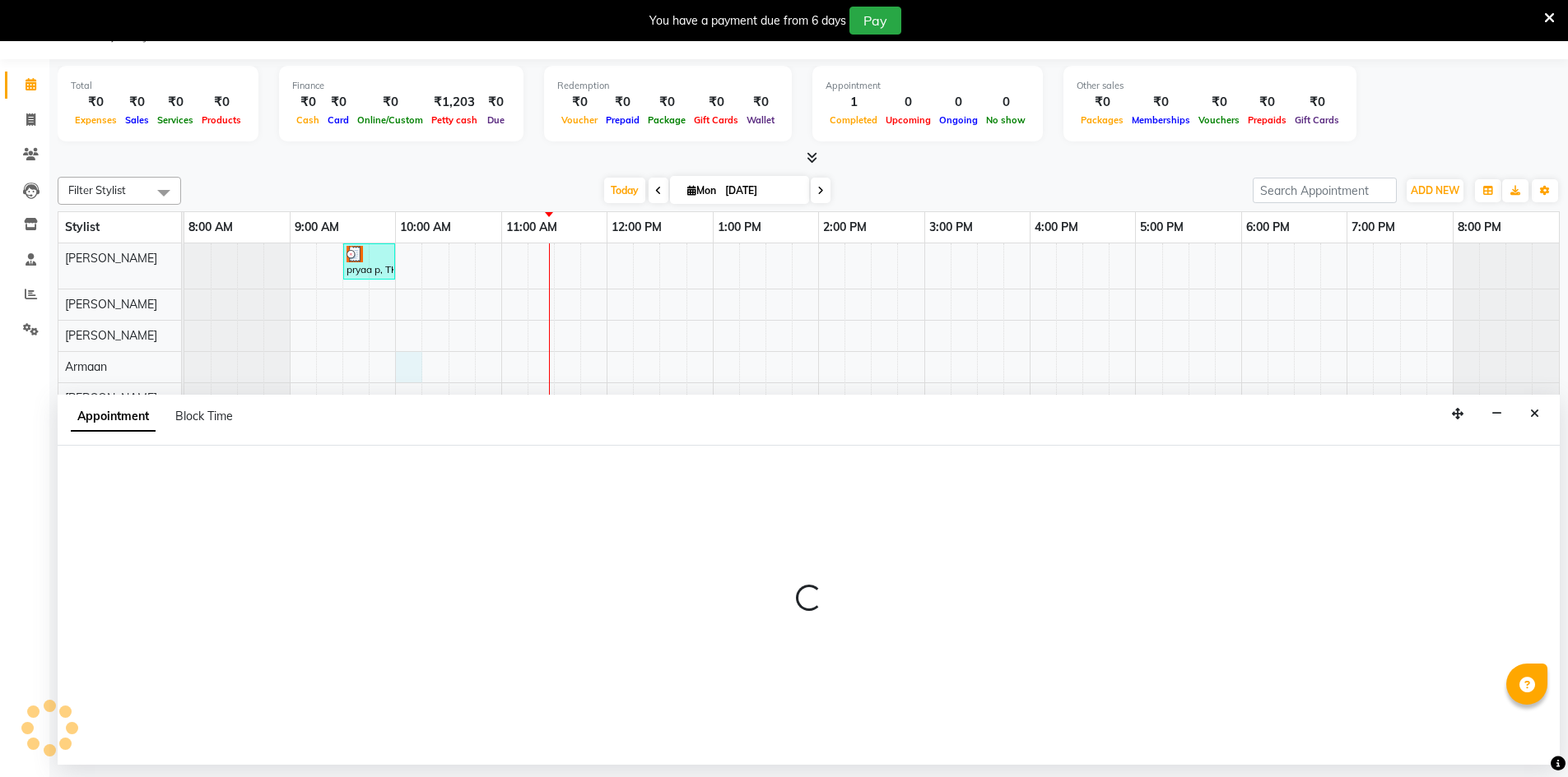
select select "88606"
select select "600"
select select "tentative"
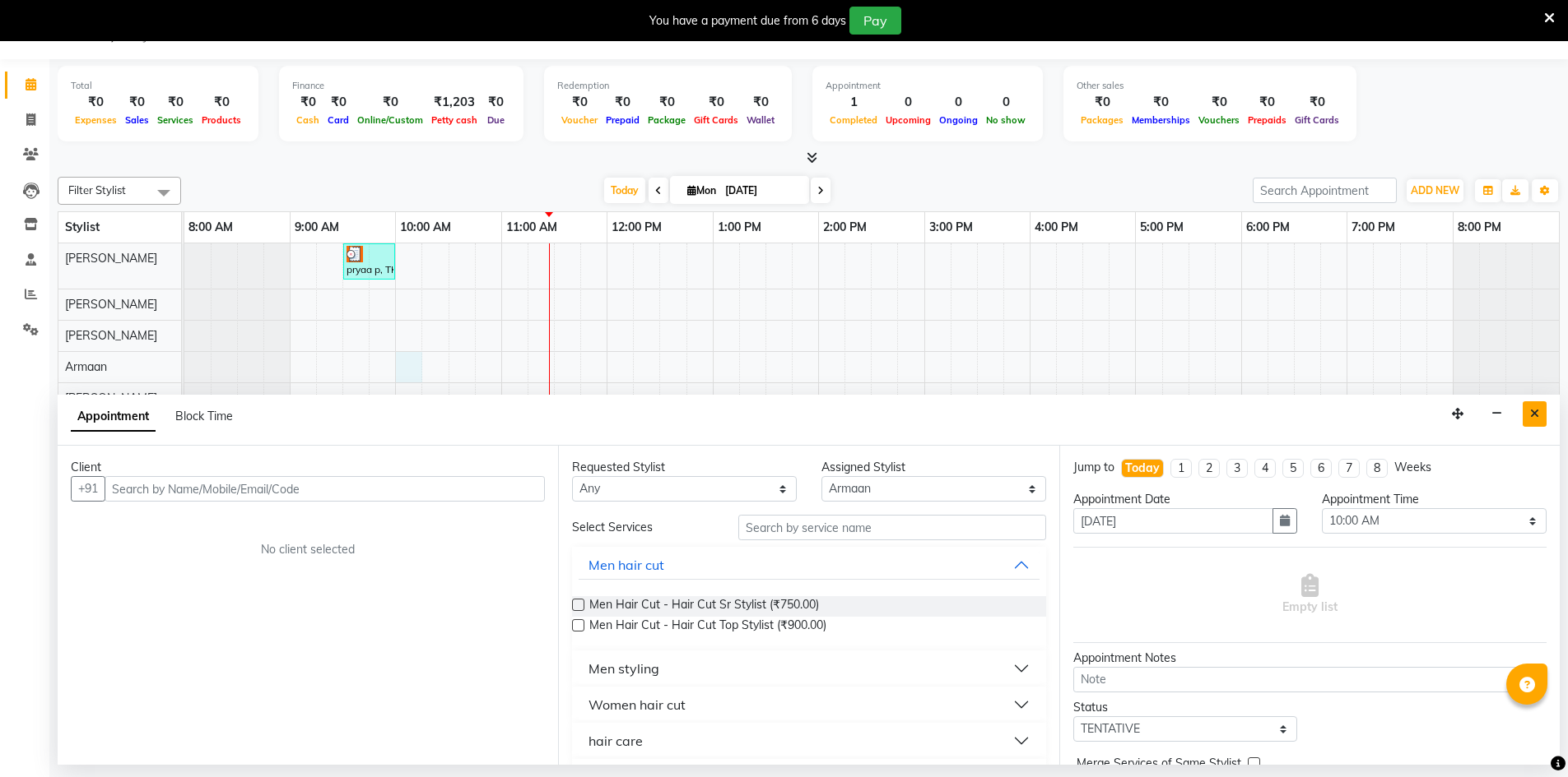
click at [1532, 404] on button "Close" at bounding box center [1534, 414] width 24 height 25
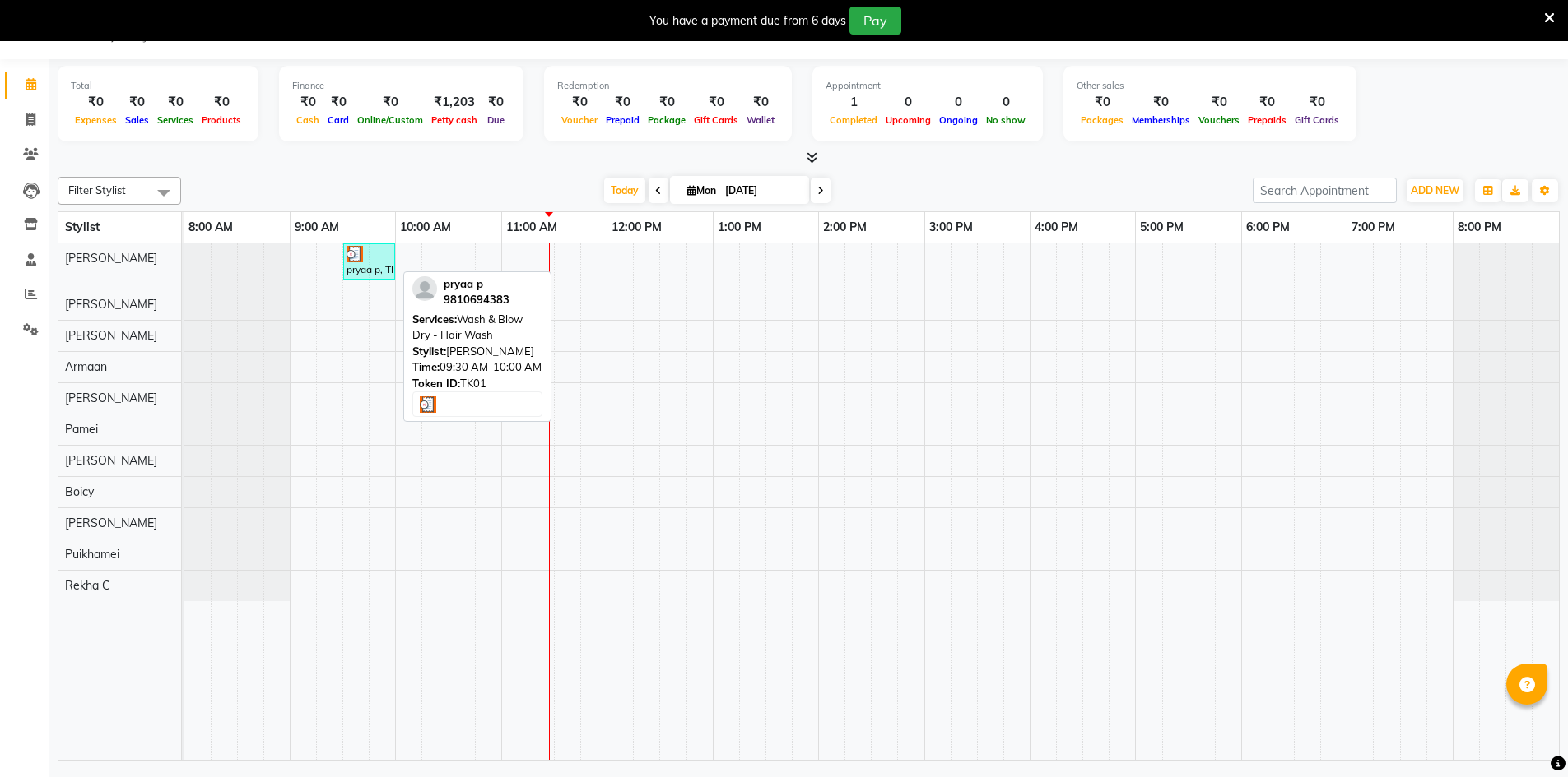
click at [367, 248] on div at bounding box center [368, 254] width 45 height 16
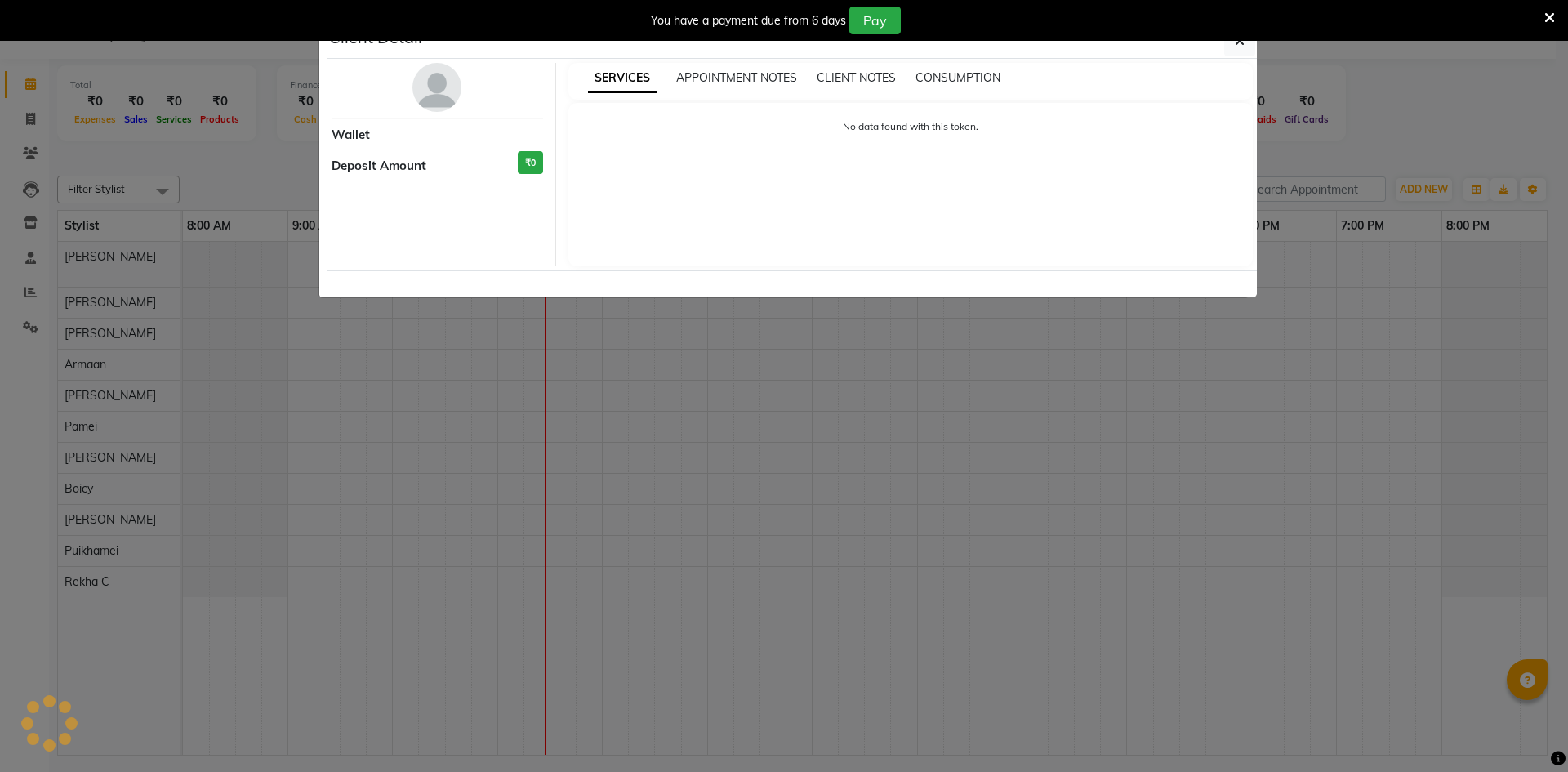
select select "3"
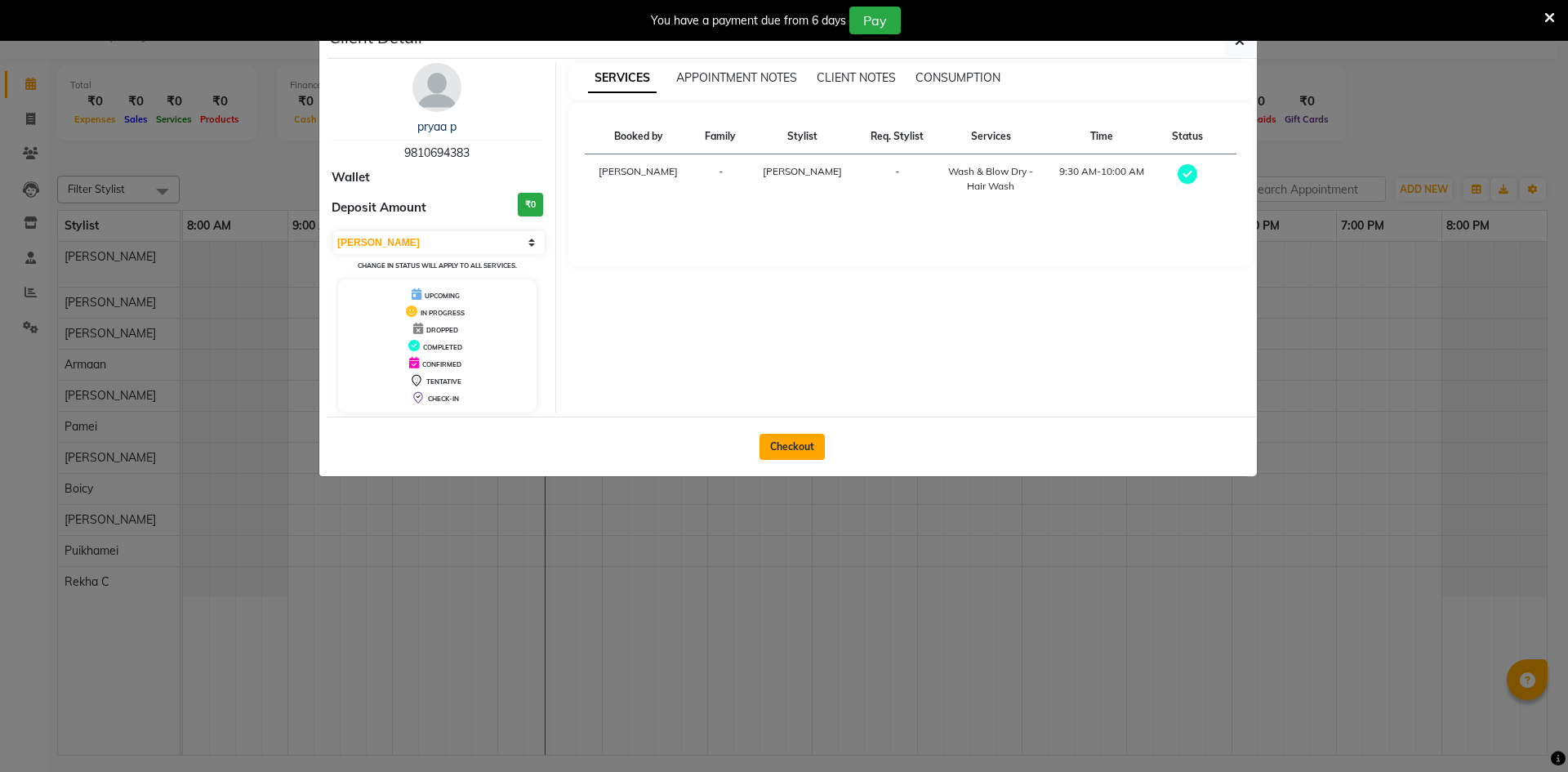
click at [783, 442] on button "Checkout" at bounding box center [793, 446] width 65 height 26
select select "service"
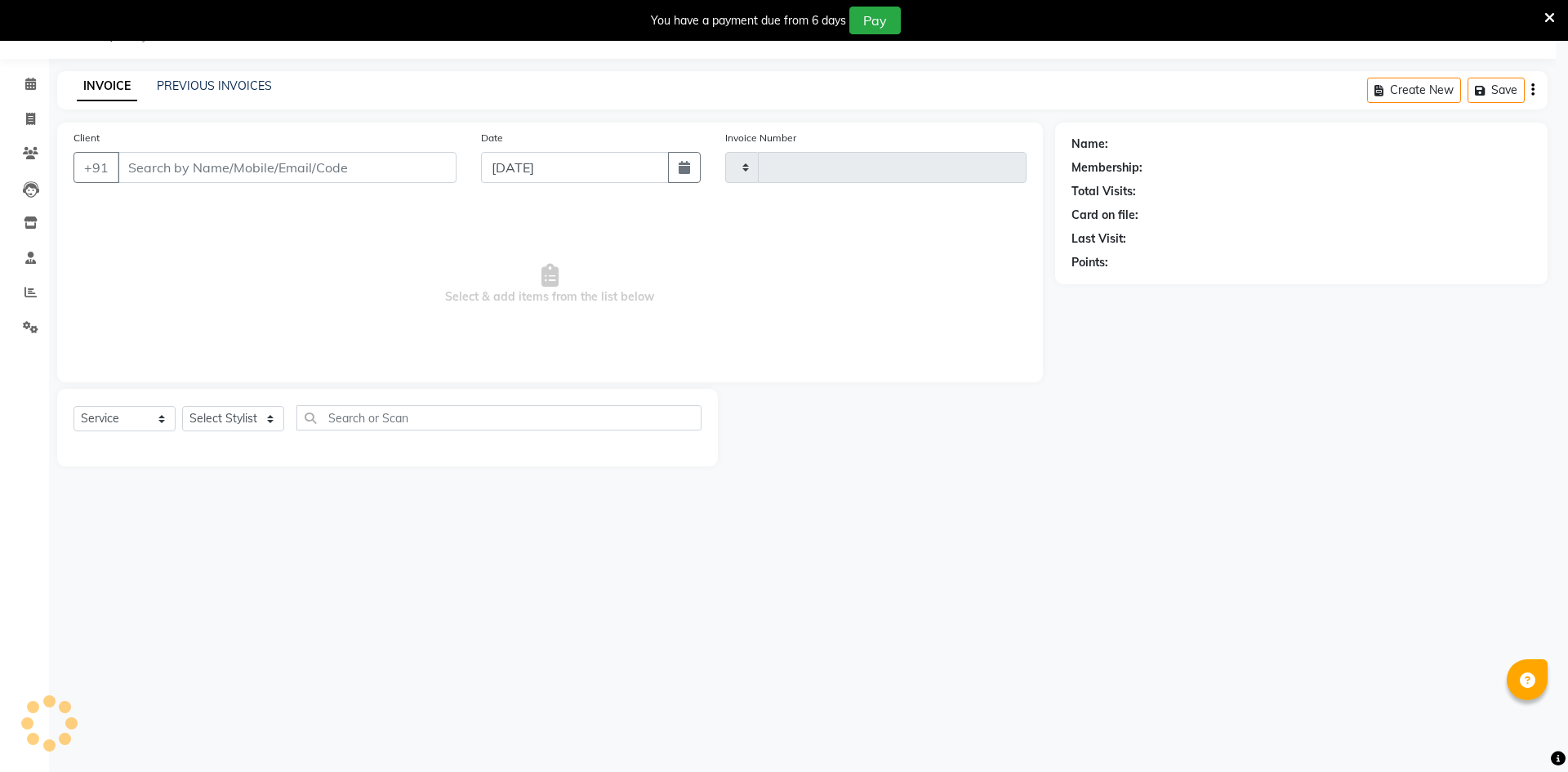
type input "0058"
select select "8631"
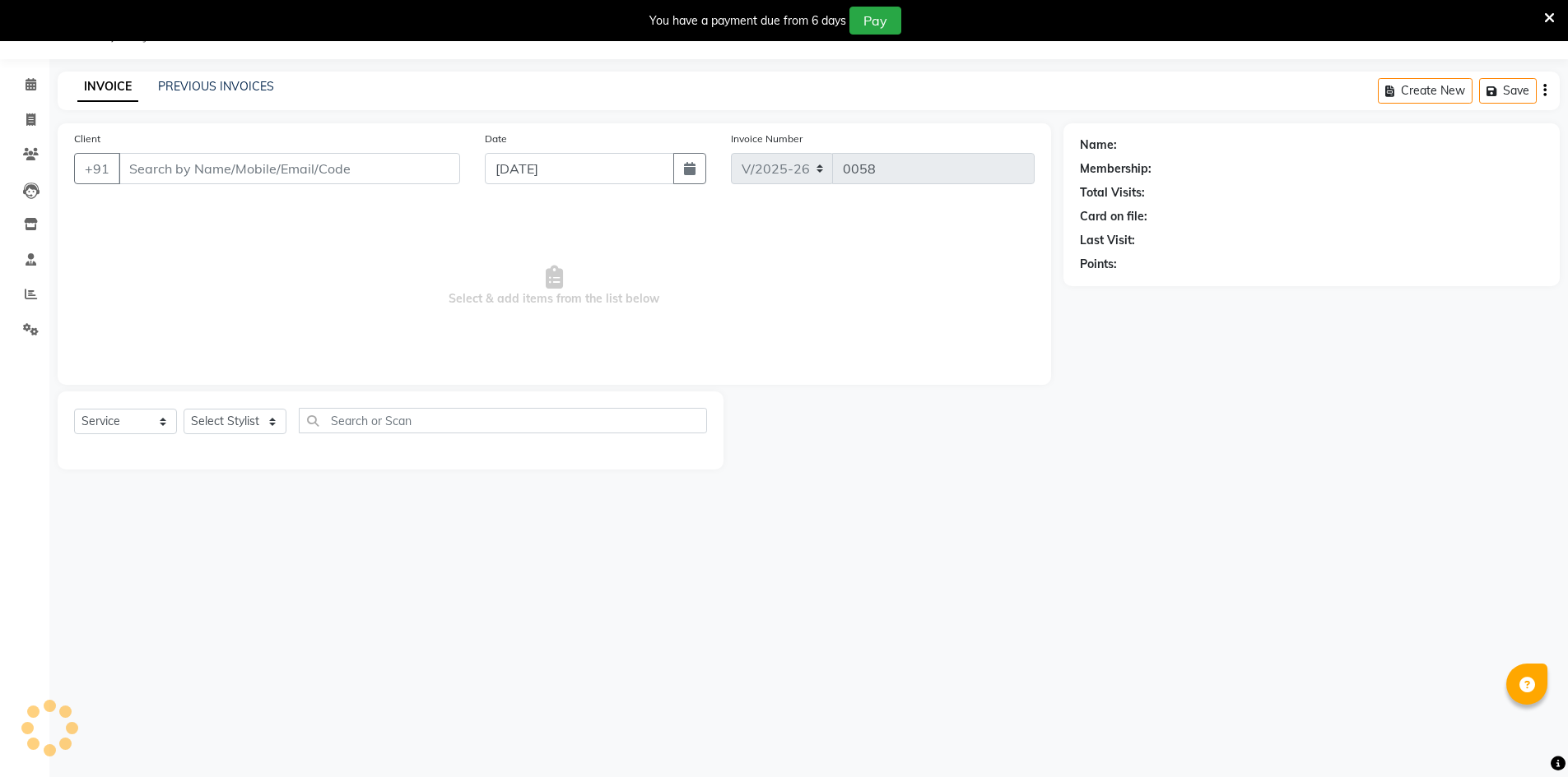
type input "9810694383"
select select "88831"
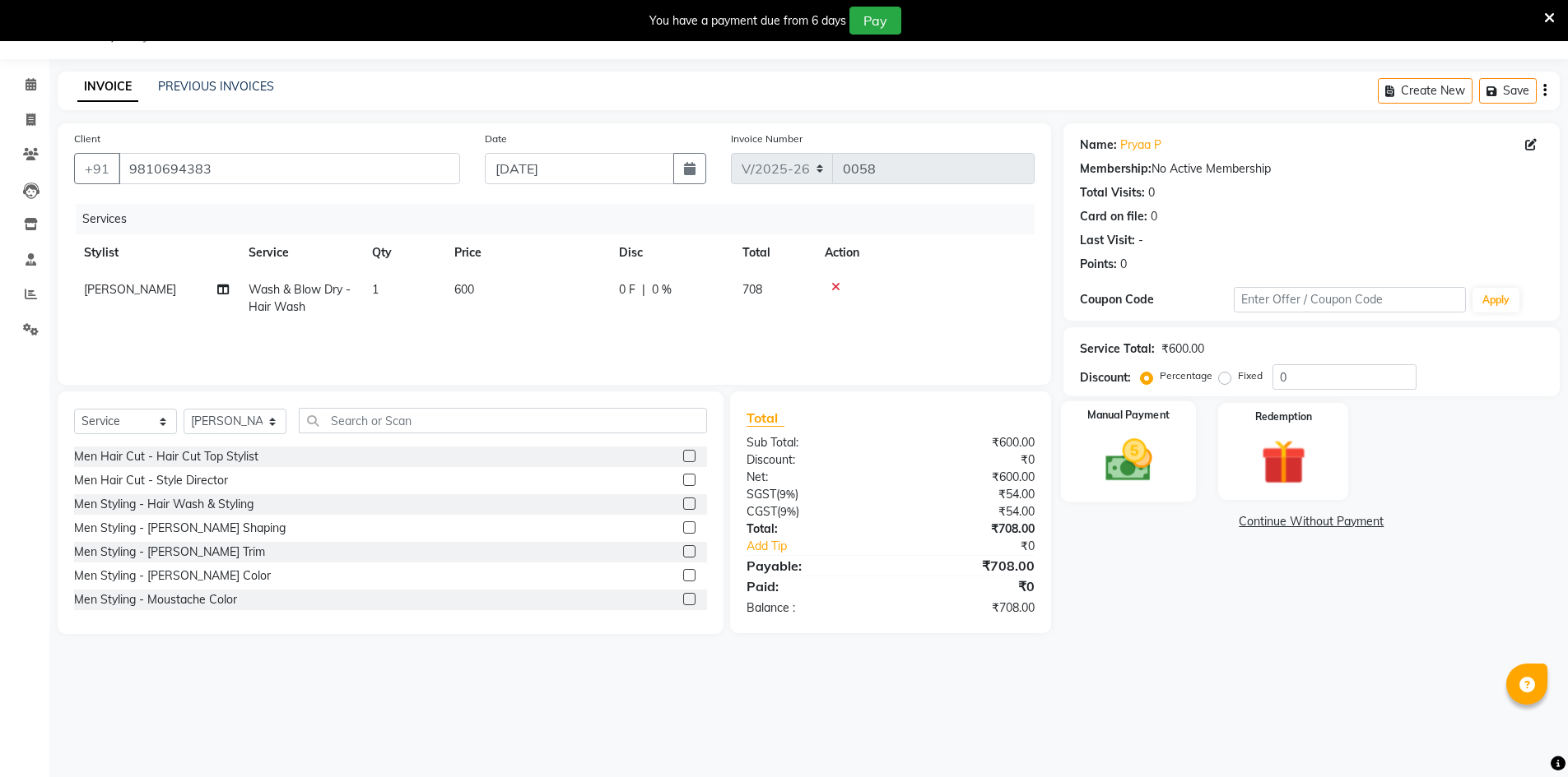
click at [1096, 452] on img at bounding box center [1128, 460] width 76 height 53
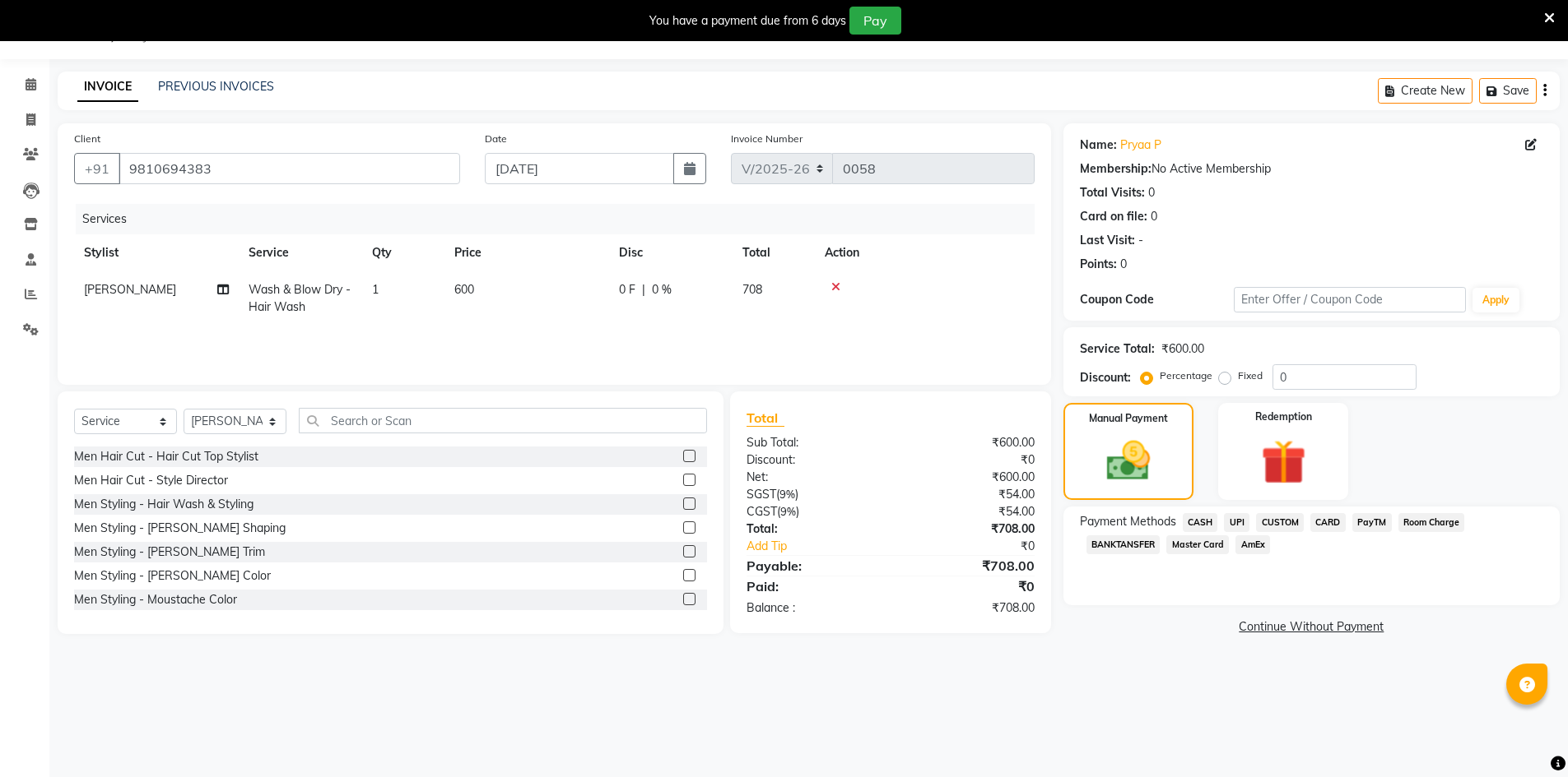
click at [1271, 523] on span "CUSTOM" at bounding box center [1279, 522] width 47 height 19
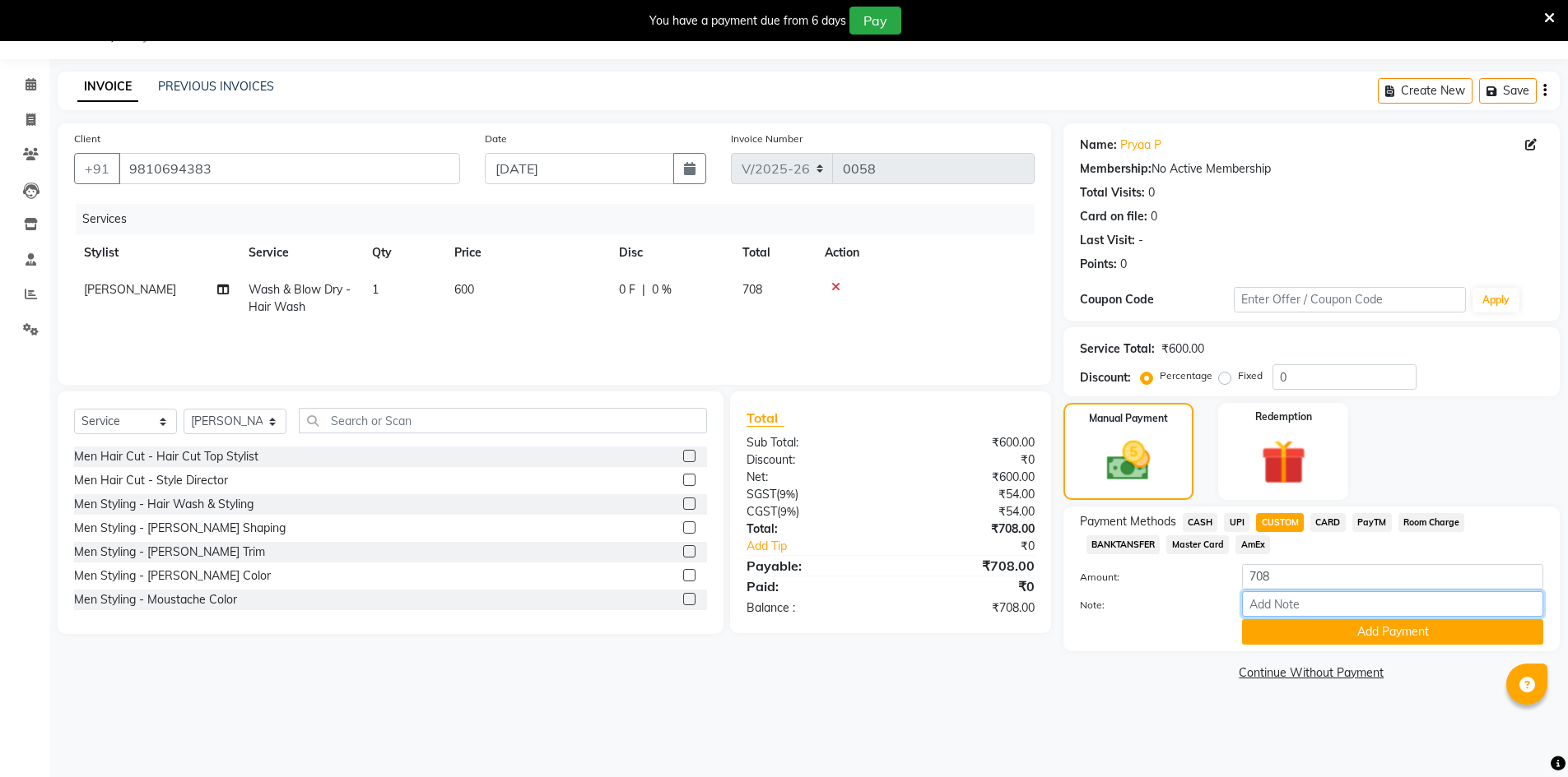
click at [1253, 603] on input "Note:" at bounding box center [1392, 604] width 301 height 25
type input "Upi"
click at [1333, 628] on button "Add Payment" at bounding box center [1392, 632] width 301 height 25
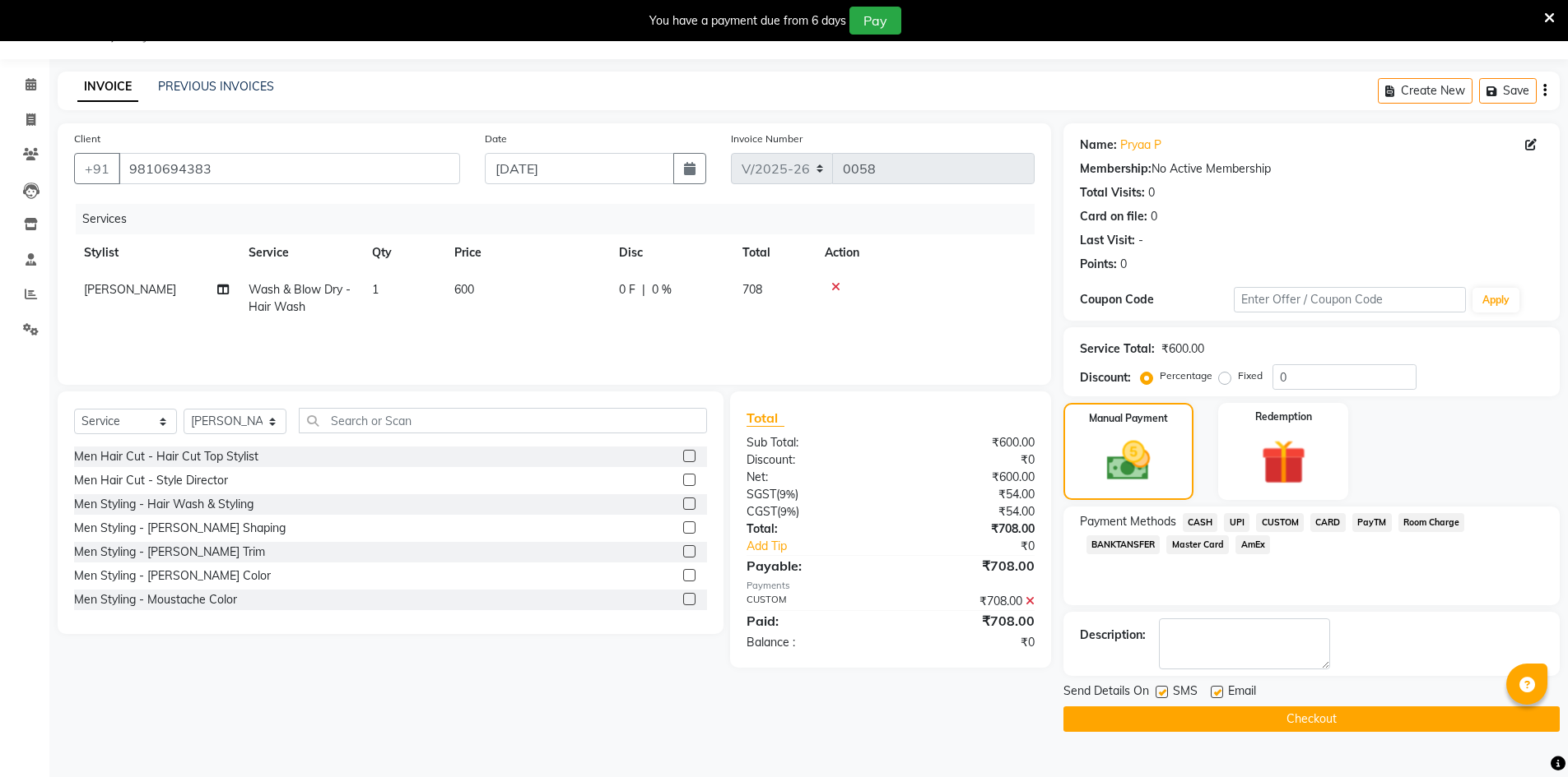
click at [1237, 713] on button "Checkout" at bounding box center [1311, 719] width 497 height 25
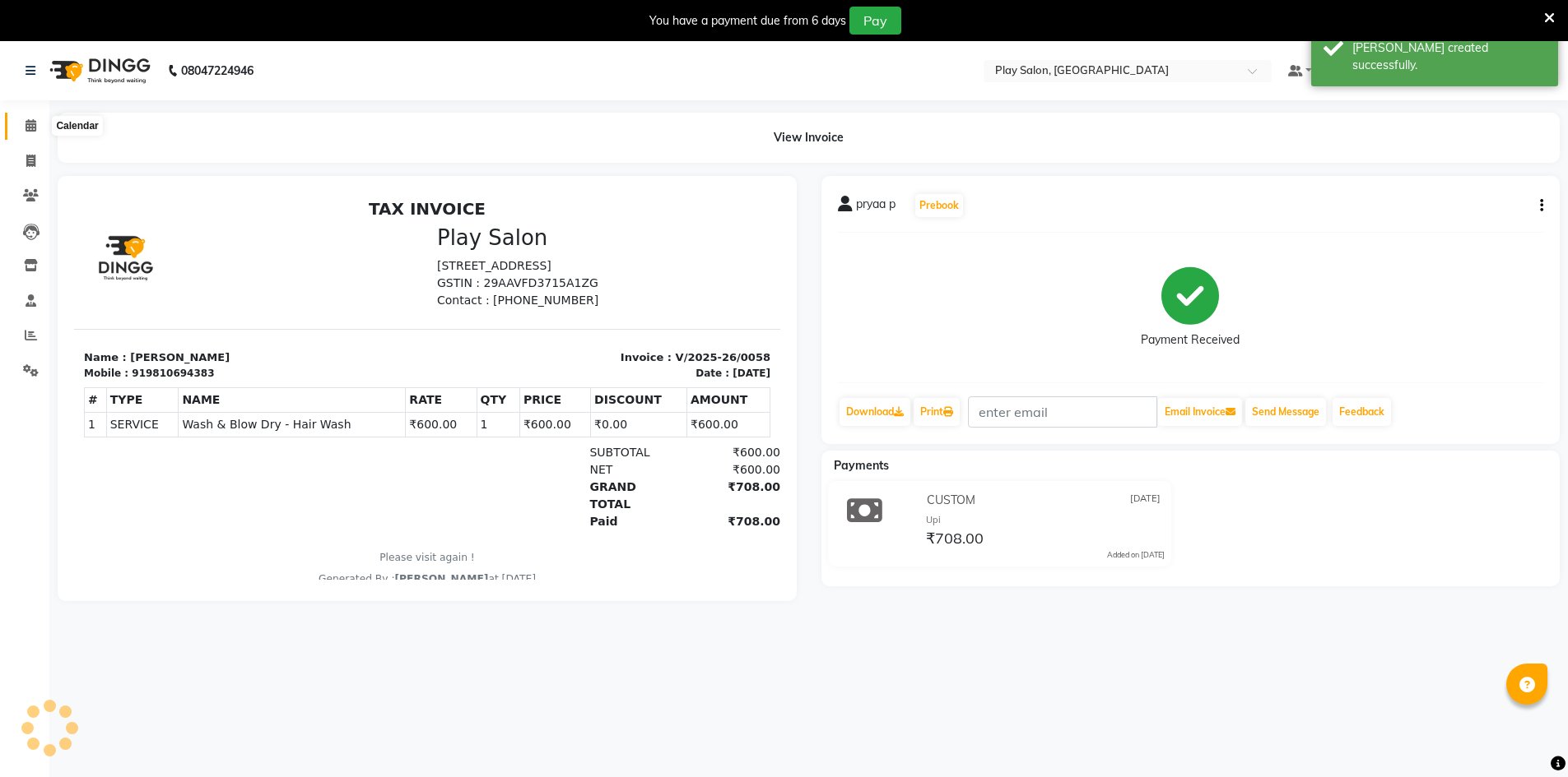
click at [28, 123] on icon at bounding box center [30, 125] width 11 height 13
